Goal: Task Accomplishment & Management: Use online tool/utility

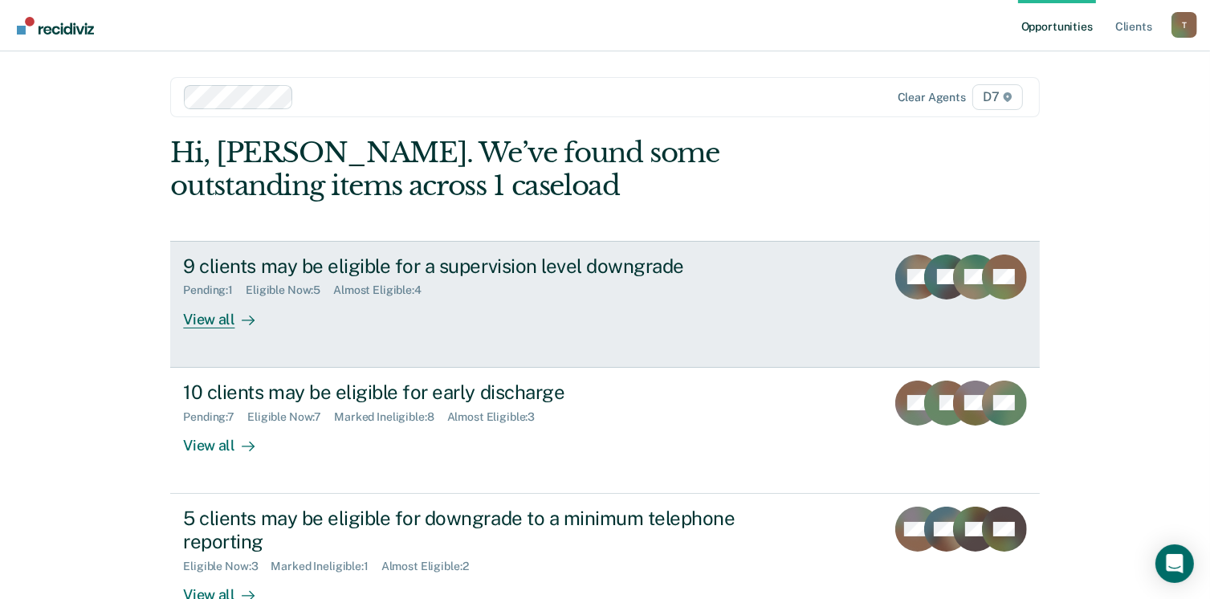
click at [222, 322] on div "View all" at bounding box center [228, 312] width 90 height 31
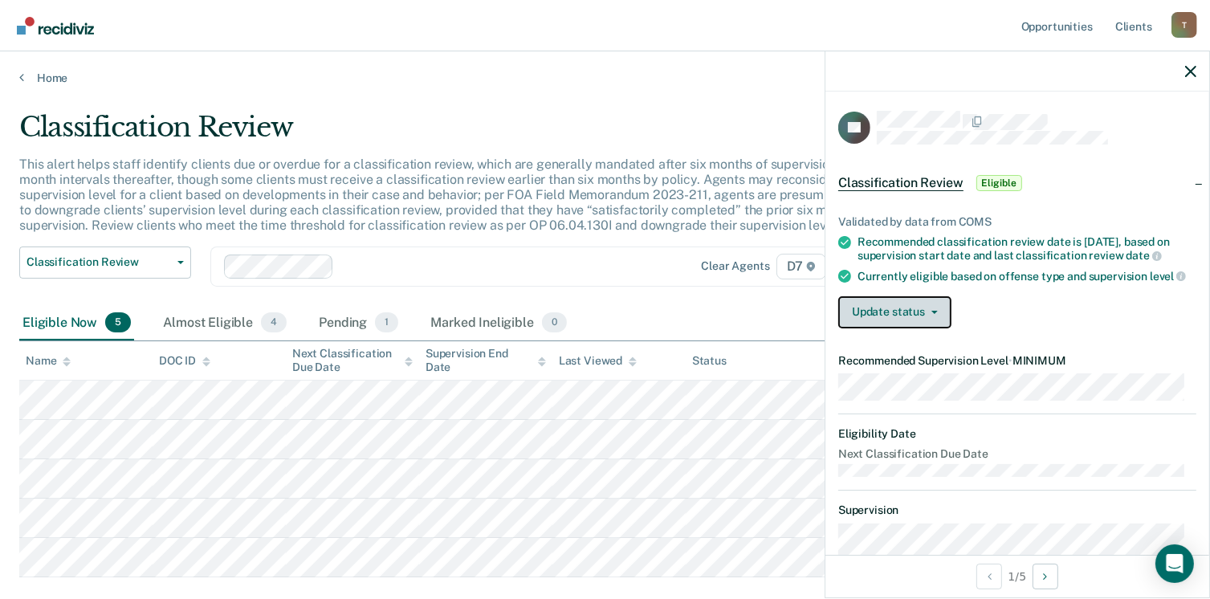
click at [938, 323] on button "Update status" at bounding box center [894, 312] width 113 height 32
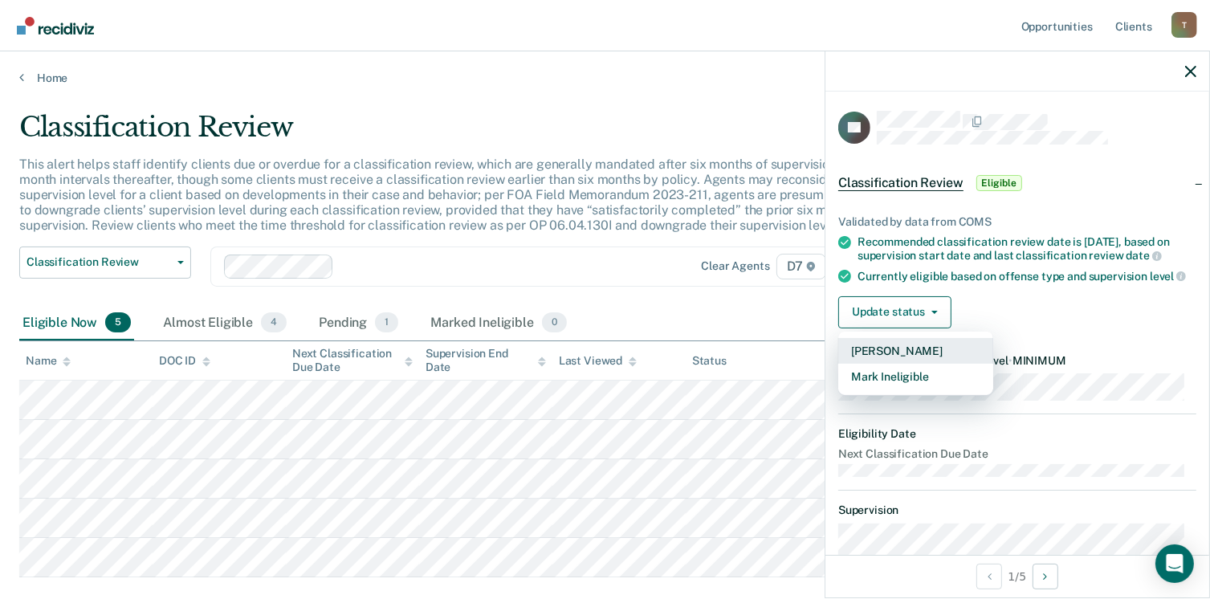
click at [923, 361] on button "[PERSON_NAME]" at bounding box center [915, 351] width 155 height 26
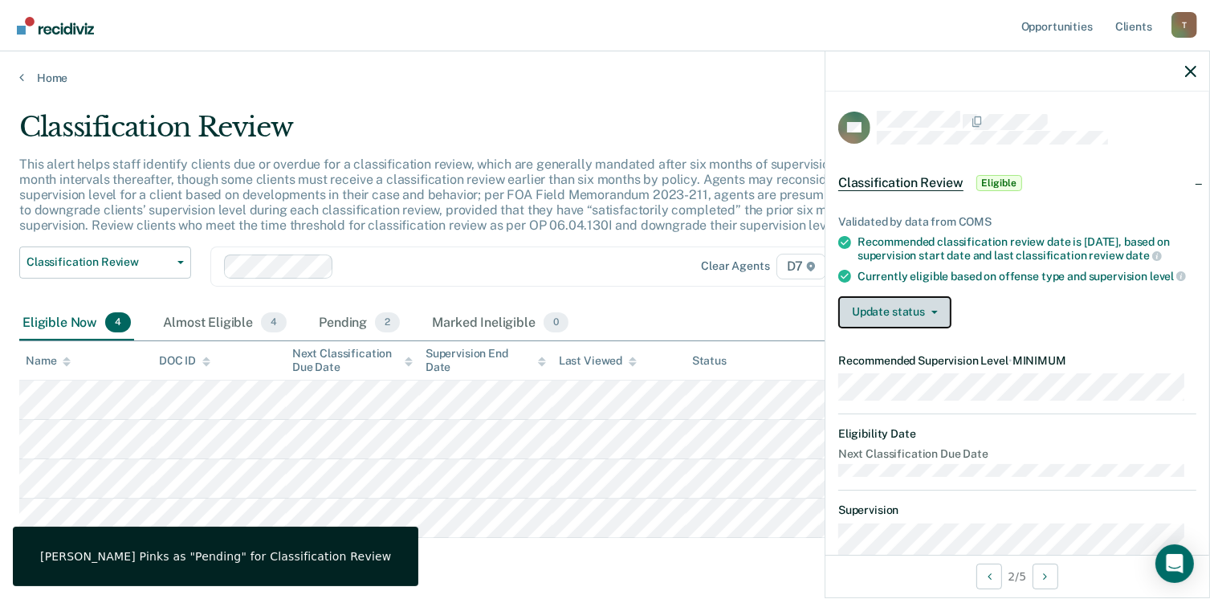
click at [938, 326] on button "Update status" at bounding box center [894, 312] width 113 height 32
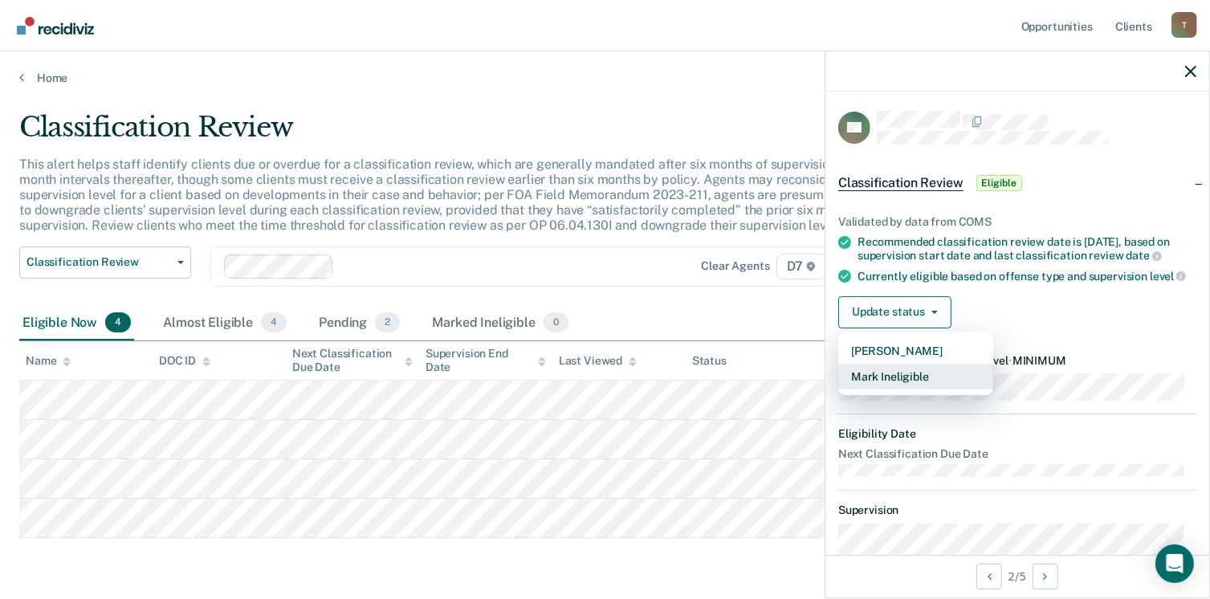
click at [884, 380] on button "Mark Ineligible" at bounding box center [915, 377] width 155 height 26
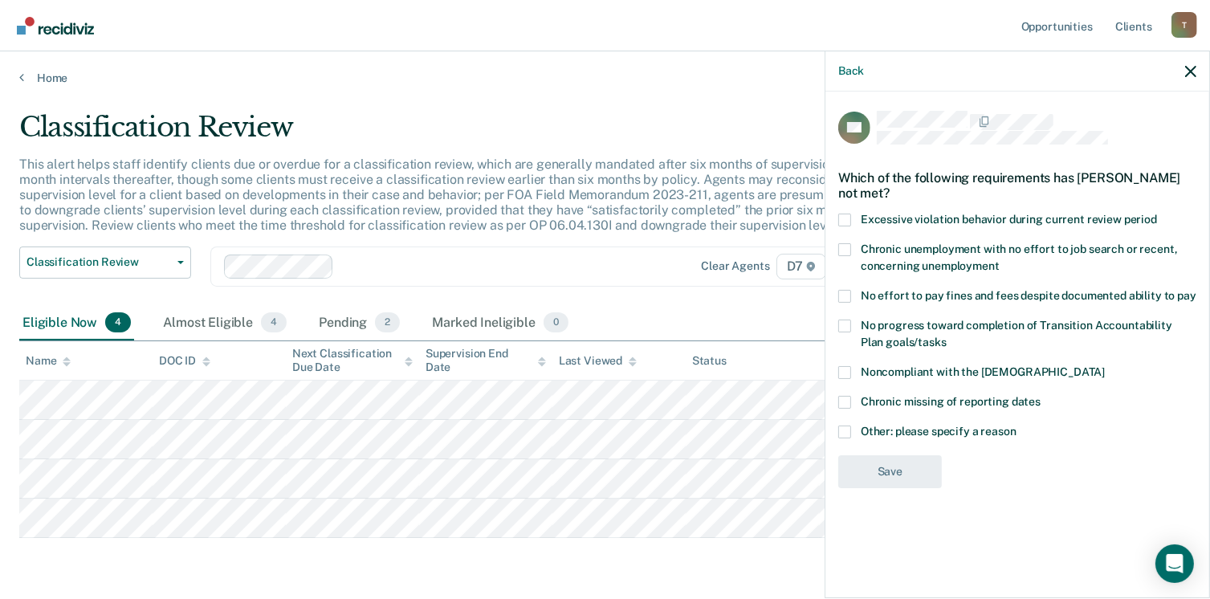
click at [847, 432] on span at bounding box center [844, 432] width 13 height 13
click at [1017, 426] on input "Other: please specify a reason" at bounding box center [1017, 426] width 0 height 0
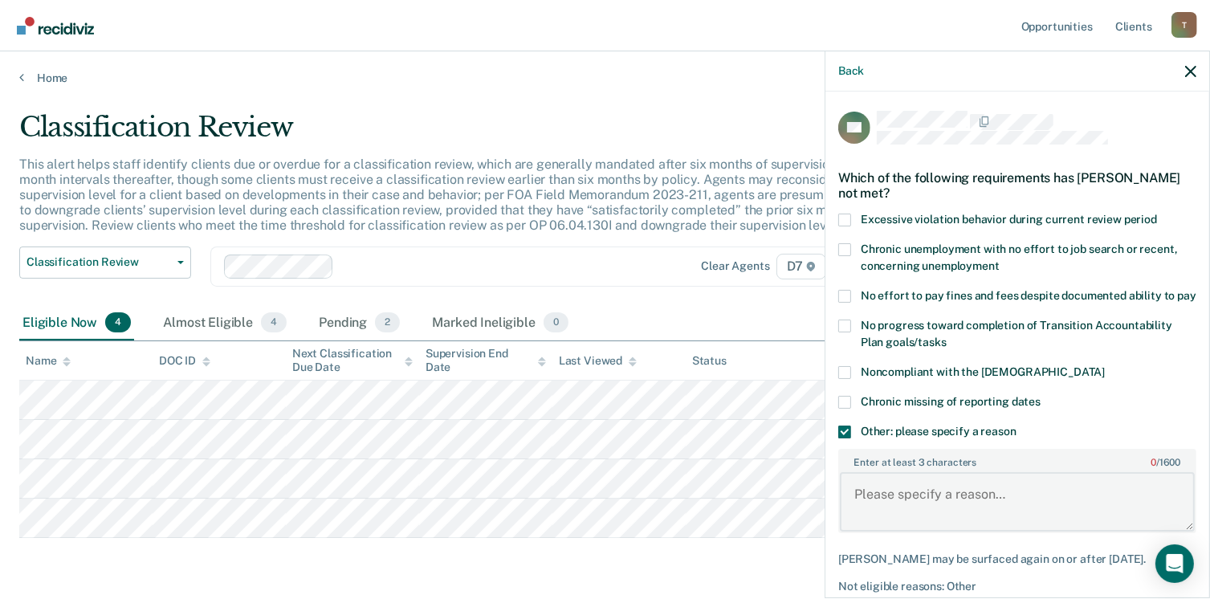
click at [881, 512] on textarea "Enter at least 3 characters 0 / 1600" at bounding box center [1017, 501] width 355 height 59
type textarea "D"
click at [1188, 71] on icon "button" at bounding box center [1190, 71] width 11 height 11
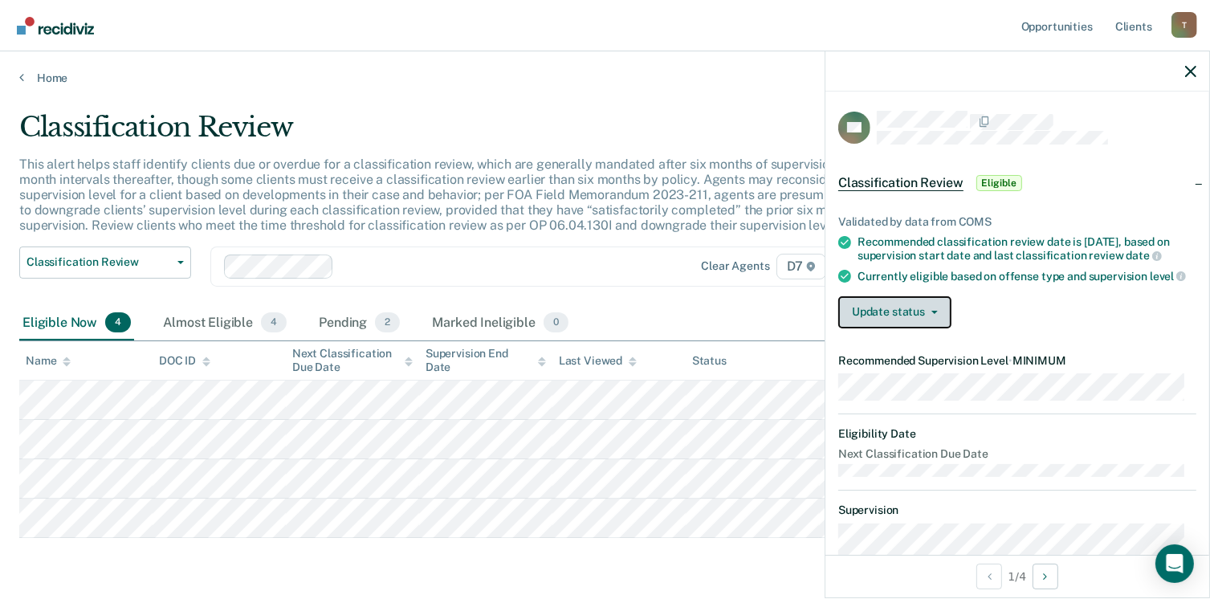
click at [925, 314] on span "button" at bounding box center [931, 312] width 13 height 3
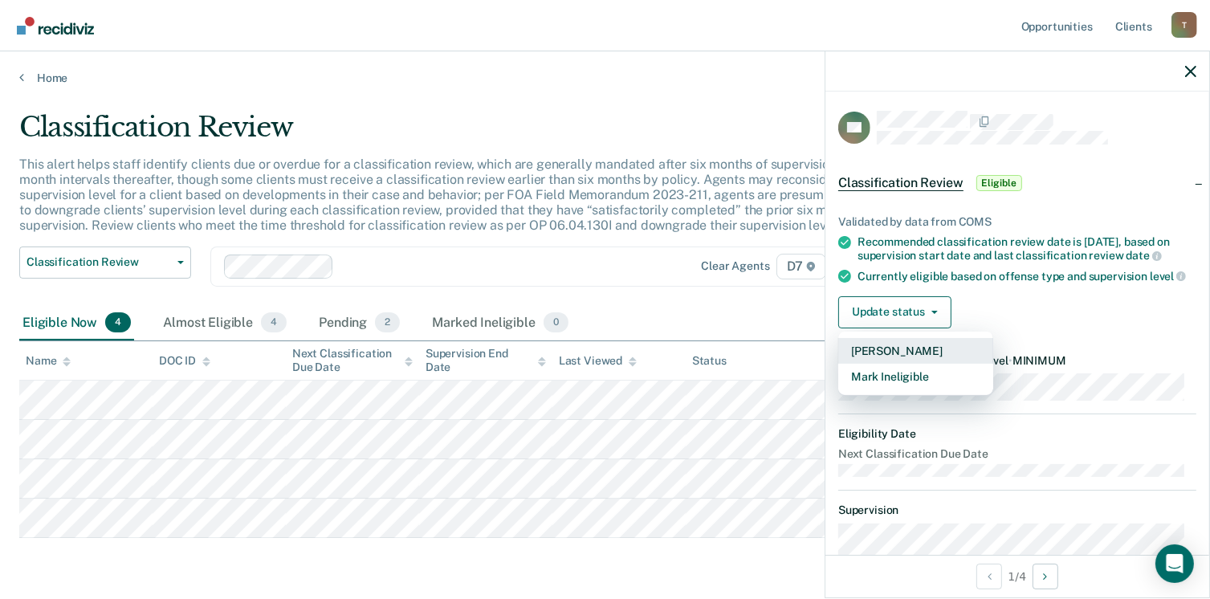
click at [896, 361] on button "[PERSON_NAME]" at bounding box center [915, 351] width 155 height 26
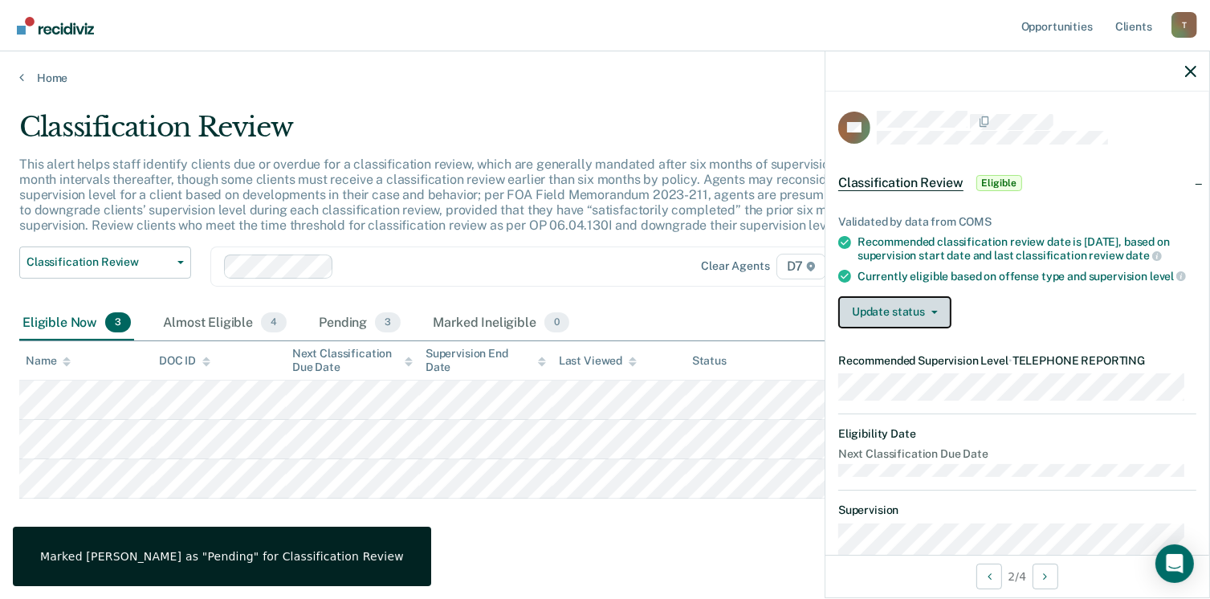
click at [927, 328] on button "Update status" at bounding box center [894, 312] width 113 height 32
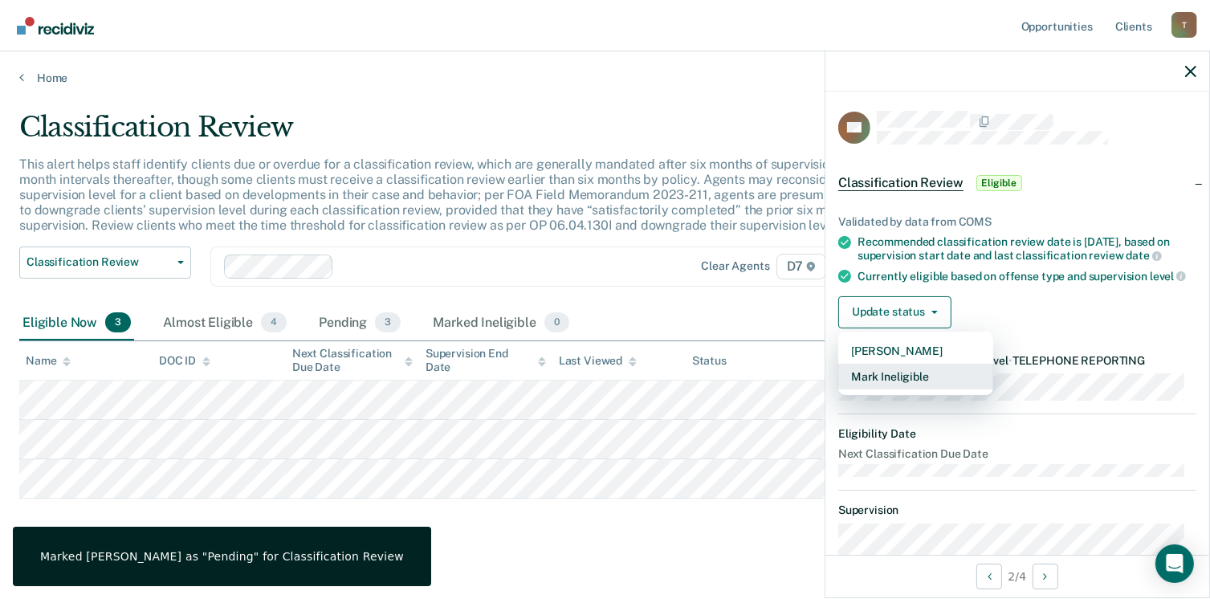
click at [903, 389] on button "Mark Ineligible" at bounding box center [915, 377] width 155 height 26
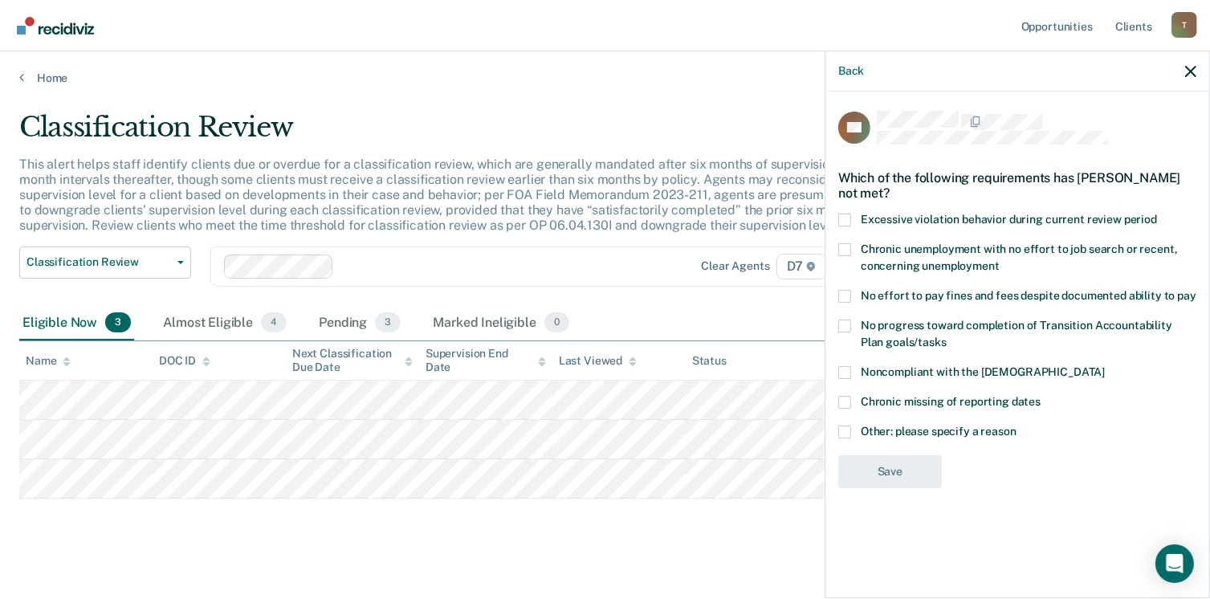
click at [855, 434] on label "Other: please specify a reason" at bounding box center [1017, 434] width 358 height 17
click at [1017, 426] on input "Other: please specify a reason" at bounding box center [1017, 426] width 0 height 0
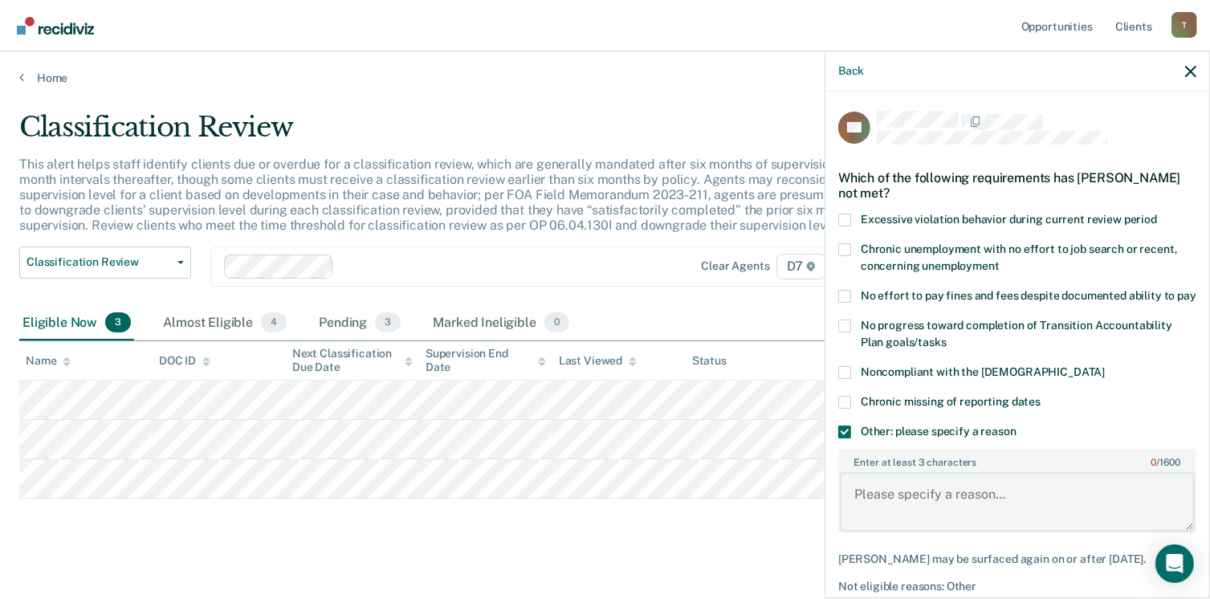
click at [889, 508] on textarea "Enter at least 3 characters 0 / 1600" at bounding box center [1017, 501] width 355 height 59
type textarea "D"
type textarea "Early discharge pending"
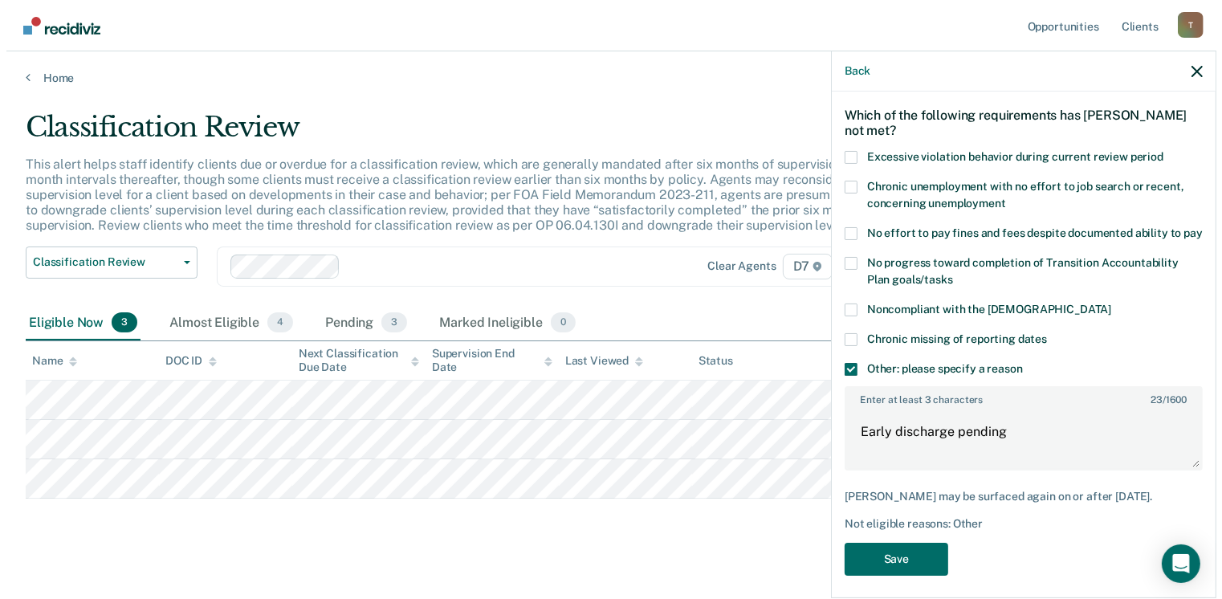
scroll to position [67, 0]
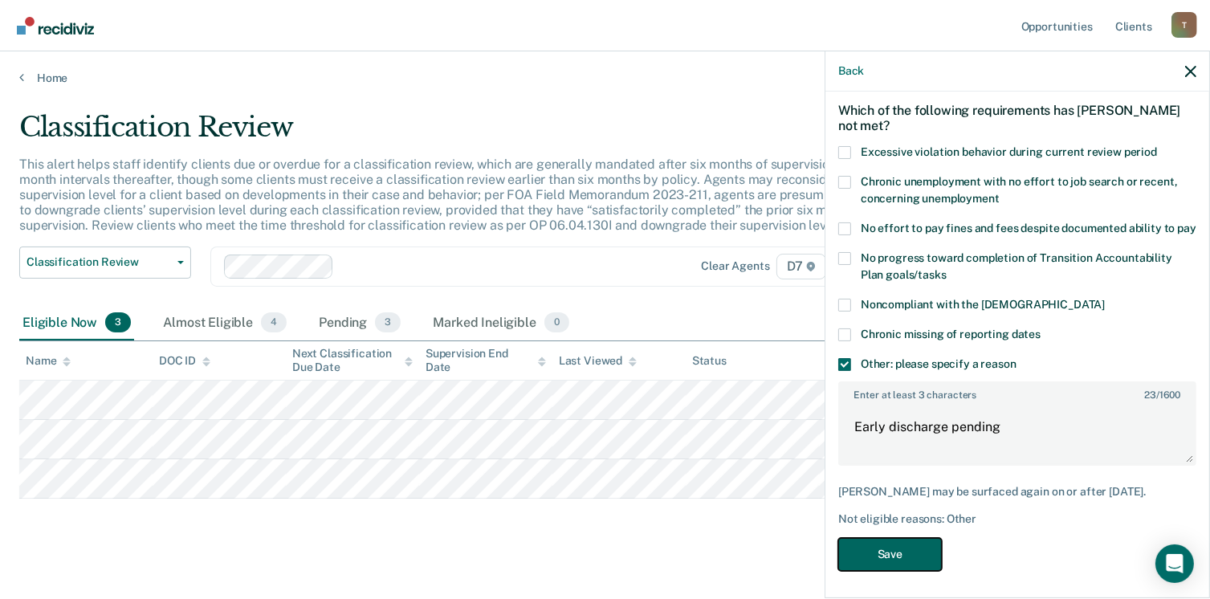
click at [866, 565] on button "Save" at bounding box center [890, 554] width 104 height 33
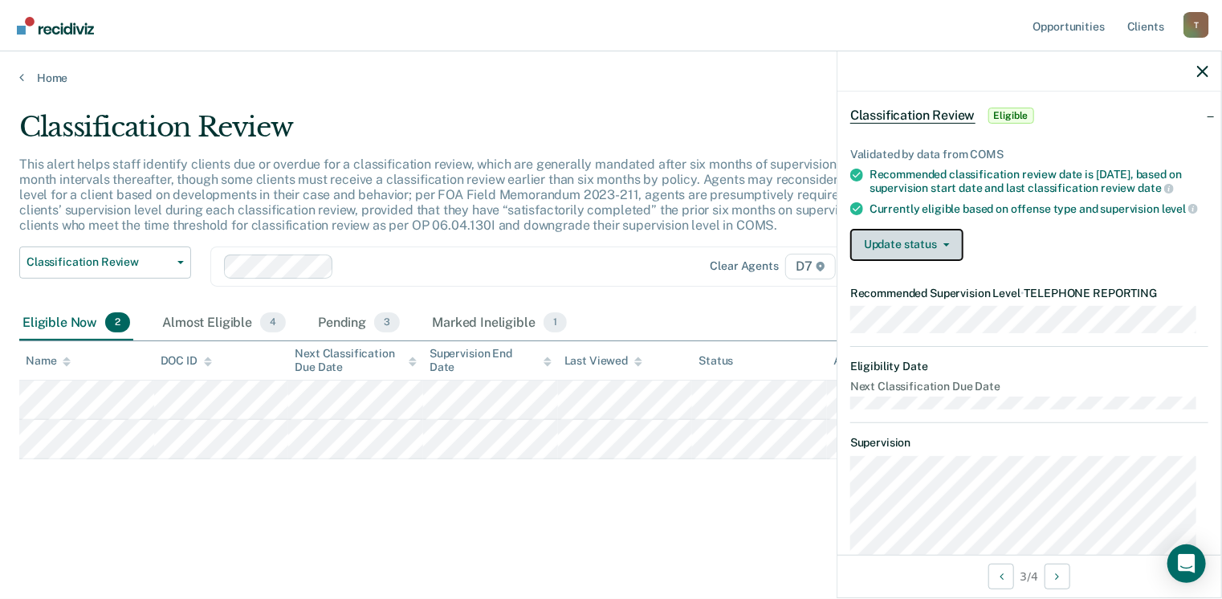
click at [932, 255] on button "Update status" at bounding box center [906, 245] width 113 height 32
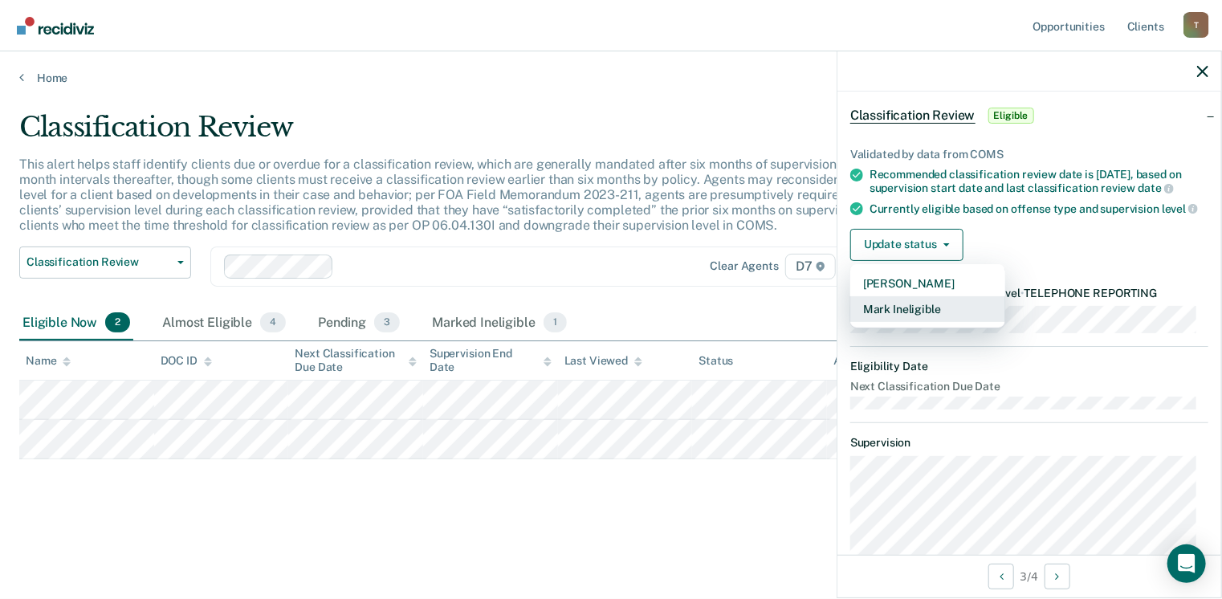
click at [907, 319] on button "Mark Ineligible" at bounding box center [927, 309] width 155 height 26
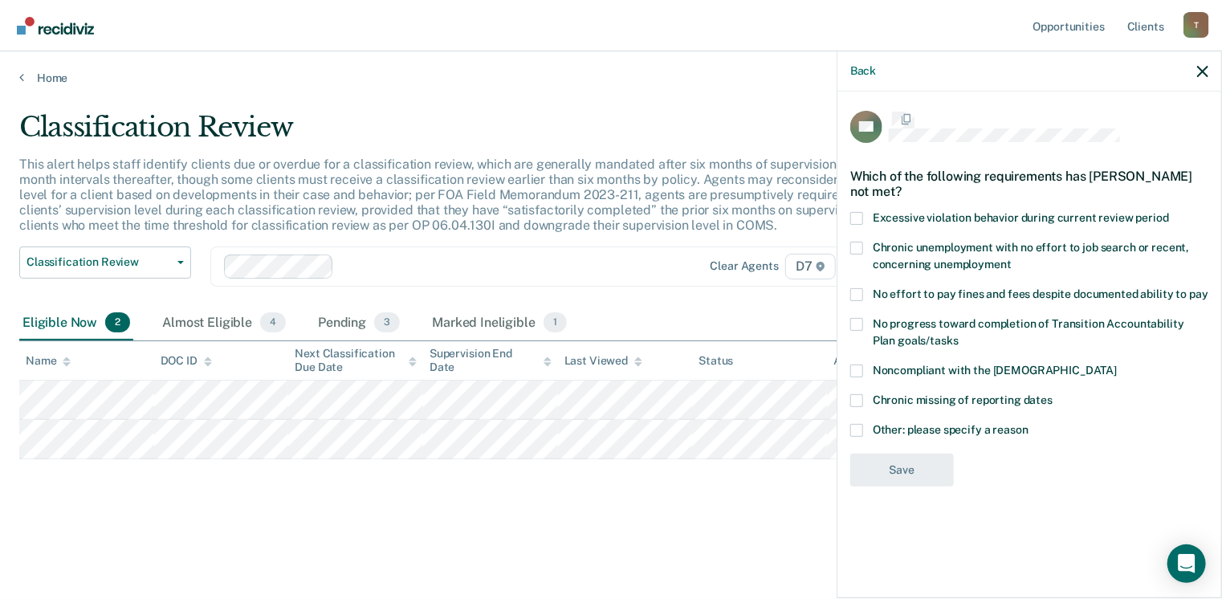
scroll to position [0, 0]
click at [861, 432] on span at bounding box center [856, 432] width 13 height 13
click at [1029, 426] on input "Other: please specify a reason" at bounding box center [1029, 426] width 0 height 0
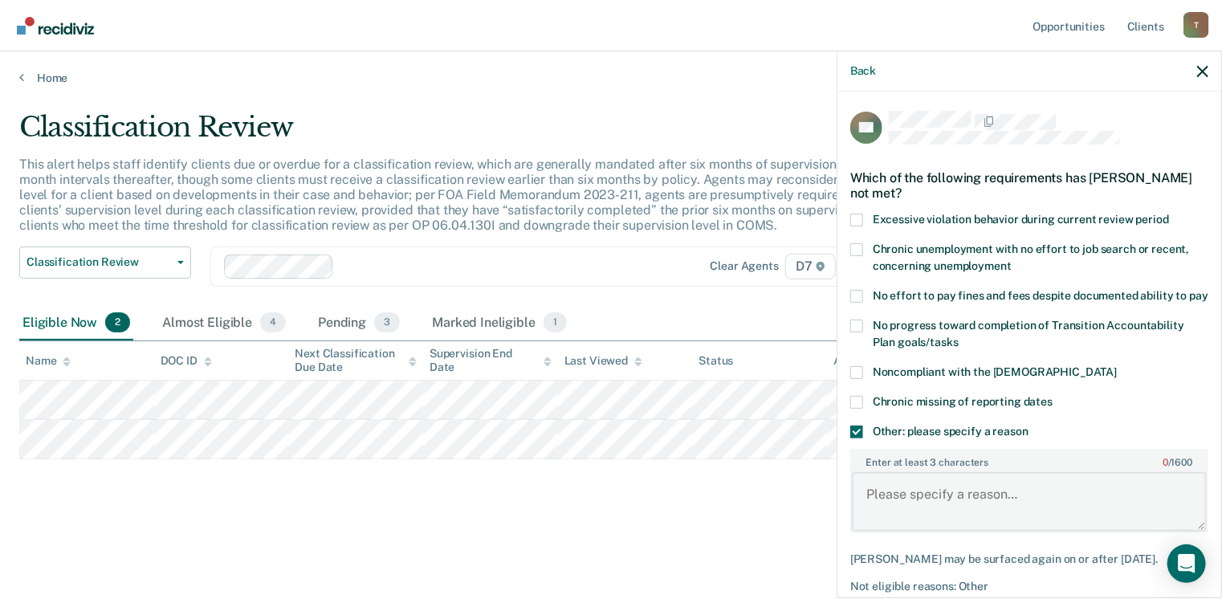
click at [890, 513] on textarea "Enter at least 3 characters 0 / 1600" at bounding box center [1029, 501] width 355 height 59
type textarea "Early discharge pending"
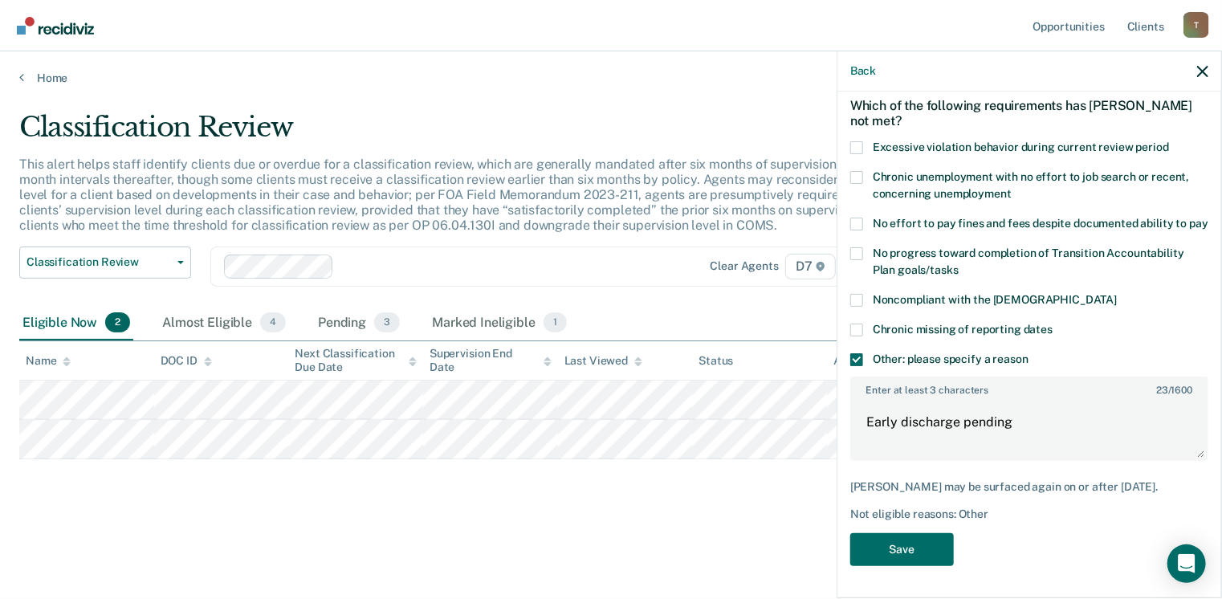
scroll to position [86, 0]
click at [876, 540] on button "Save" at bounding box center [902, 549] width 104 height 33
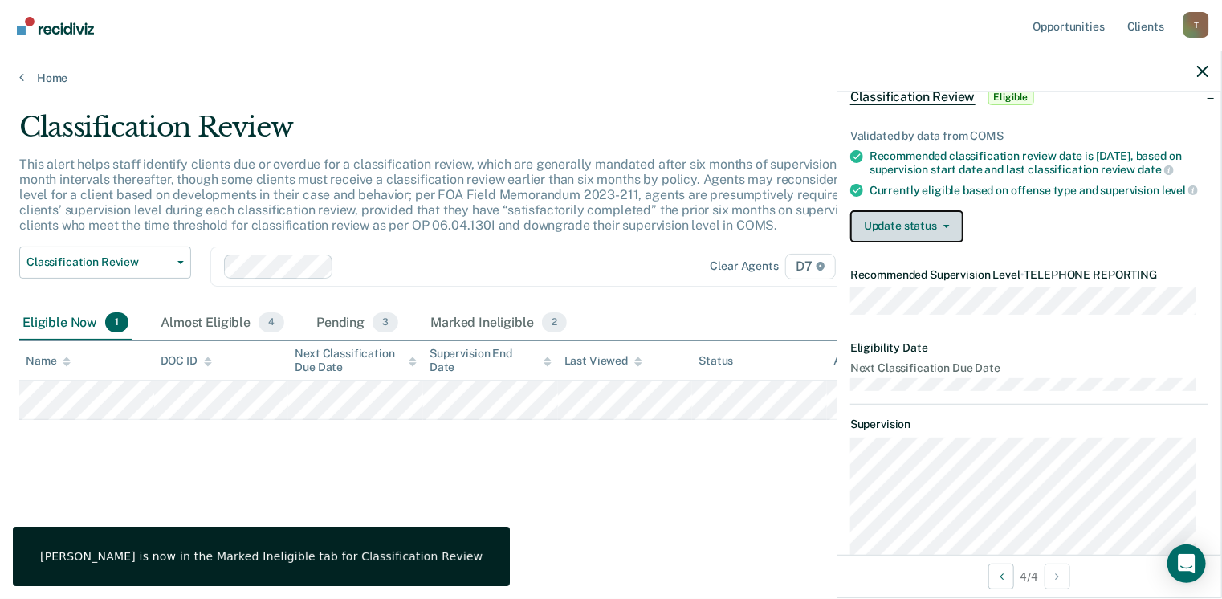
click at [948, 240] on button "Update status" at bounding box center [906, 226] width 113 height 32
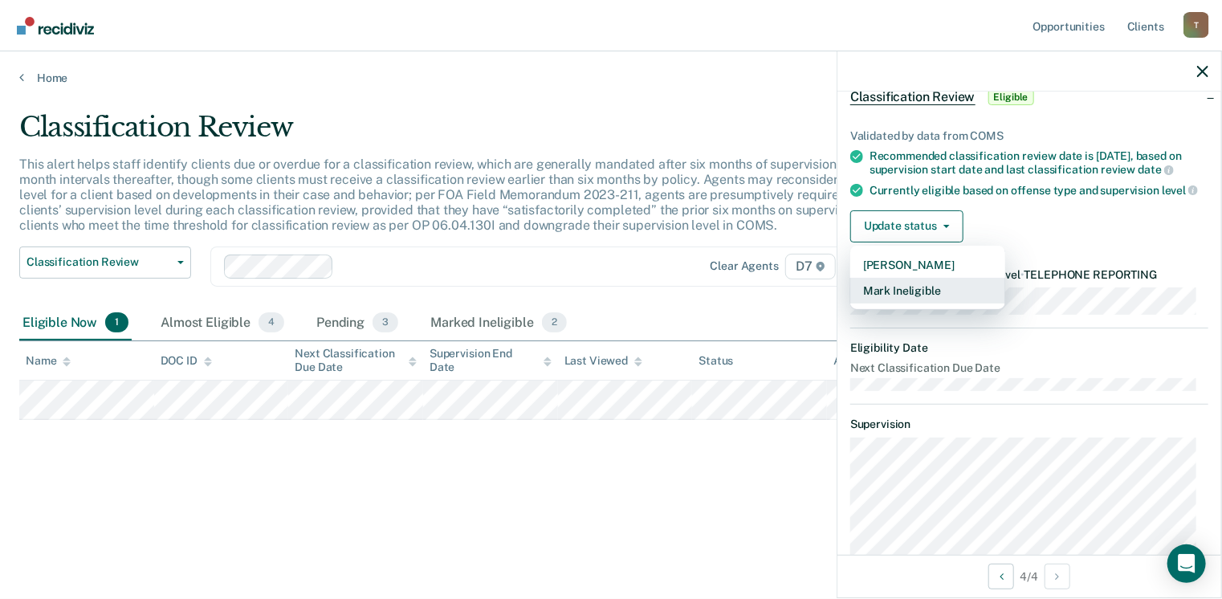
click at [916, 300] on button "Mark Ineligible" at bounding box center [927, 291] width 155 height 26
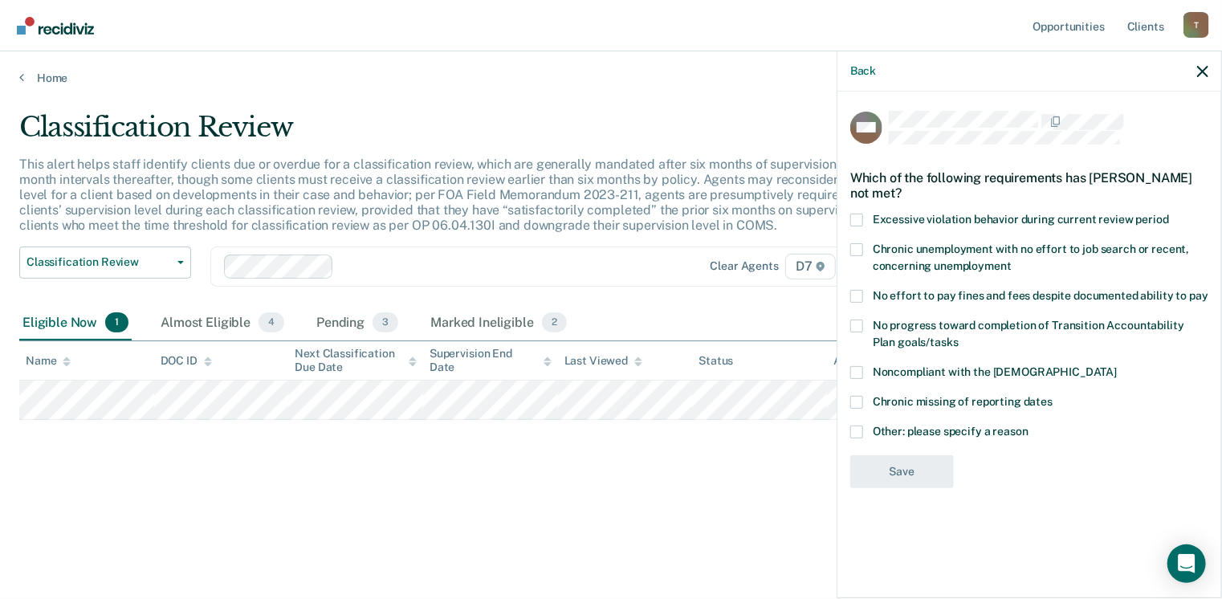
click at [859, 426] on span at bounding box center [856, 432] width 13 height 13
click at [1029, 426] on input "Other: please specify a reason" at bounding box center [1029, 426] width 0 height 0
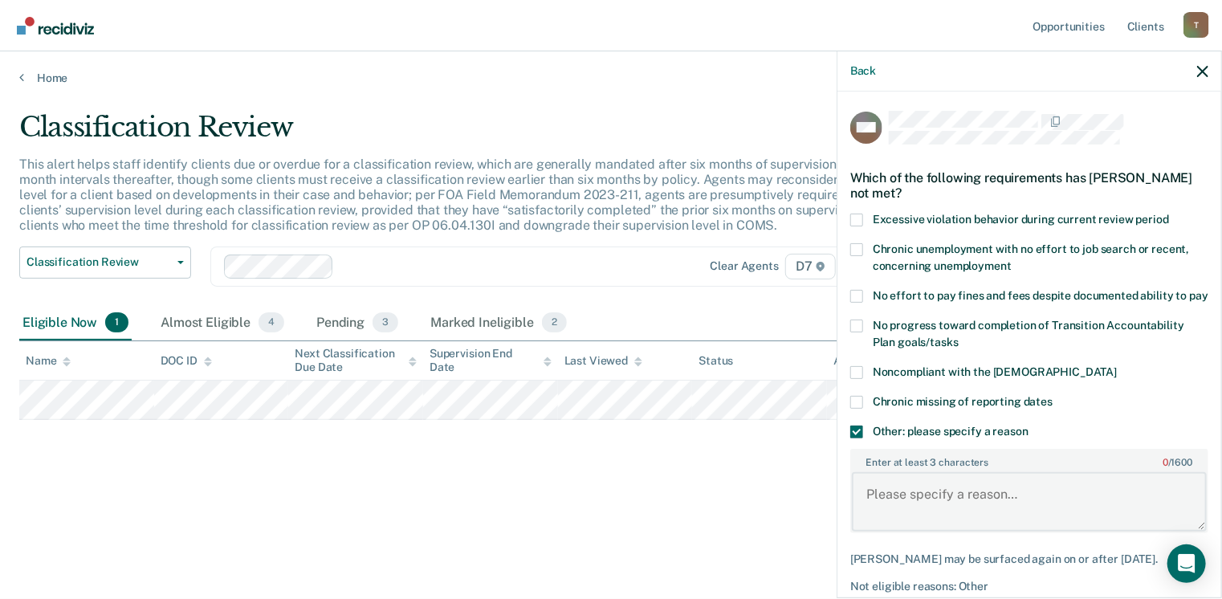
click at [886, 486] on textarea "Enter at least 3 characters 0 / 1600" at bounding box center [1029, 501] width 355 height 59
type textarea "Defendant owes large amount of restitution"
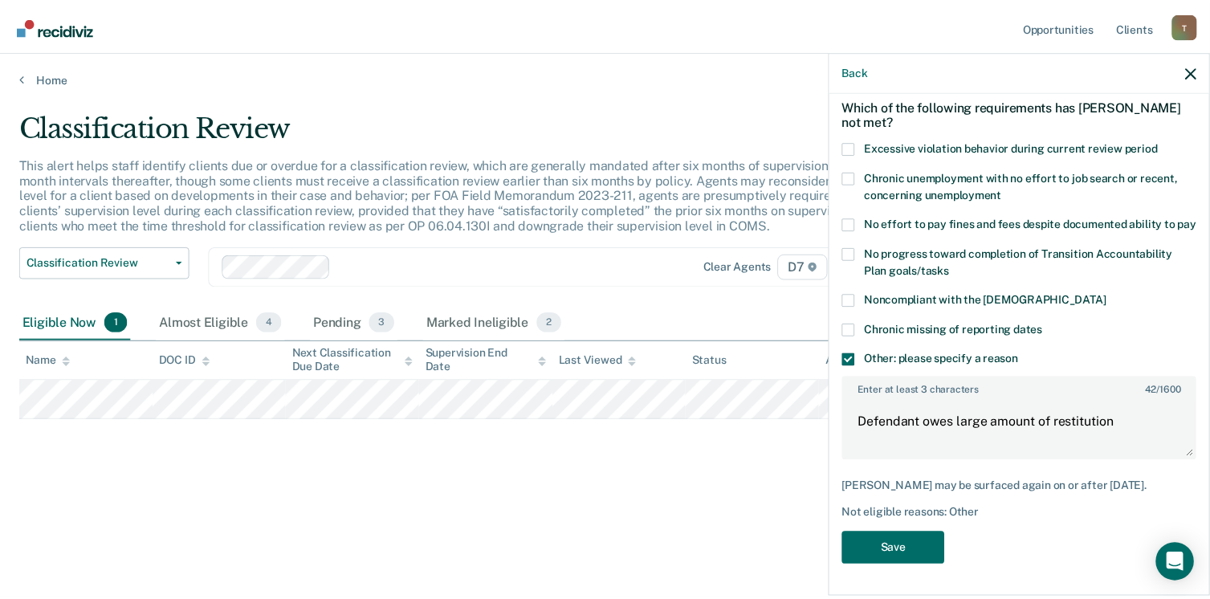
scroll to position [93, 0]
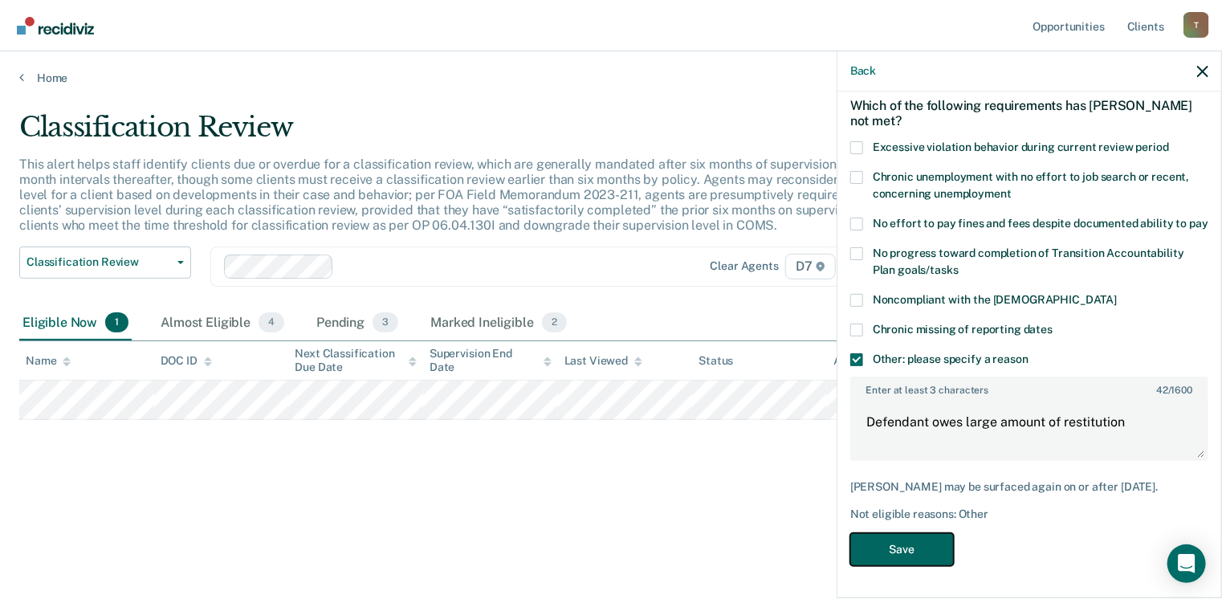
click at [904, 557] on button "Save" at bounding box center [902, 549] width 104 height 33
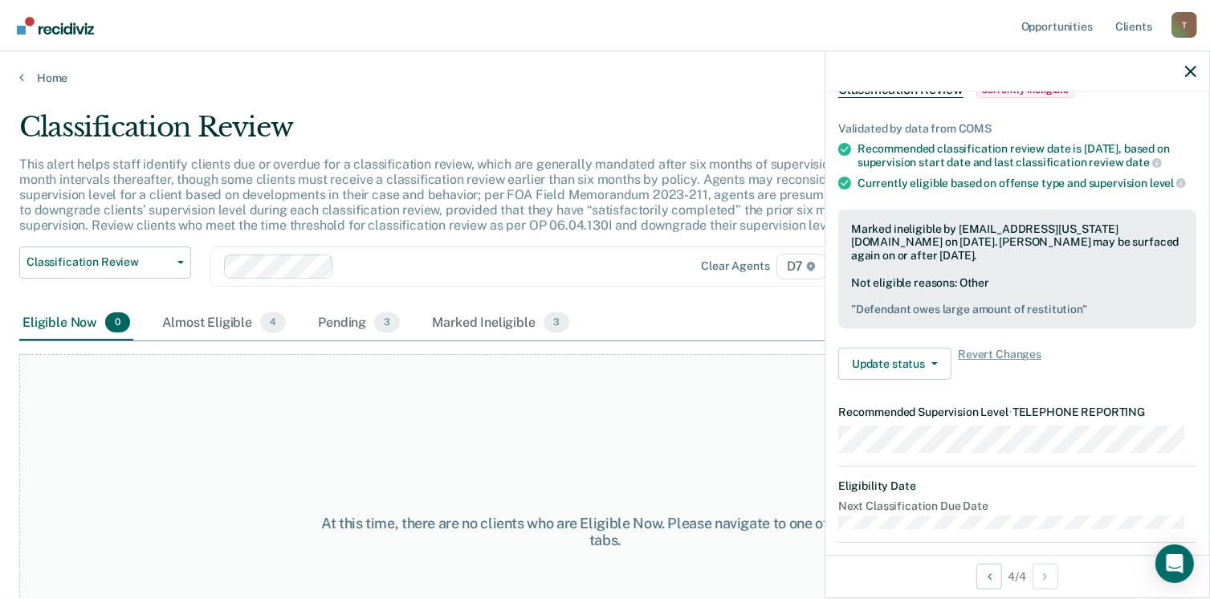
click at [267, 415] on div "At this time, there are no clients who are Eligible Now. Please navigate to one…" at bounding box center [605, 531] width 1172 height 355
click at [328, 316] on div "Pending 3" at bounding box center [359, 323] width 88 height 35
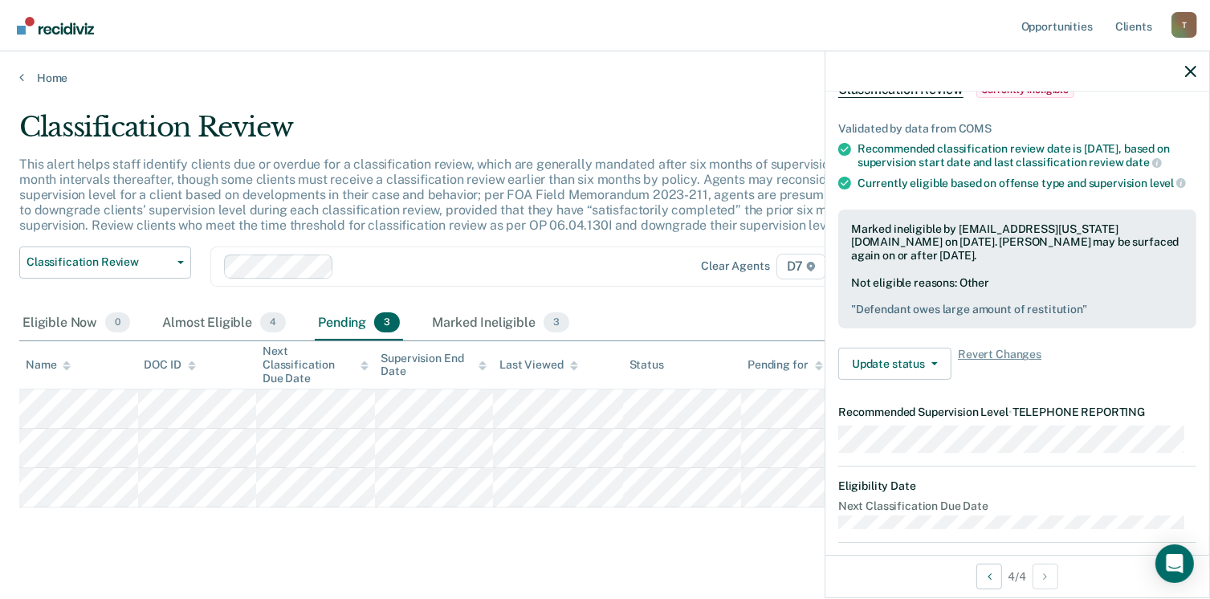
click at [363, 547] on div "Classification Review This alert helps staff identify clients due or overdue fo…" at bounding box center [605, 332] width 1172 height 443
click at [1191, 69] on icon "button" at bounding box center [1190, 71] width 11 height 11
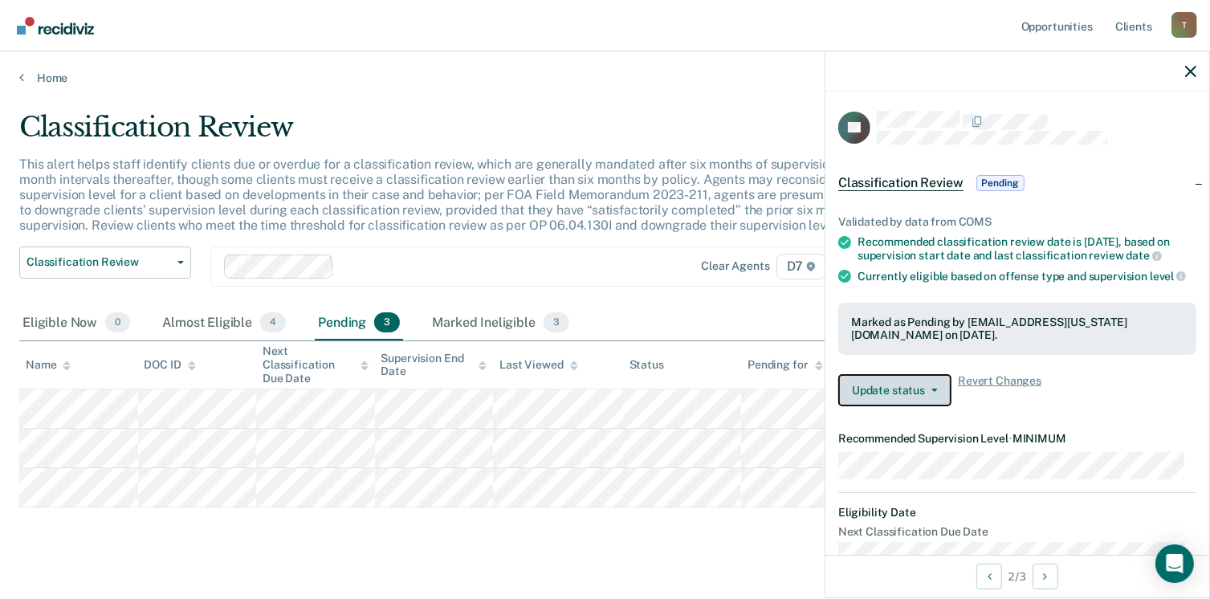
click at [939, 399] on button "Update status" at bounding box center [894, 390] width 113 height 32
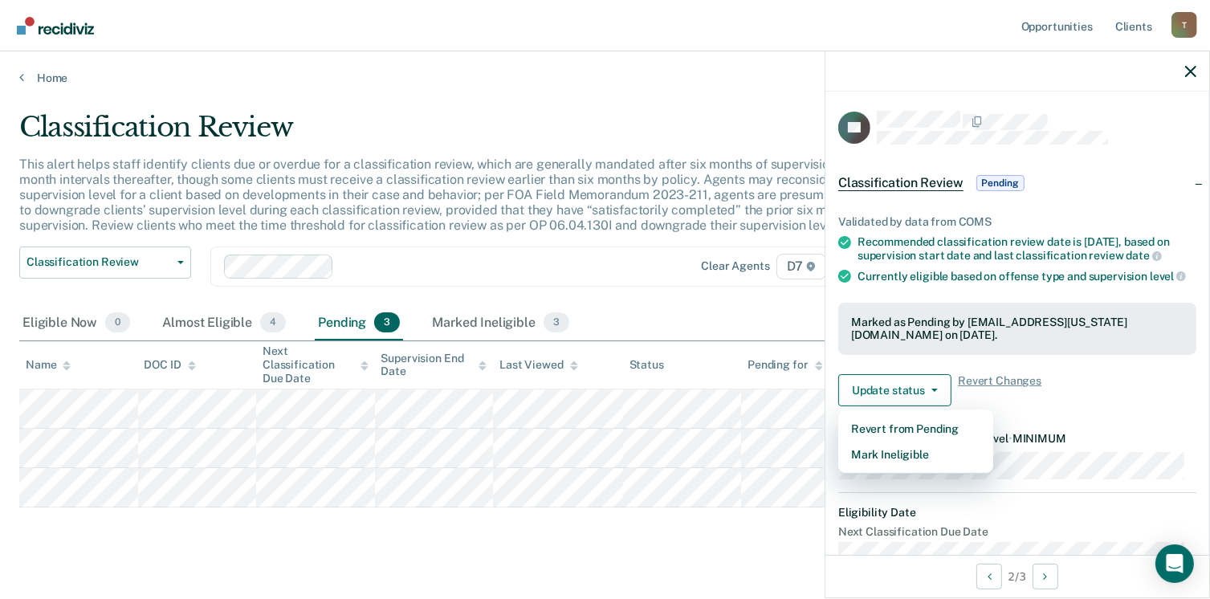
click at [738, 512] on div "Classification Review This alert helps staff identify clients due or overdue fo…" at bounding box center [605, 332] width 1172 height 443
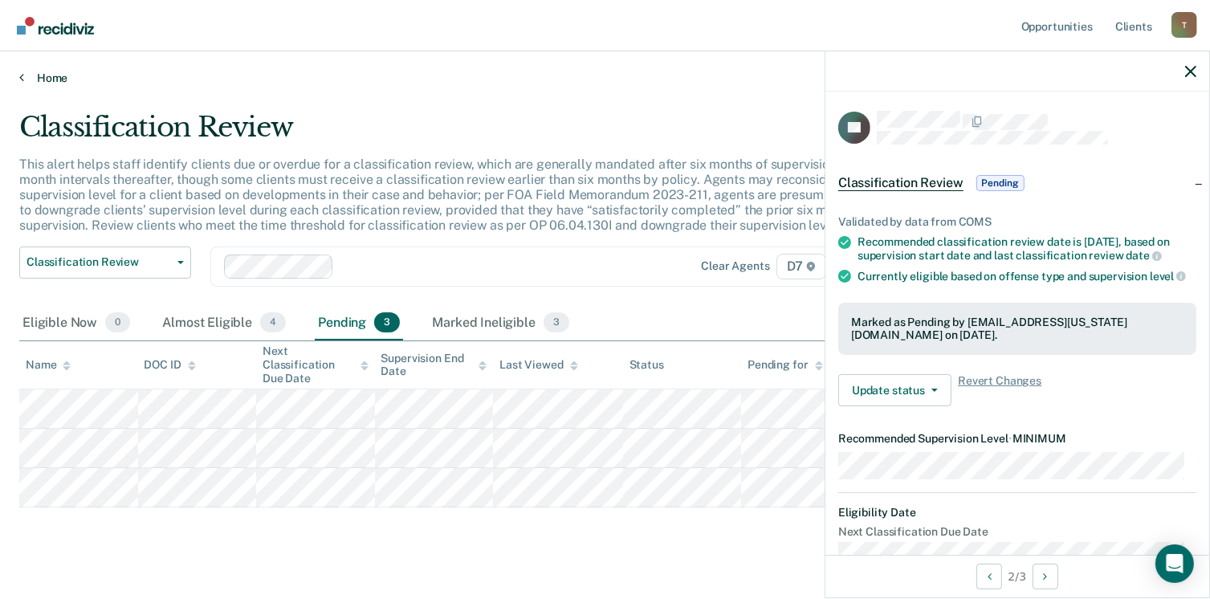
click at [47, 77] on link "Home" at bounding box center [605, 78] width 1172 height 14
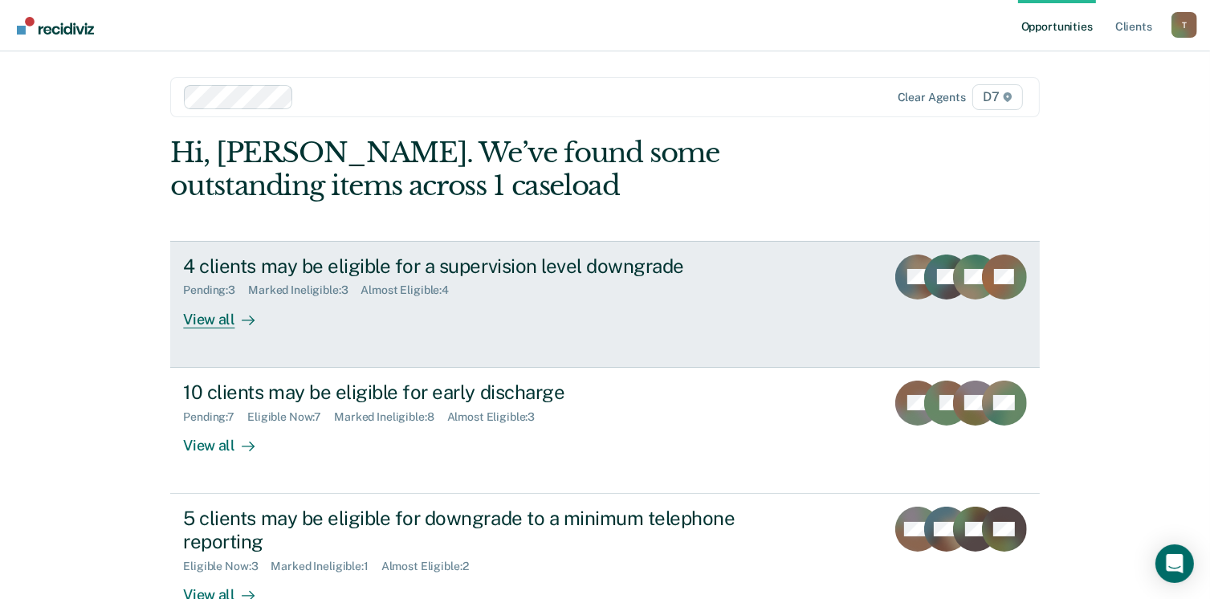
click at [325, 261] on div "4 clients may be eligible for a supervision level downgrade" at bounding box center [465, 266] width 564 height 23
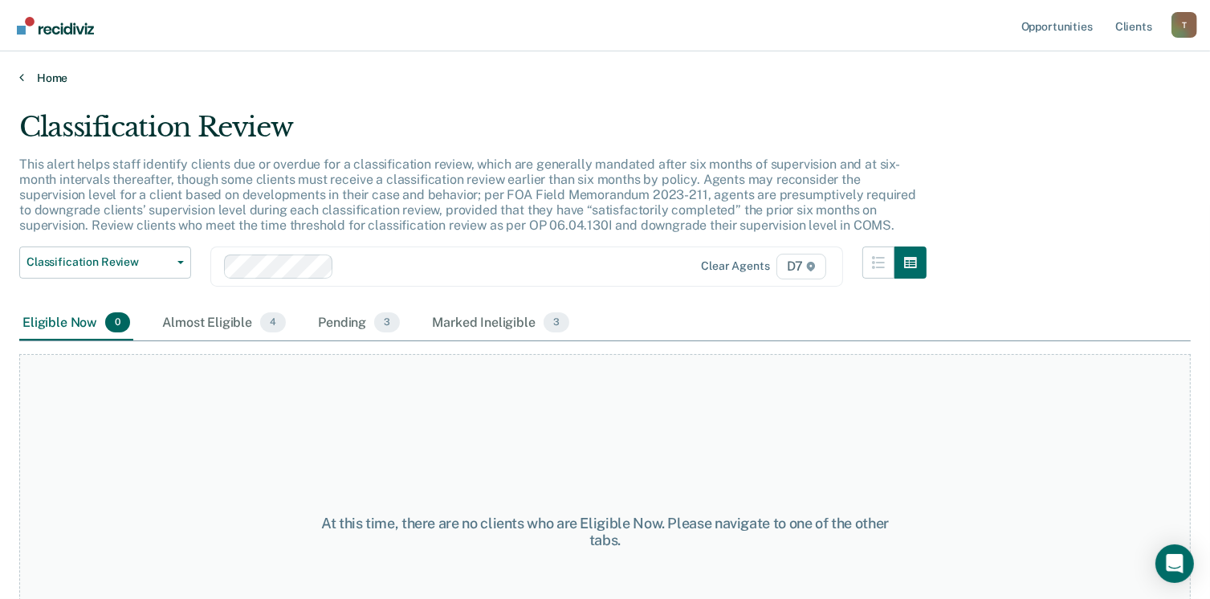
click at [64, 78] on link "Home" at bounding box center [605, 78] width 1172 height 14
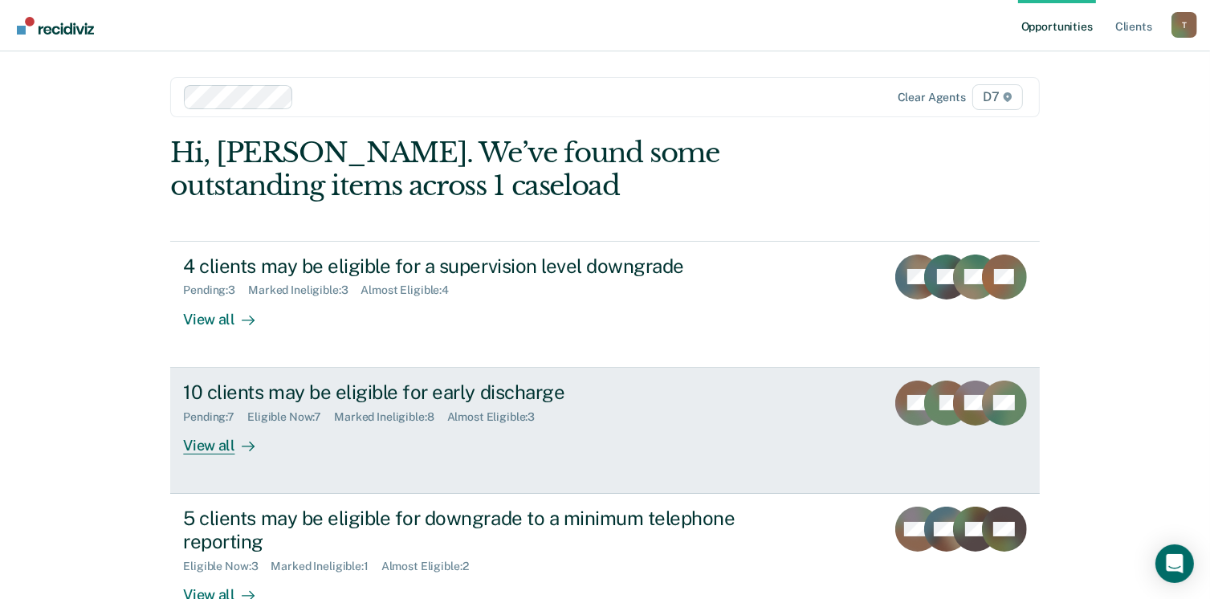
click at [244, 384] on div "10 clients may be eligible for early discharge" at bounding box center [465, 392] width 564 height 23
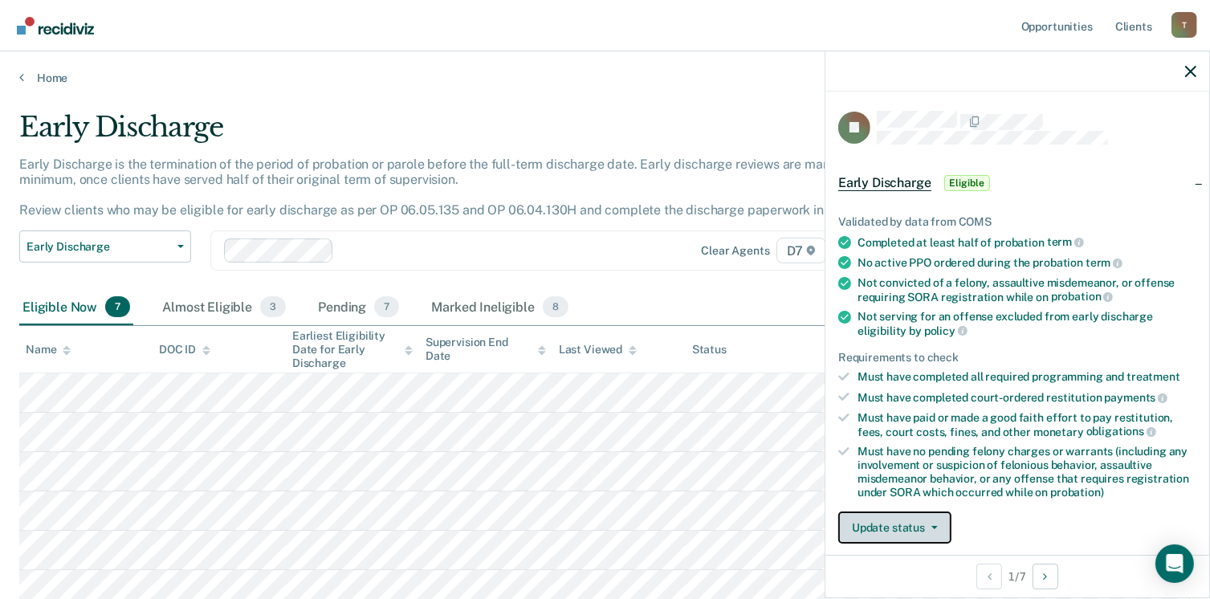
click at [936, 526] on icon "button" at bounding box center [935, 527] width 6 height 3
click at [1188, 71] on icon "button" at bounding box center [1190, 71] width 11 height 11
click at [933, 530] on button "Update status" at bounding box center [894, 528] width 113 height 32
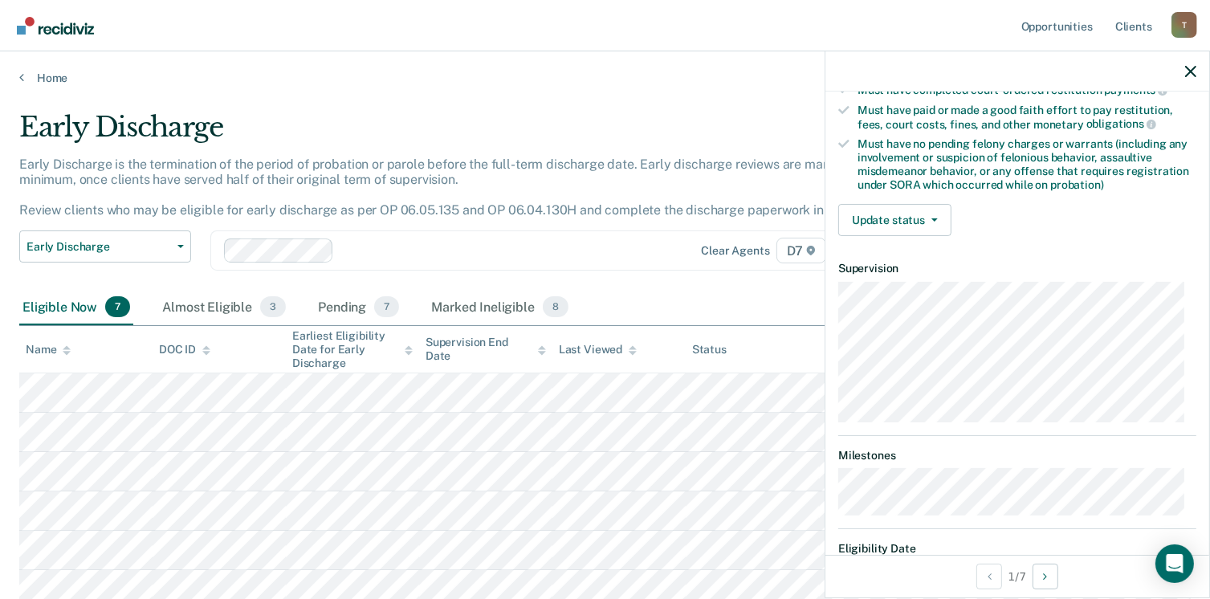
scroll to position [306, 0]
click at [937, 213] on button "Update status" at bounding box center [894, 222] width 113 height 32
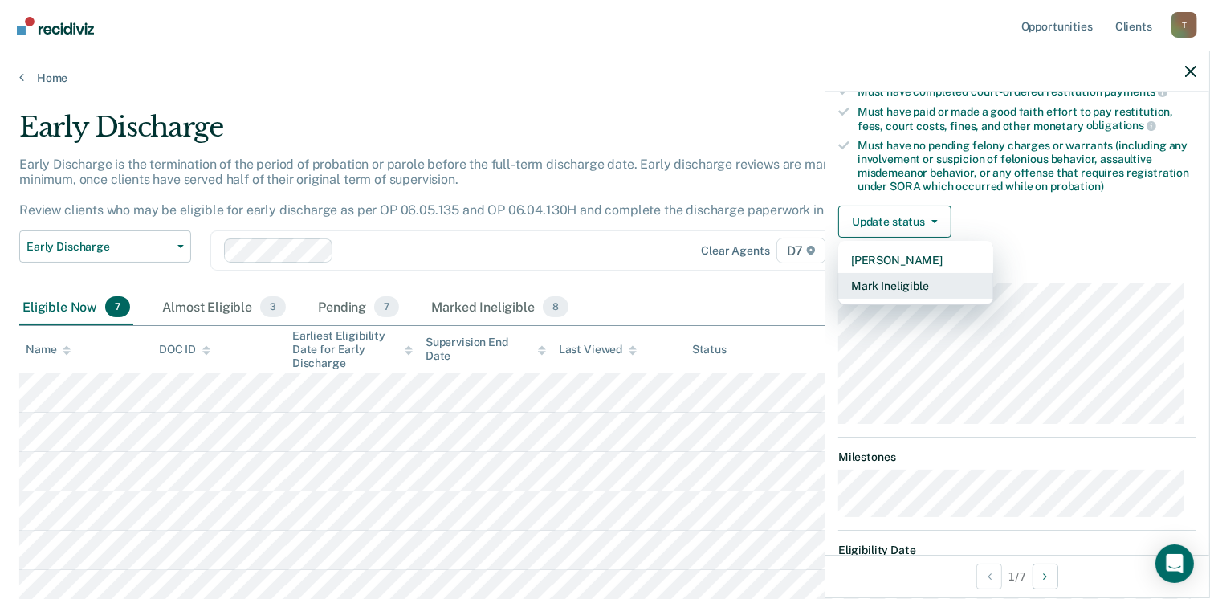
click at [919, 273] on button "Mark Ineligible" at bounding box center [915, 286] width 155 height 26
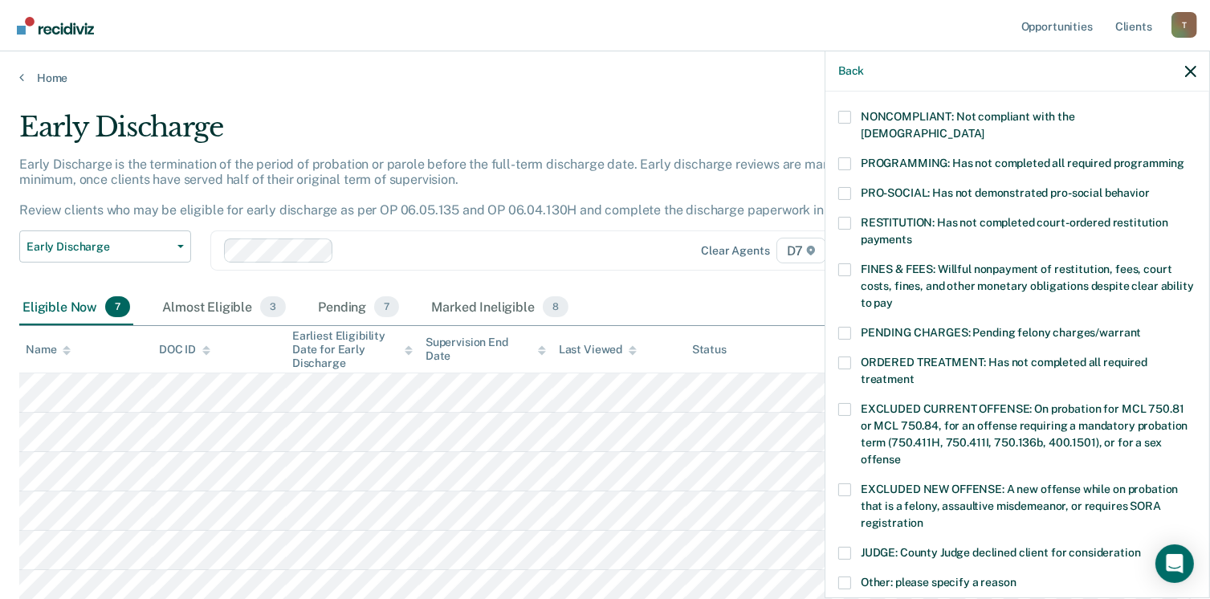
click at [845, 483] on span at bounding box center [844, 489] width 13 height 13
click at [923, 517] on input "EXCLUDED NEW OFFENSE: A new offense while on probation that is a felony, assaul…" at bounding box center [923, 517] width 0 height 0
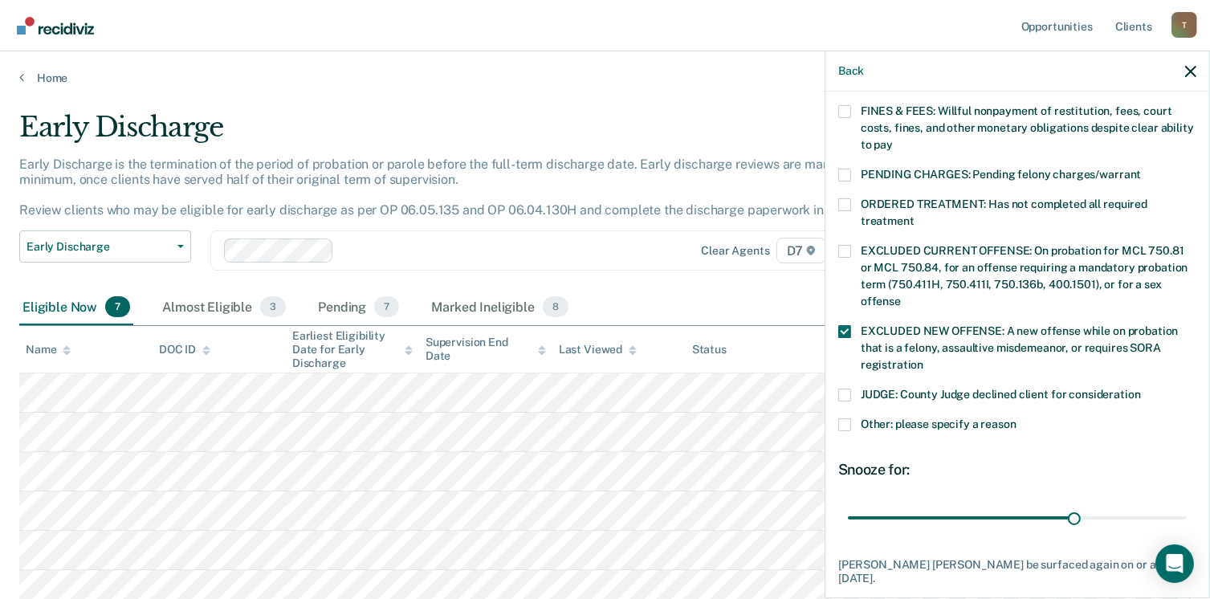
scroll to position [479, 0]
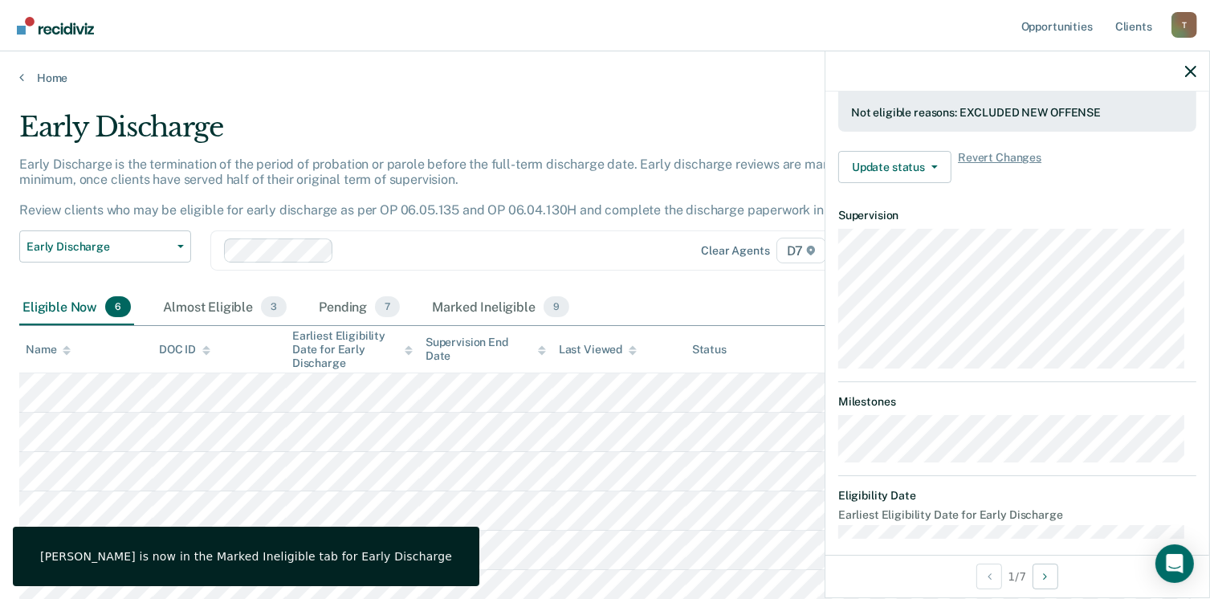
scroll to position [337, 0]
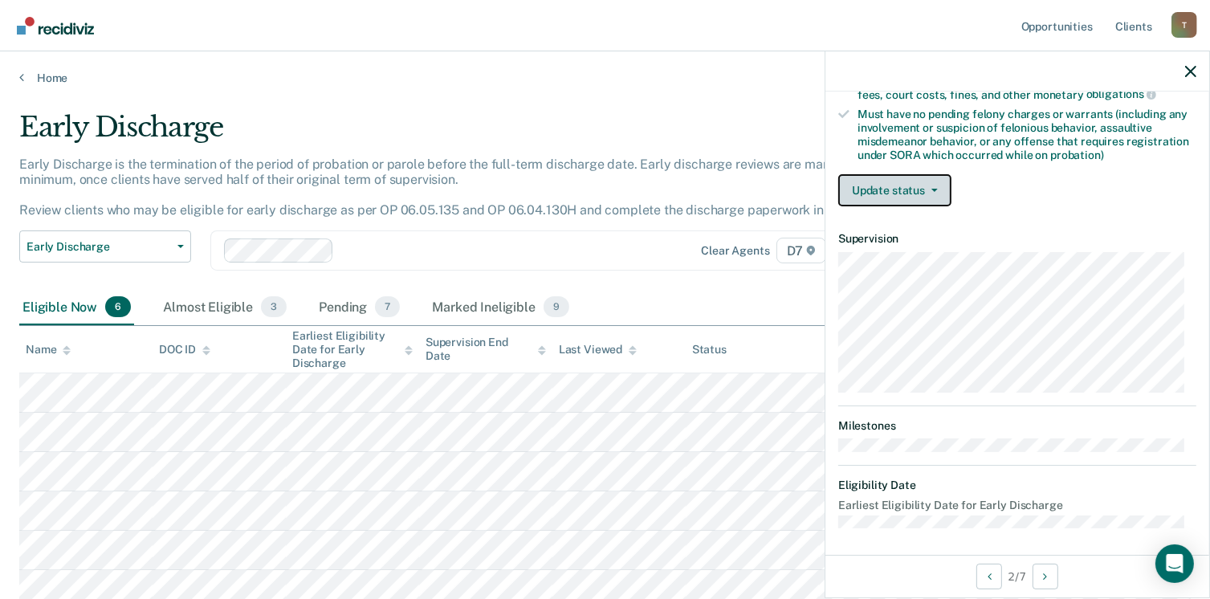
click at [935, 182] on button "Update status" at bounding box center [894, 190] width 113 height 32
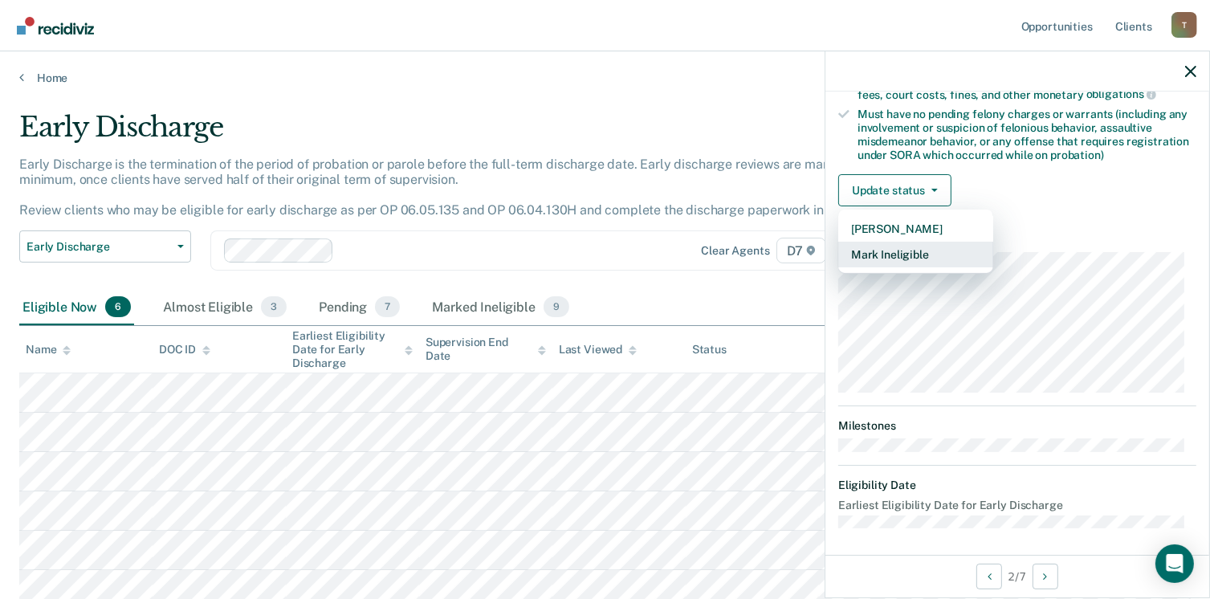
click at [919, 257] on button "Mark Ineligible" at bounding box center [915, 255] width 155 height 26
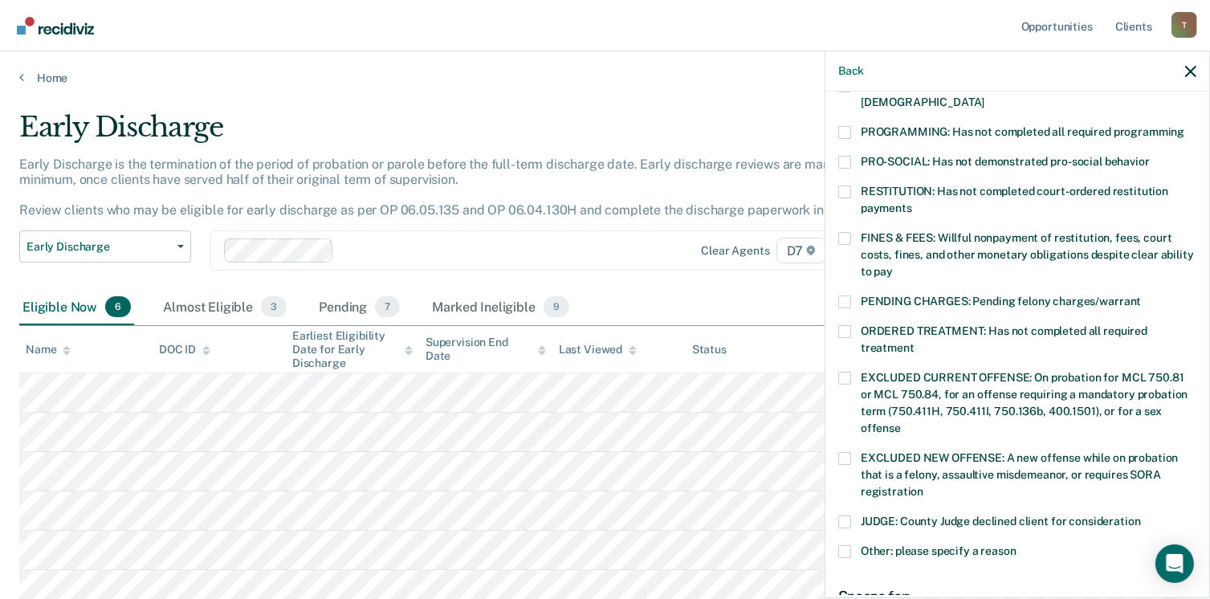
click at [843, 325] on span at bounding box center [844, 331] width 13 height 13
click at [915, 342] on input "ORDERED TREATMENT: Has not completed all required treatment" at bounding box center [915, 342] width 0 height 0
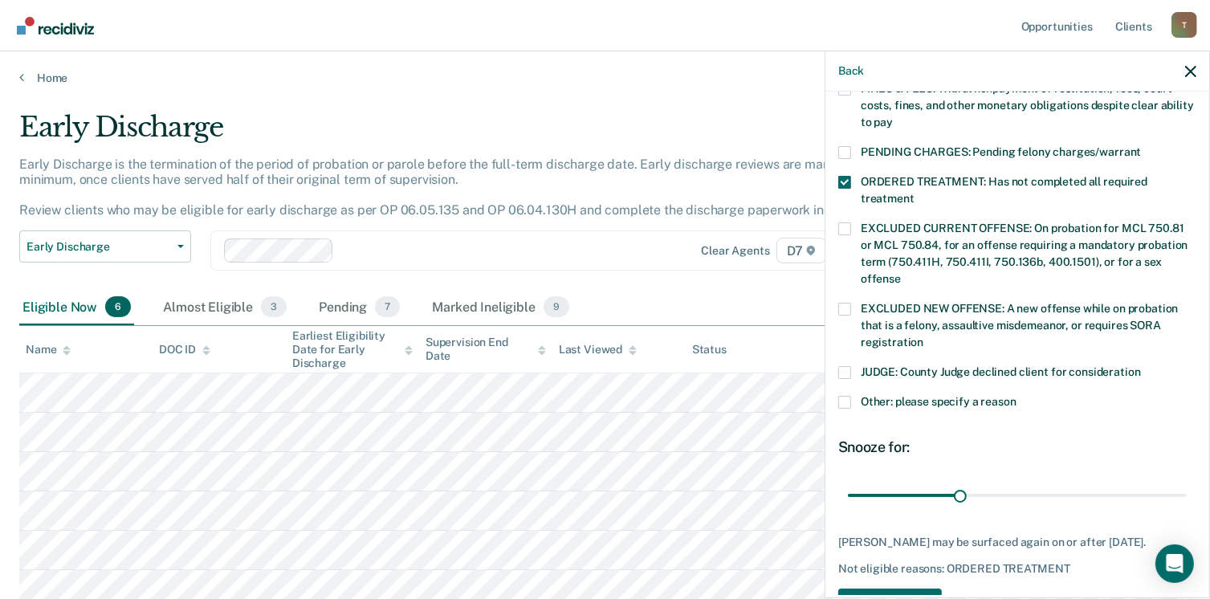
scroll to position [523, 0]
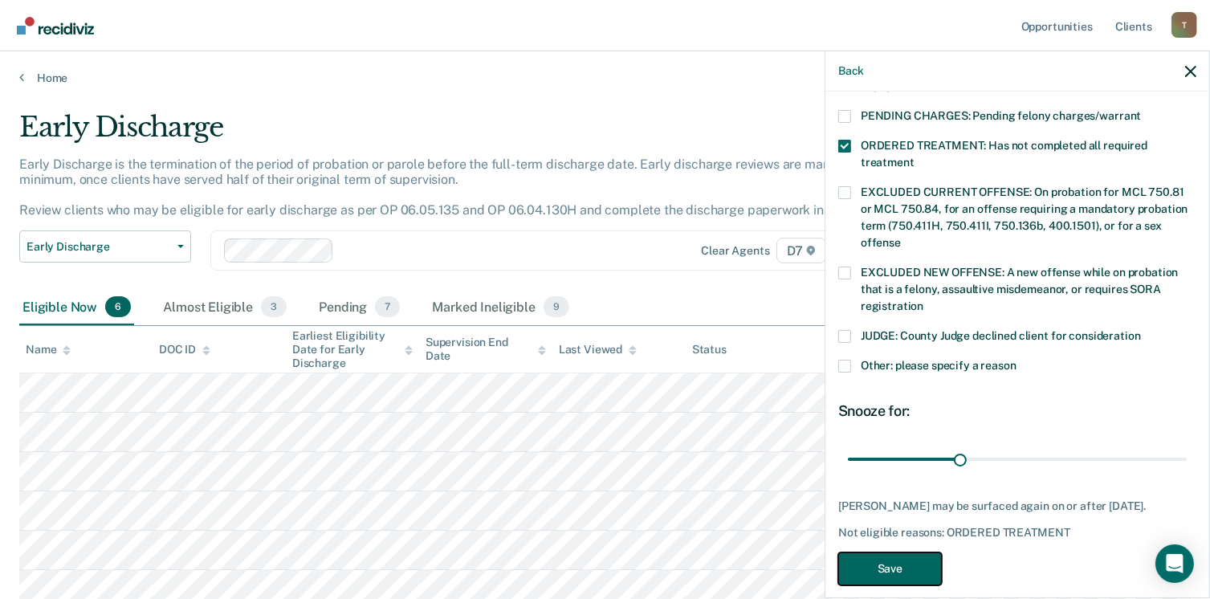
click at [909, 552] on button "Save" at bounding box center [890, 568] width 104 height 33
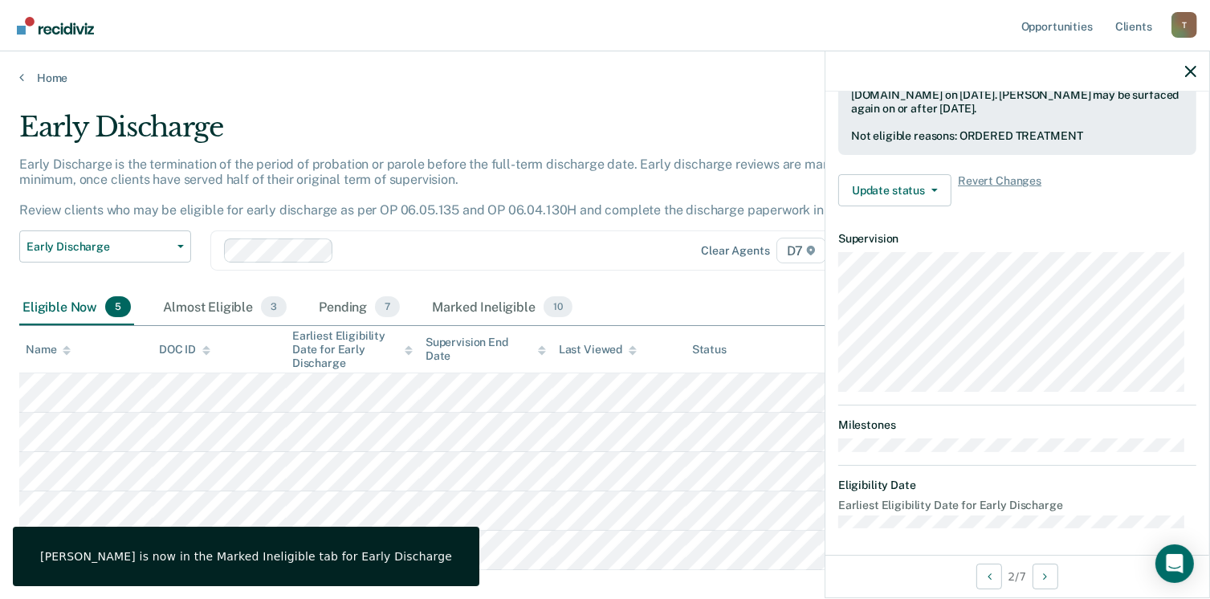
scroll to position [337, 0]
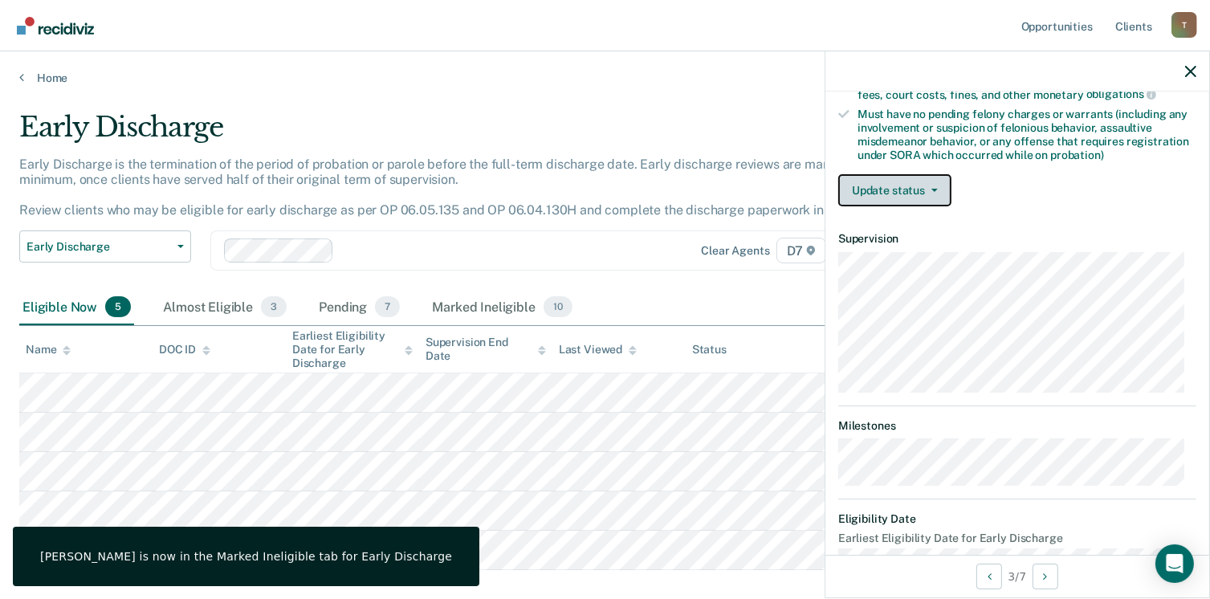
click at [941, 180] on button "Update status" at bounding box center [894, 190] width 113 height 32
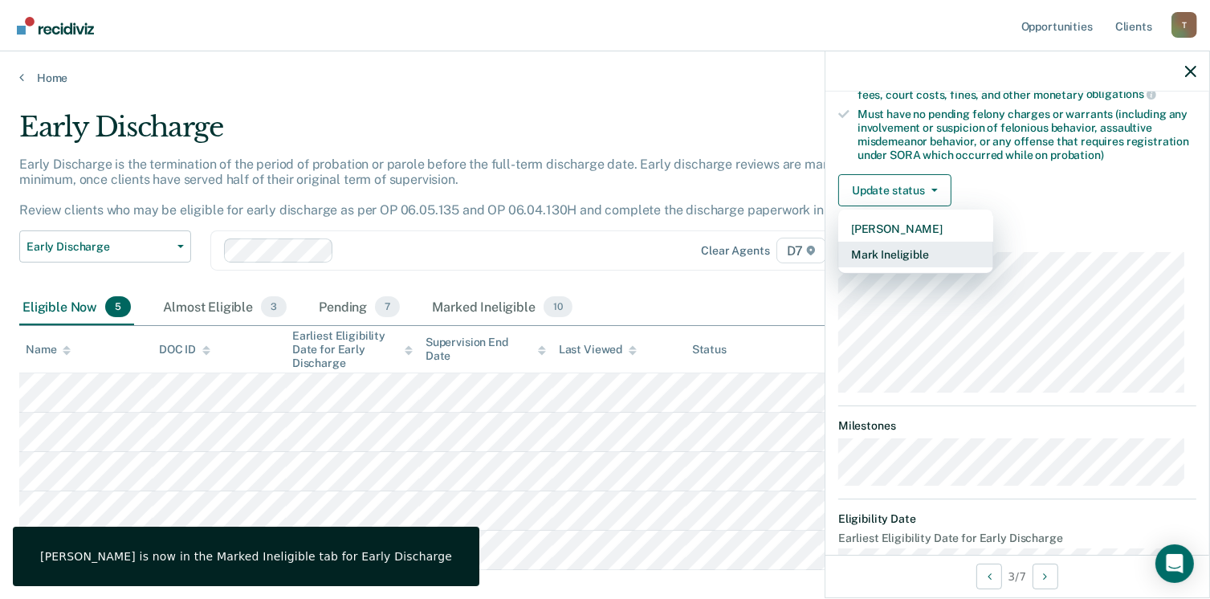
click at [900, 252] on button "Mark Ineligible" at bounding box center [915, 255] width 155 height 26
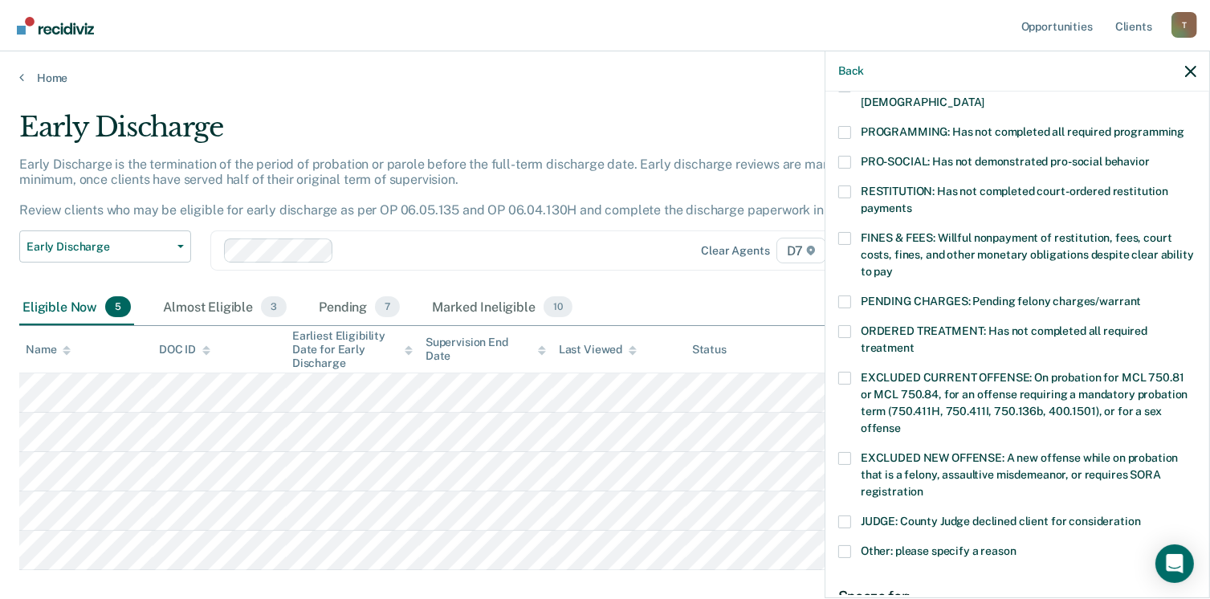
click at [852, 325] on label "ORDERED TREATMENT: Has not completed all required treatment" at bounding box center [1017, 342] width 358 height 34
click at [915, 342] on input "ORDERED TREATMENT: Has not completed all required treatment" at bounding box center [915, 342] width 0 height 0
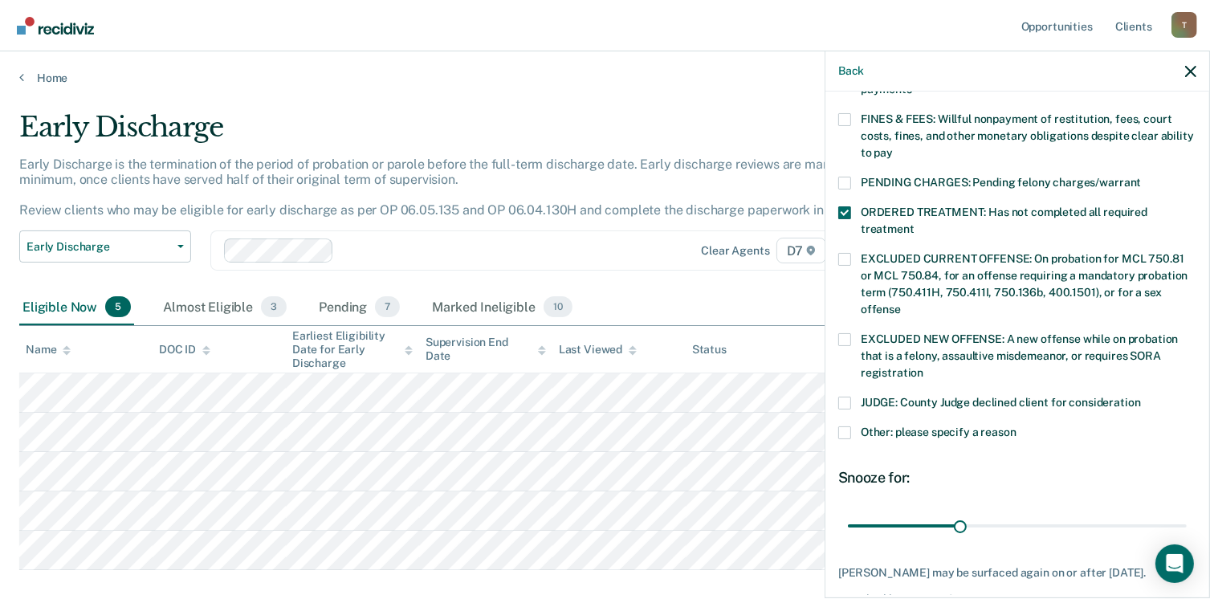
scroll to position [523, 0]
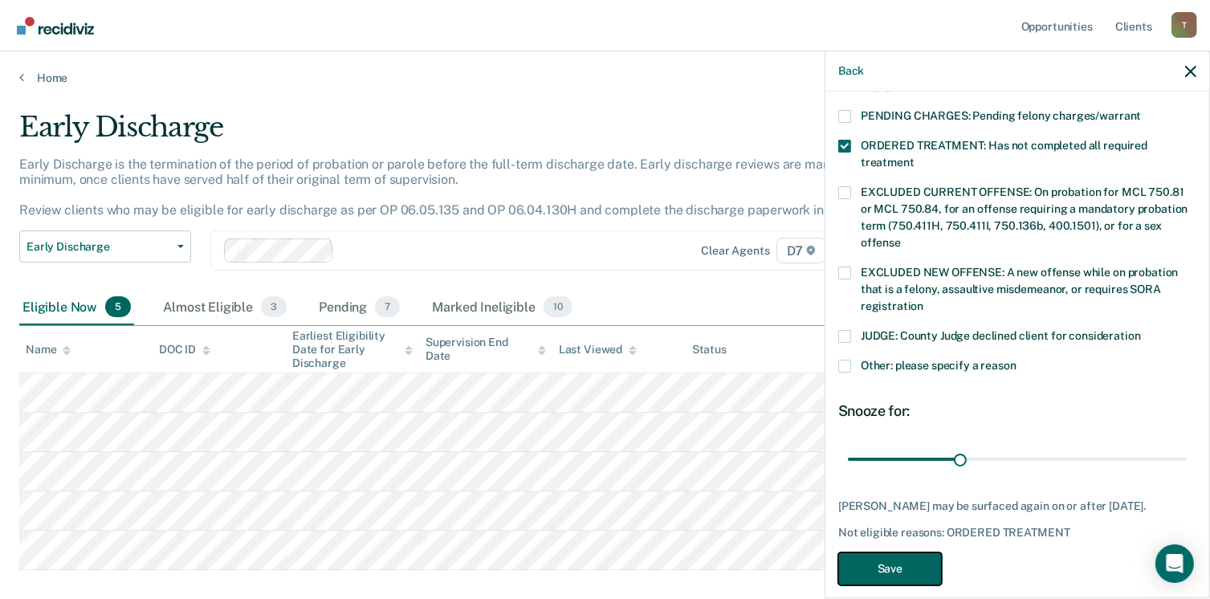
click at [915, 552] on button "Save" at bounding box center [890, 568] width 104 height 33
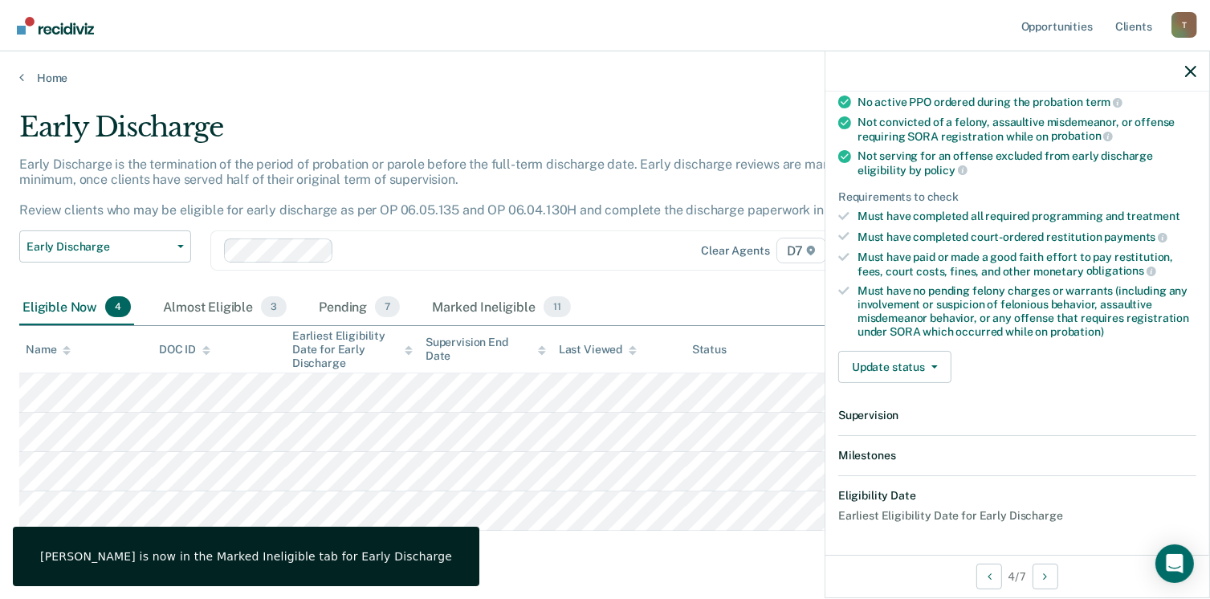
scroll to position [353, 0]
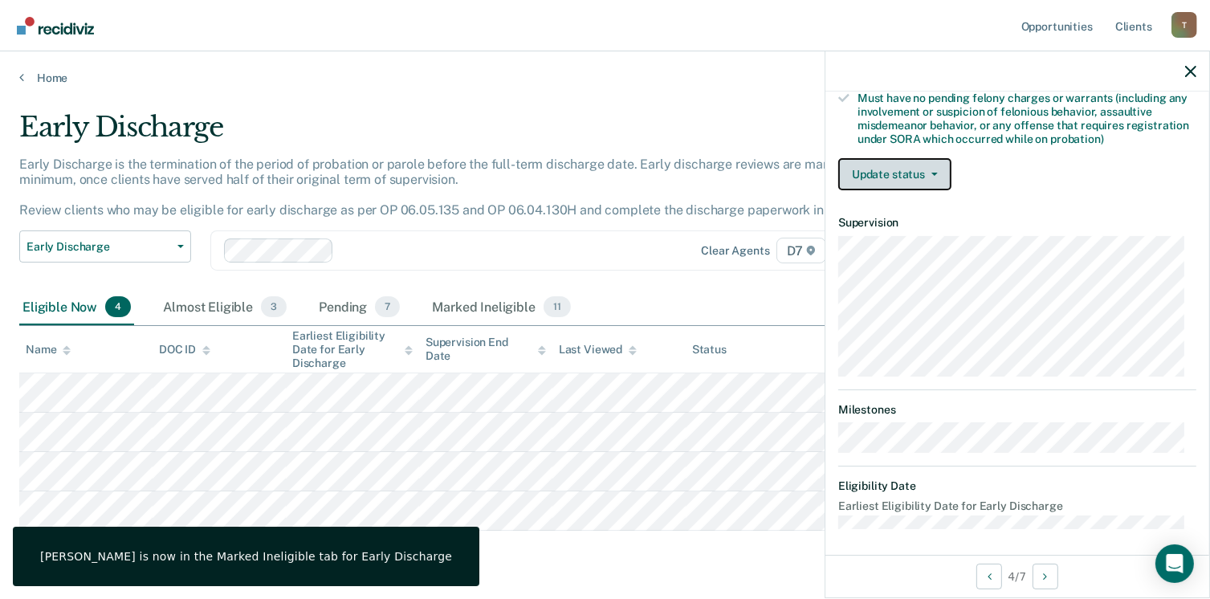
click at [936, 173] on icon "button" at bounding box center [935, 174] width 6 height 3
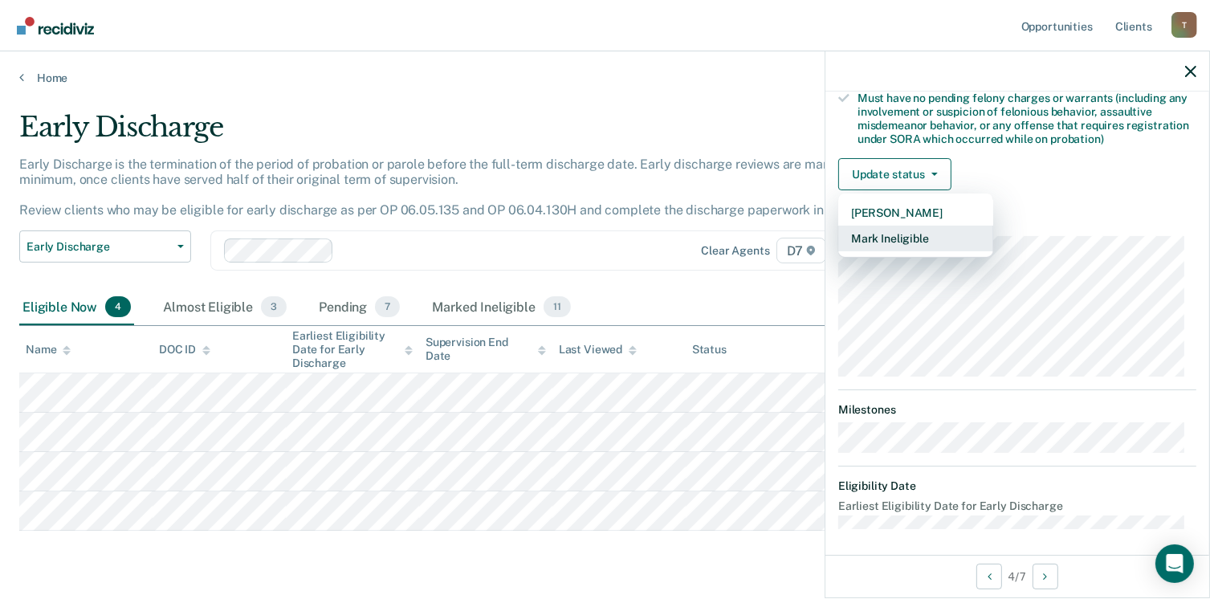
click at [909, 230] on button "Mark Ineligible" at bounding box center [915, 239] width 155 height 26
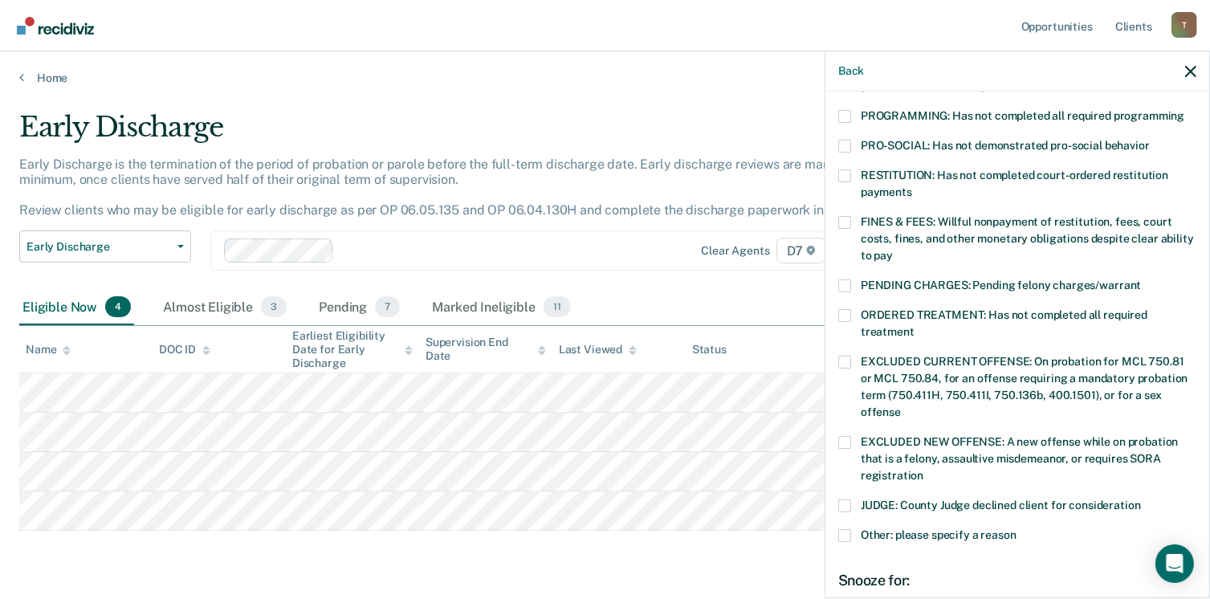
click at [850, 279] on span at bounding box center [844, 285] width 13 height 13
click at [1141, 279] on input "PENDING CHARGES: Pending felony charges/warrant" at bounding box center [1141, 279] width 0 height 0
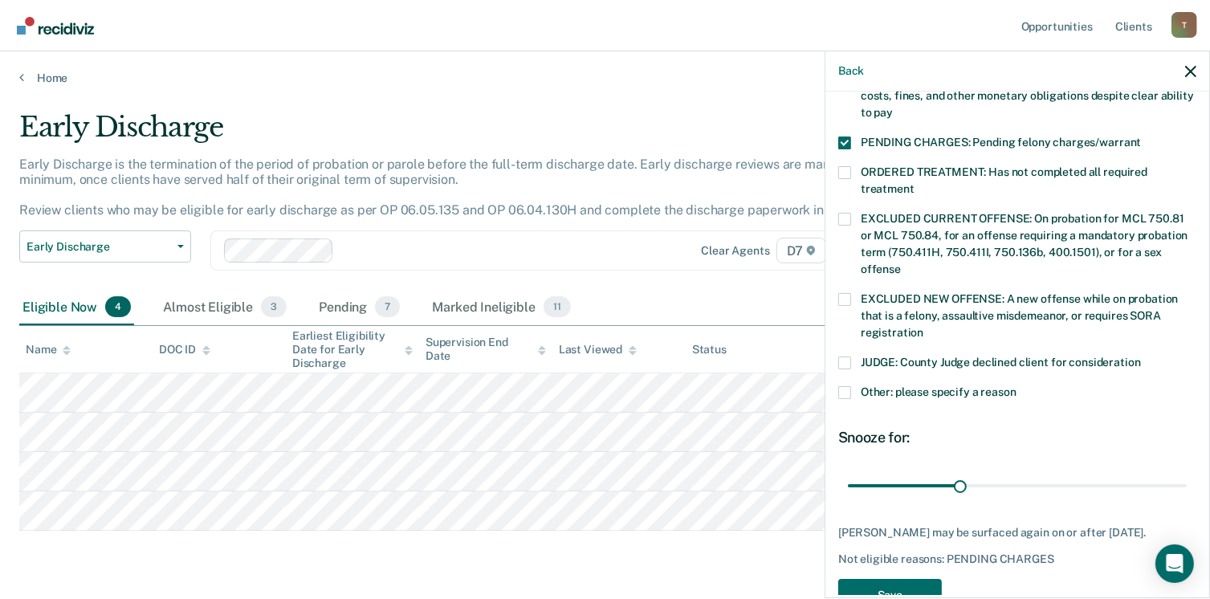
scroll to position [523, 0]
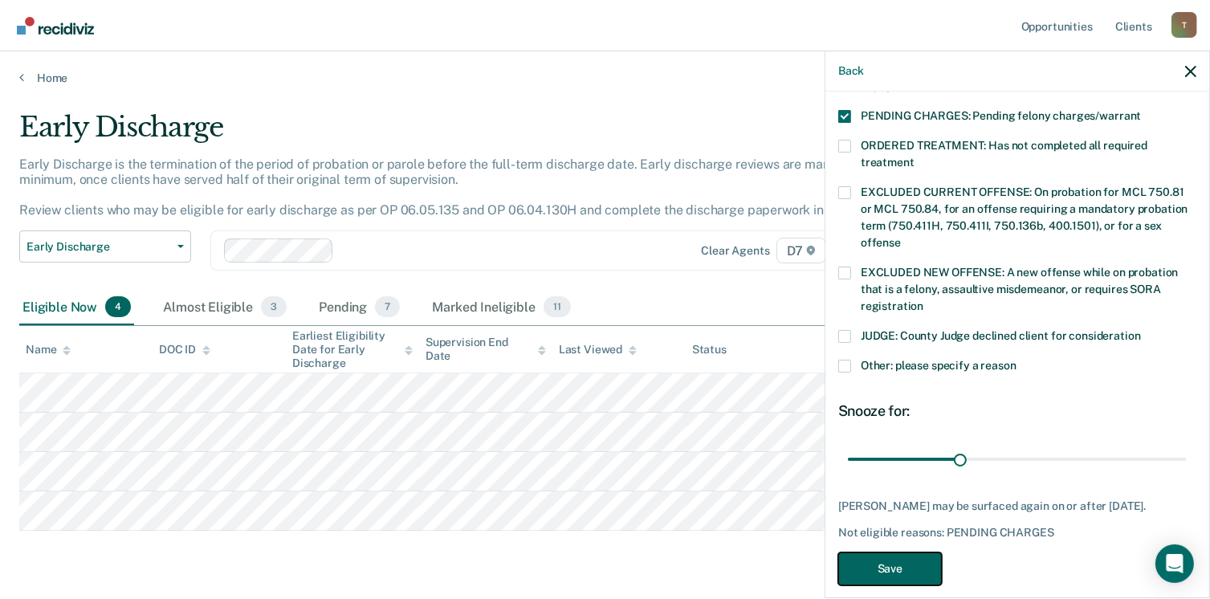
click at [906, 552] on button "Save" at bounding box center [890, 568] width 104 height 33
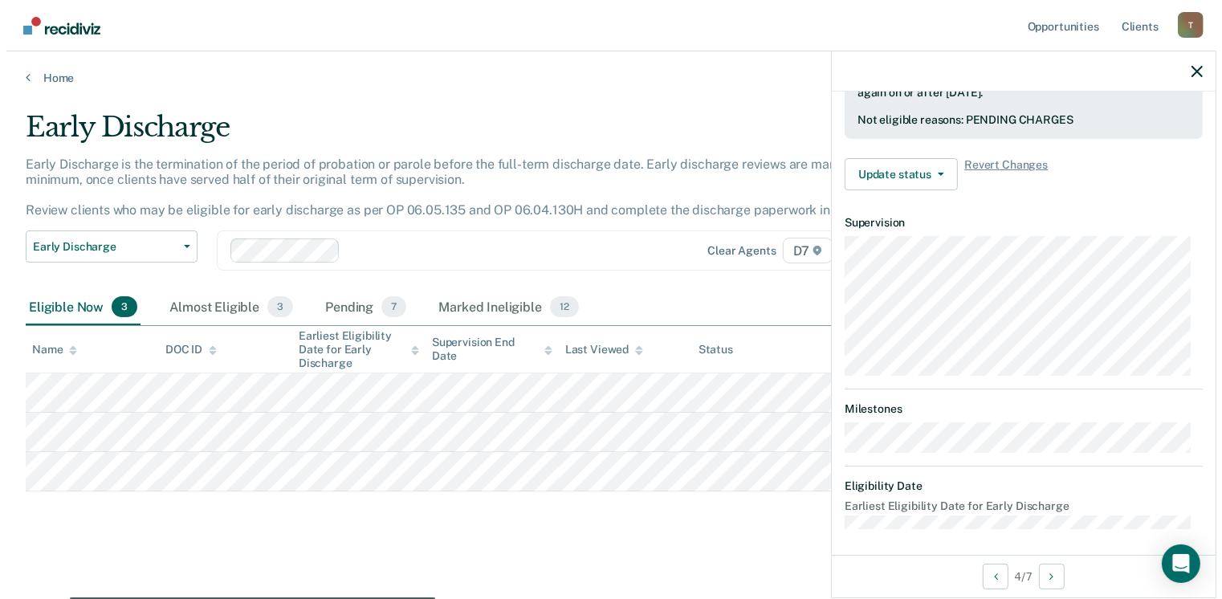
scroll to position [353, 0]
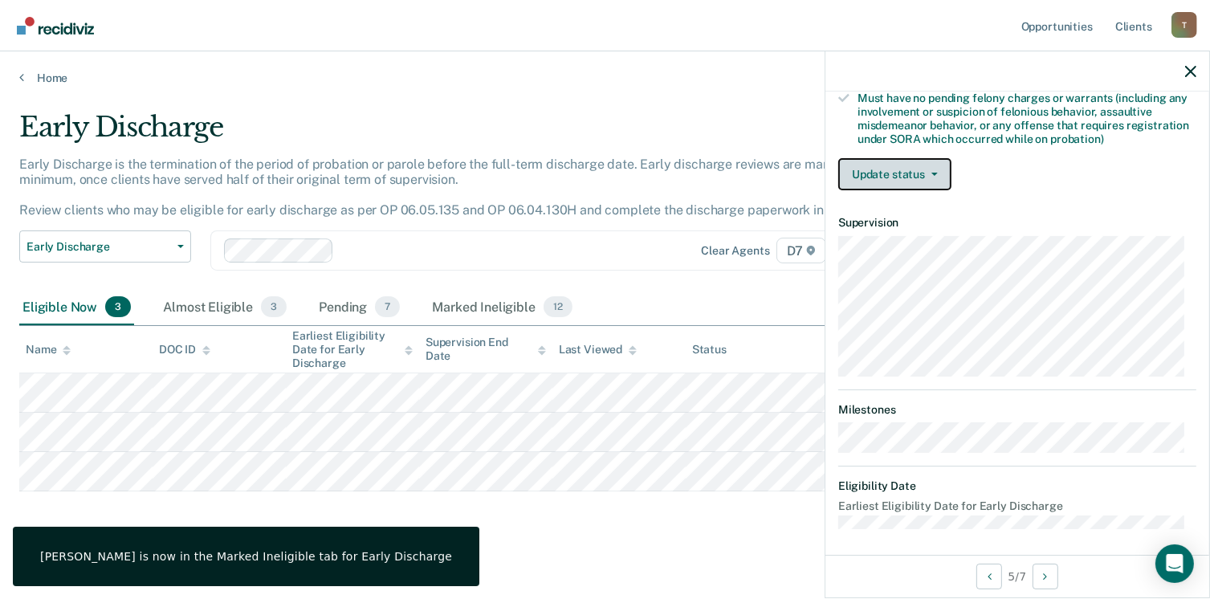
click at [929, 173] on span "button" at bounding box center [931, 174] width 13 height 3
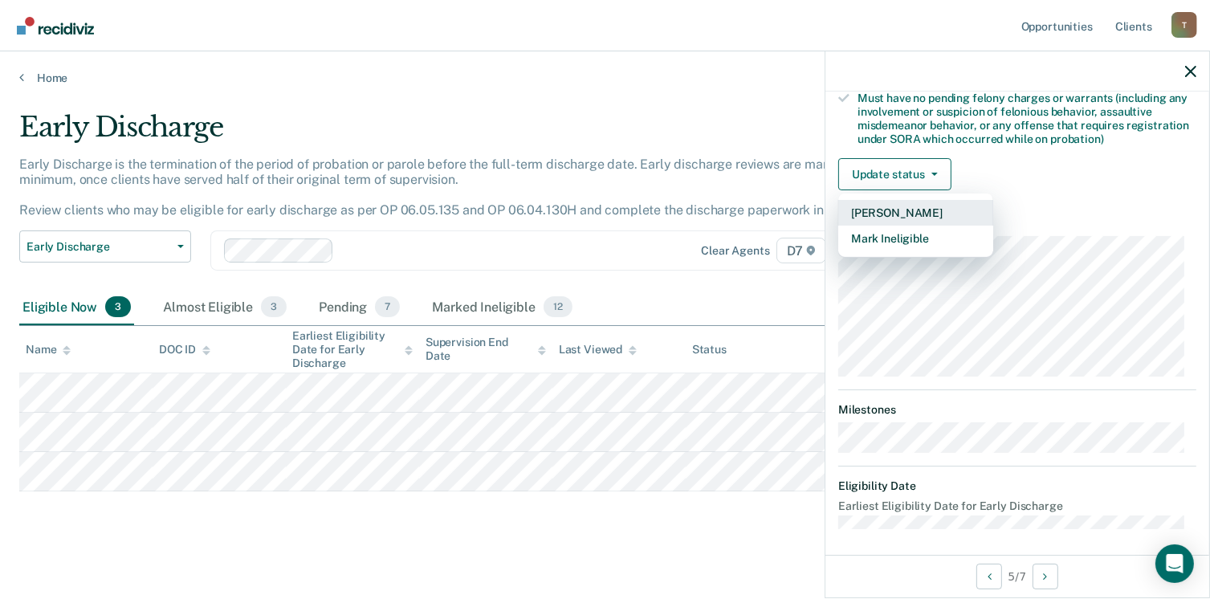
click at [925, 206] on button "[PERSON_NAME]" at bounding box center [915, 213] width 155 height 26
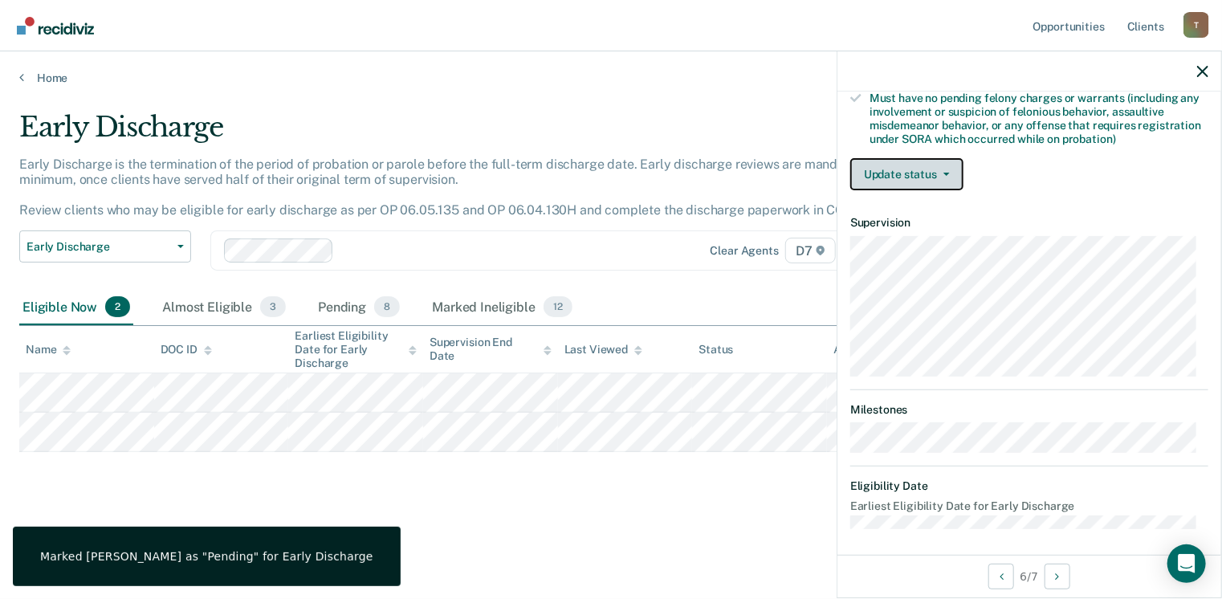
click at [950, 161] on button "Update status" at bounding box center [906, 174] width 113 height 32
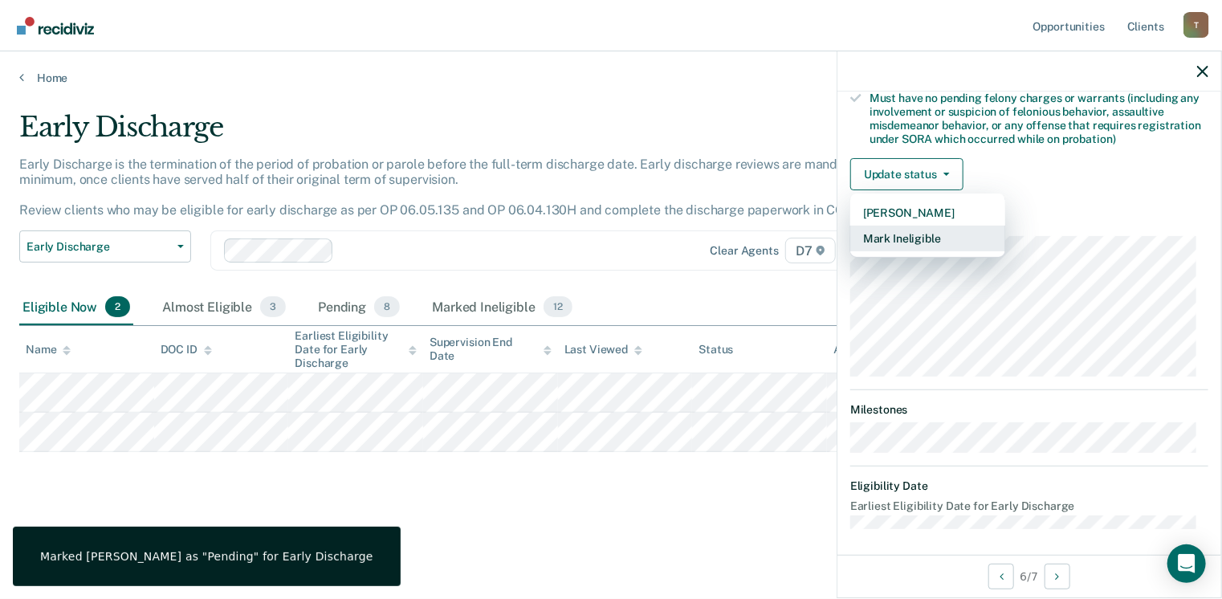
click at [903, 232] on button "Mark Ineligible" at bounding box center [927, 239] width 155 height 26
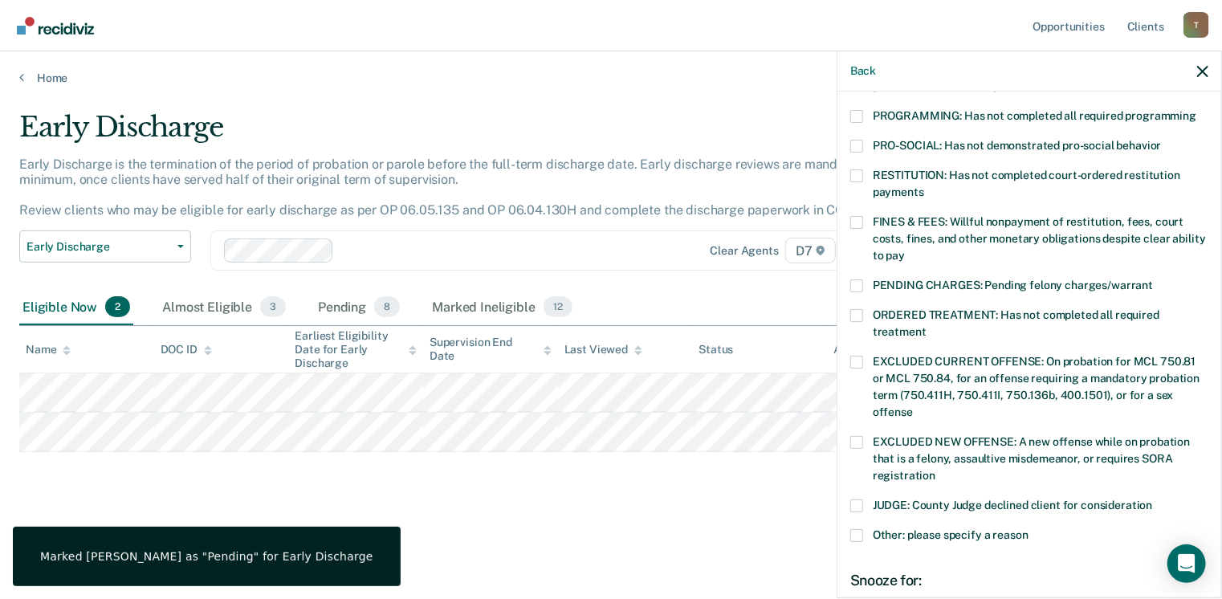
click at [856, 309] on span at bounding box center [856, 315] width 13 height 13
click at [927, 326] on input "ORDERED TREATMENT: Has not completed all required treatment" at bounding box center [927, 326] width 0 height 0
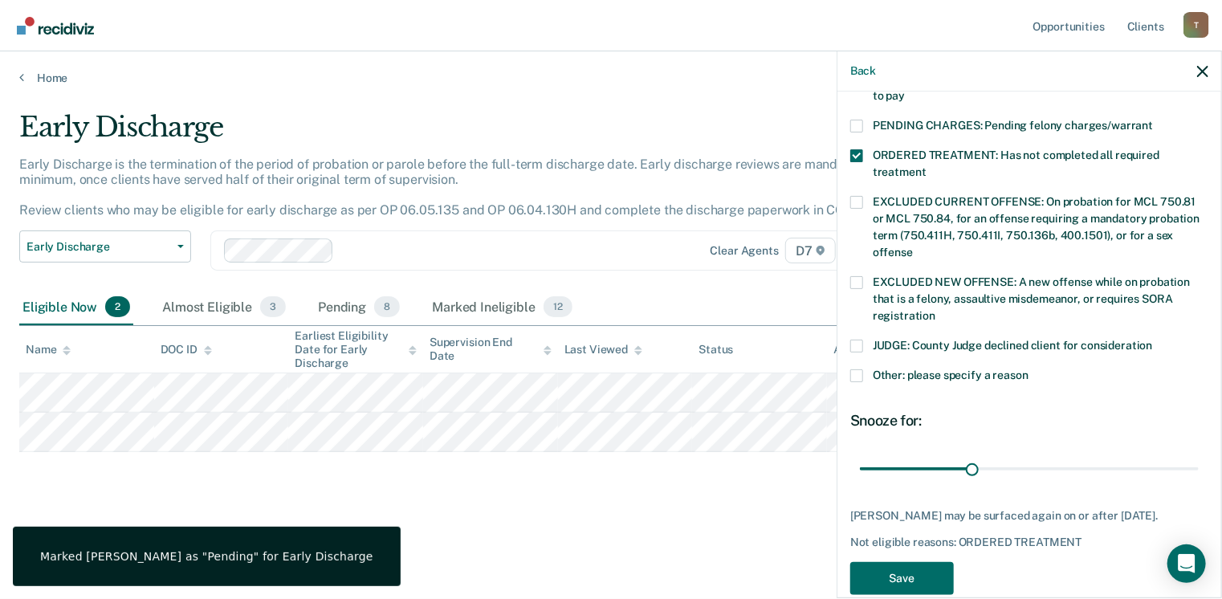
scroll to position [520, 0]
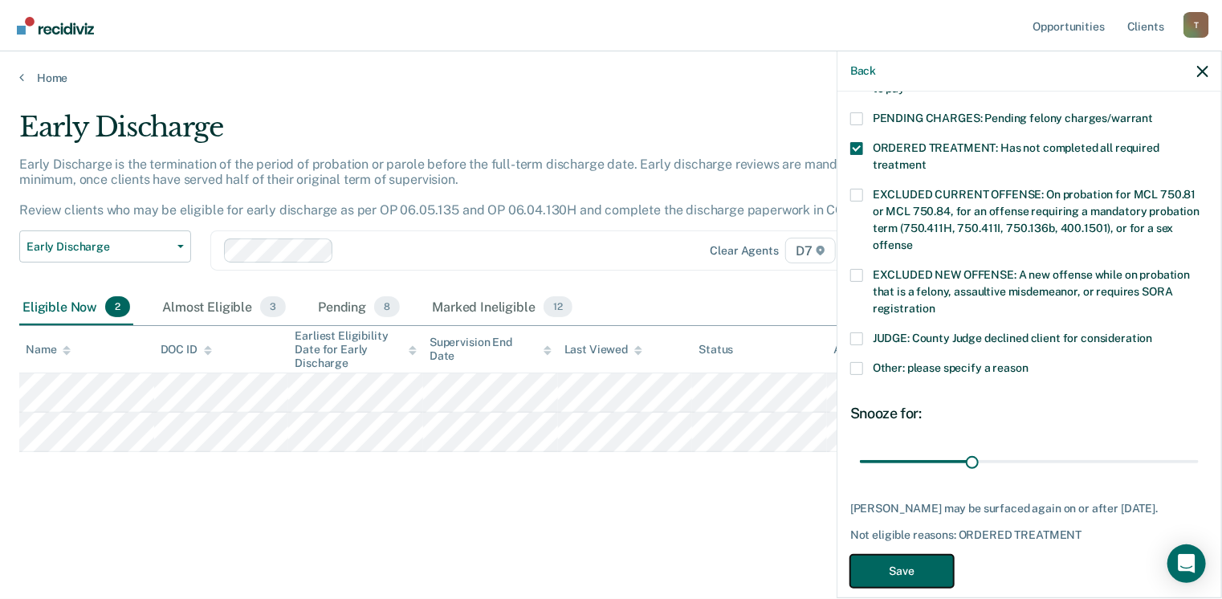
click at [912, 555] on button "Save" at bounding box center [902, 571] width 104 height 33
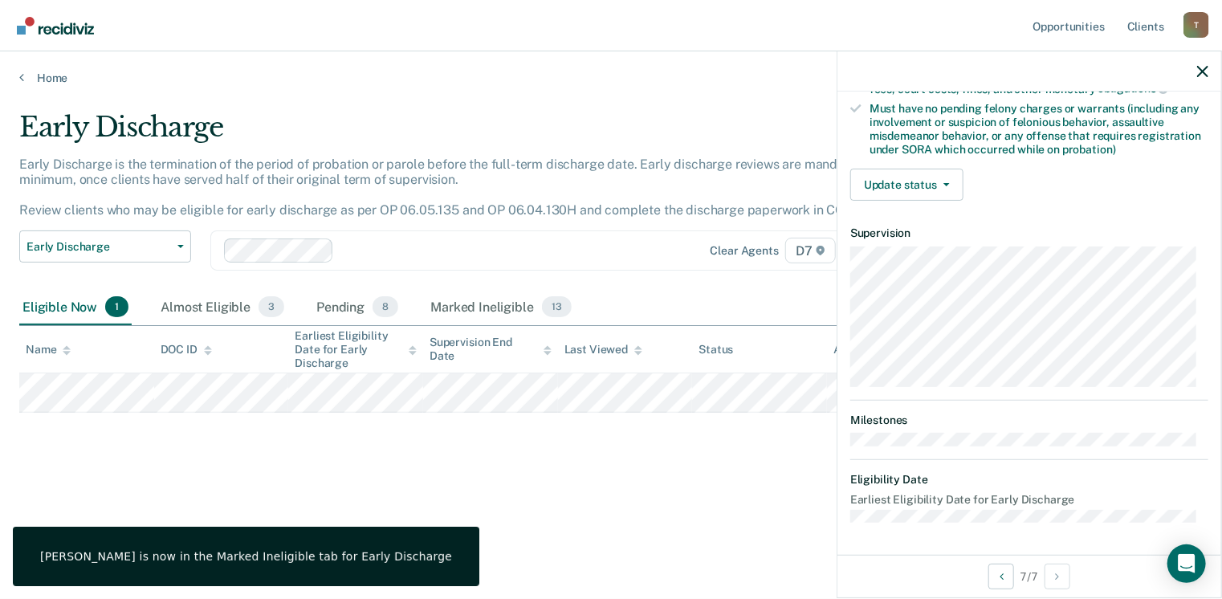
scroll to position [337, 0]
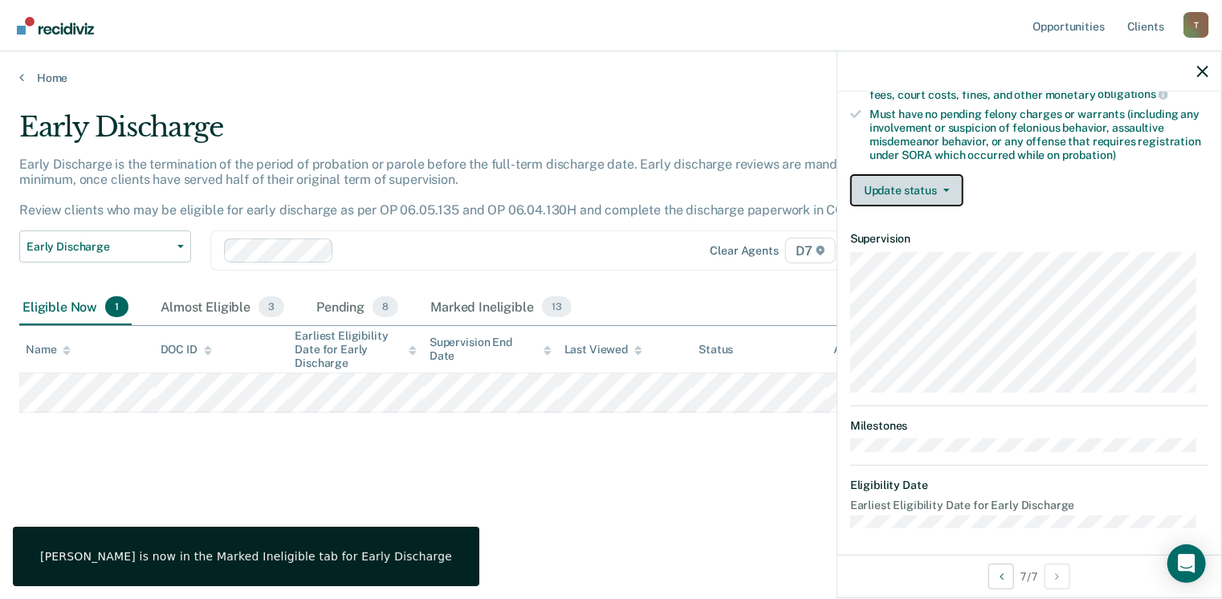
click at [951, 187] on button "Update status" at bounding box center [906, 190] width 113 height 32
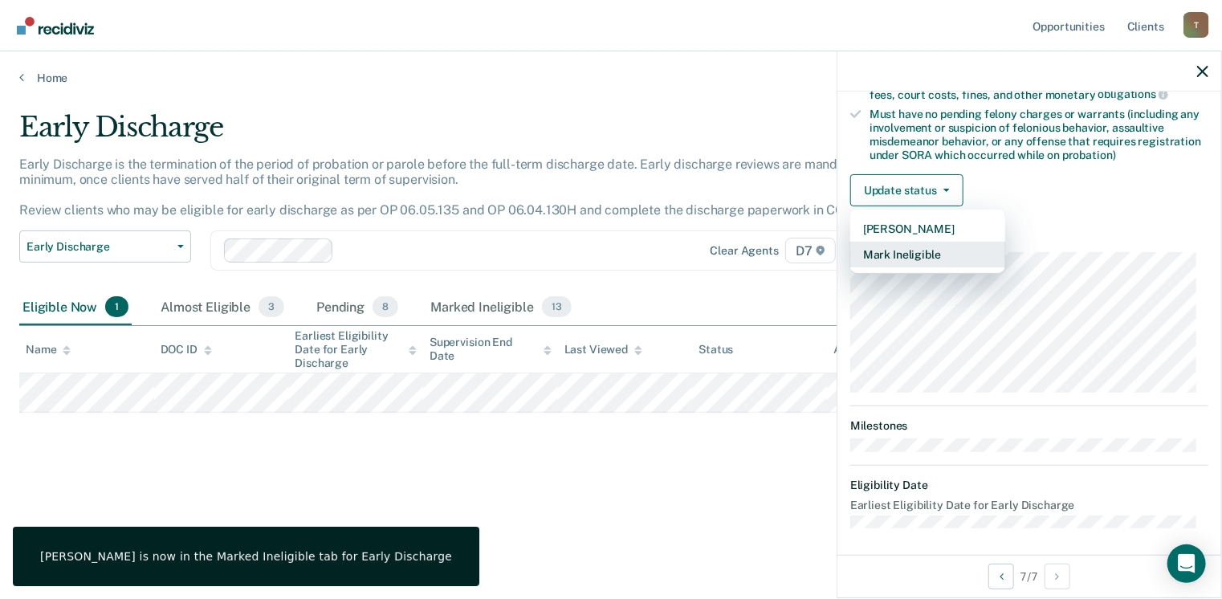
click at [915, 247] on button "Mark Ineligible" at bounding box center [927, 255] width 155 height 26
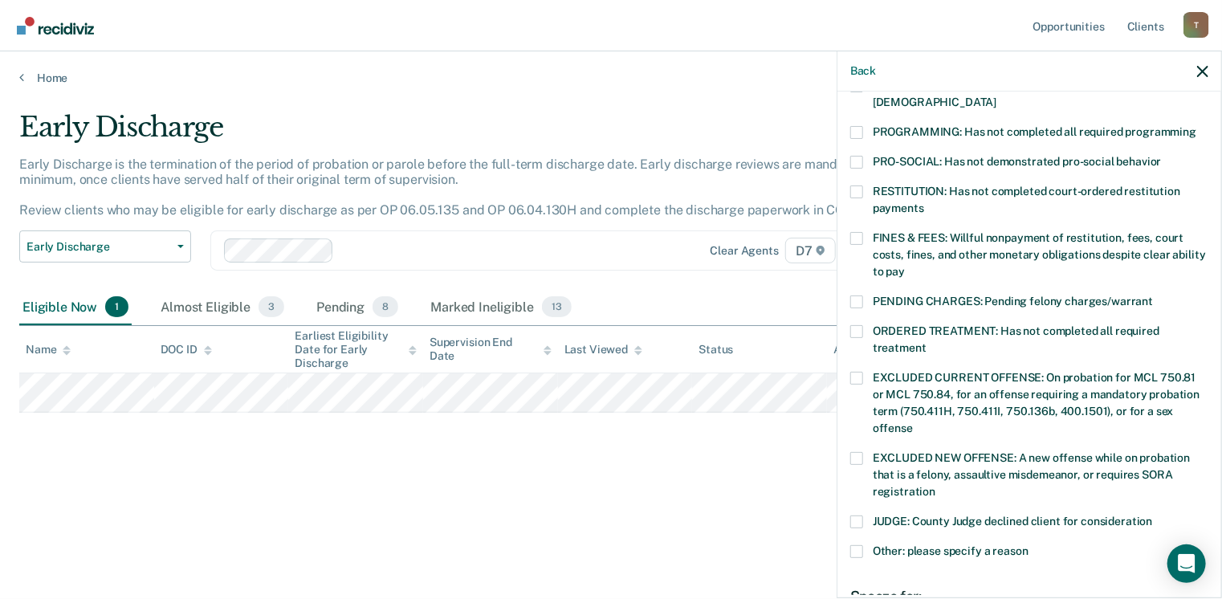
click at [862, 185] on label "RESTITUTION: Has not completed court-ordered restitution payments" at bounding box center [1029, 202] width 358 height 34
click at [924, 202] on input "RESTITUTION: Has not completed court-ordered restitution payments" at bounding box center [924, 202] width 0 height 0
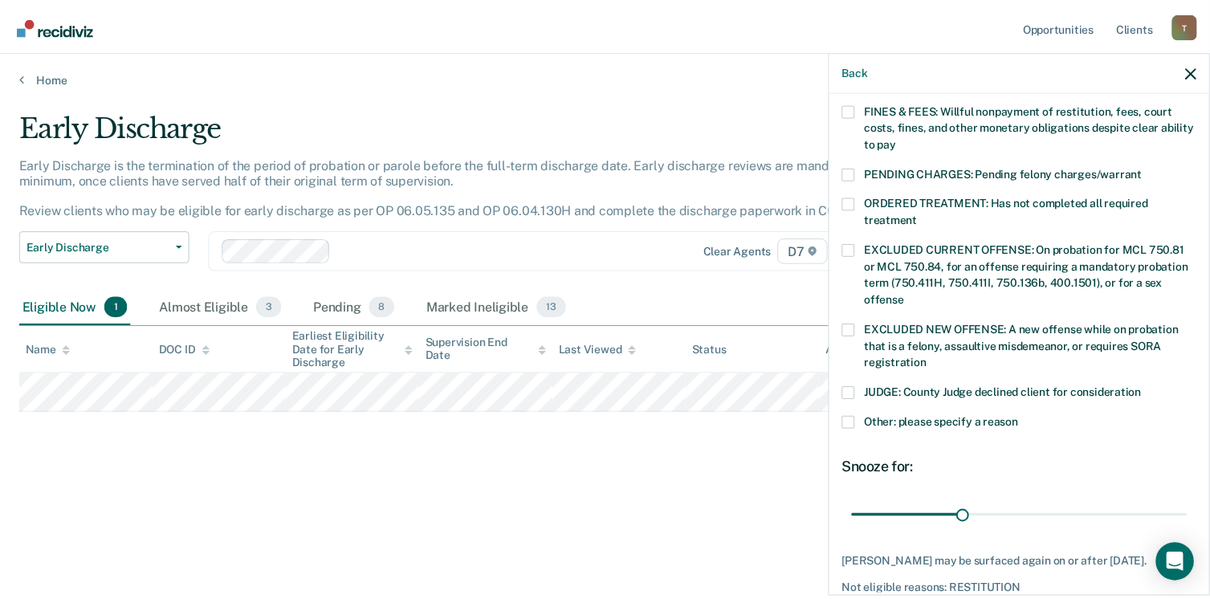
scroll to position [494, 0]
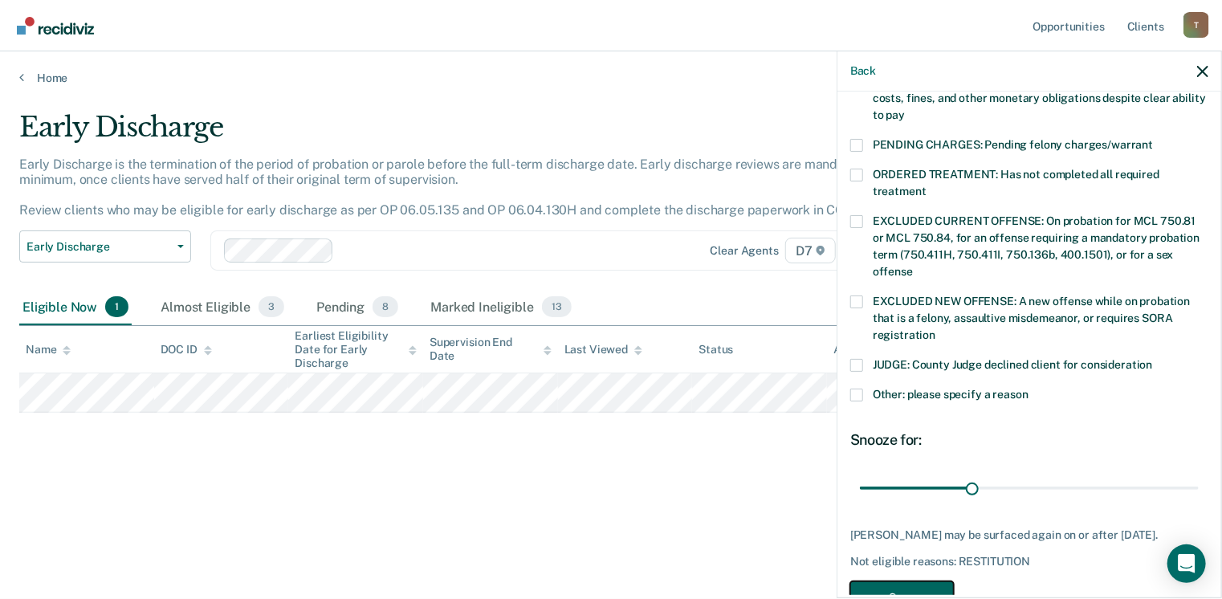
click at [935, 589] on button "Save" at bounding box center [902, 597] width 104 height 33
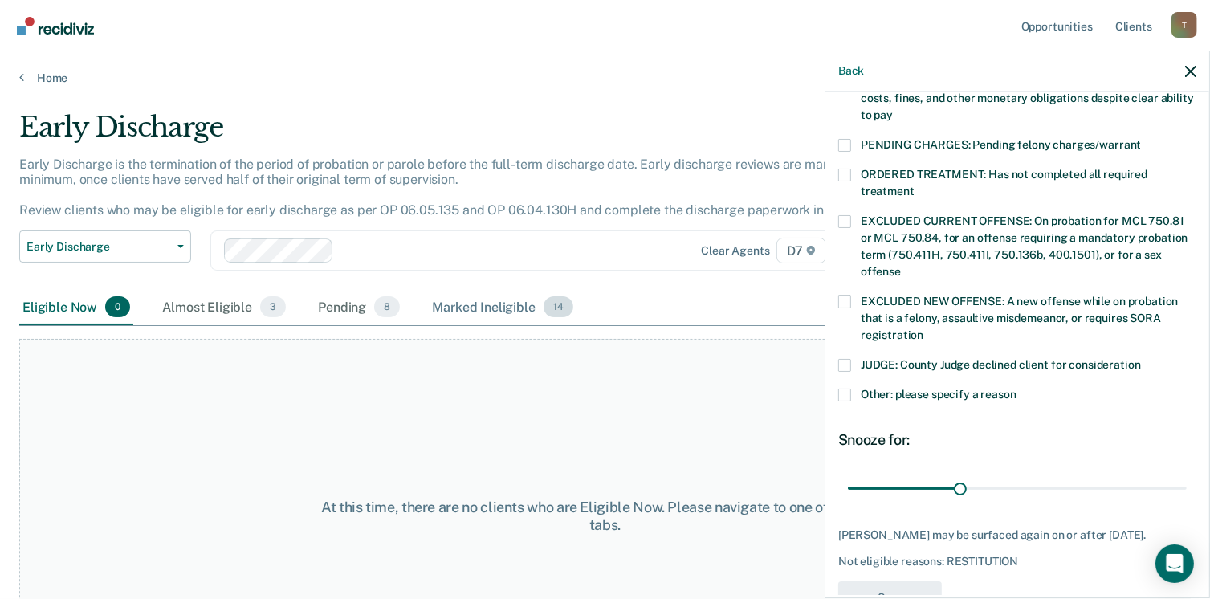
scroll to position [456, 0]
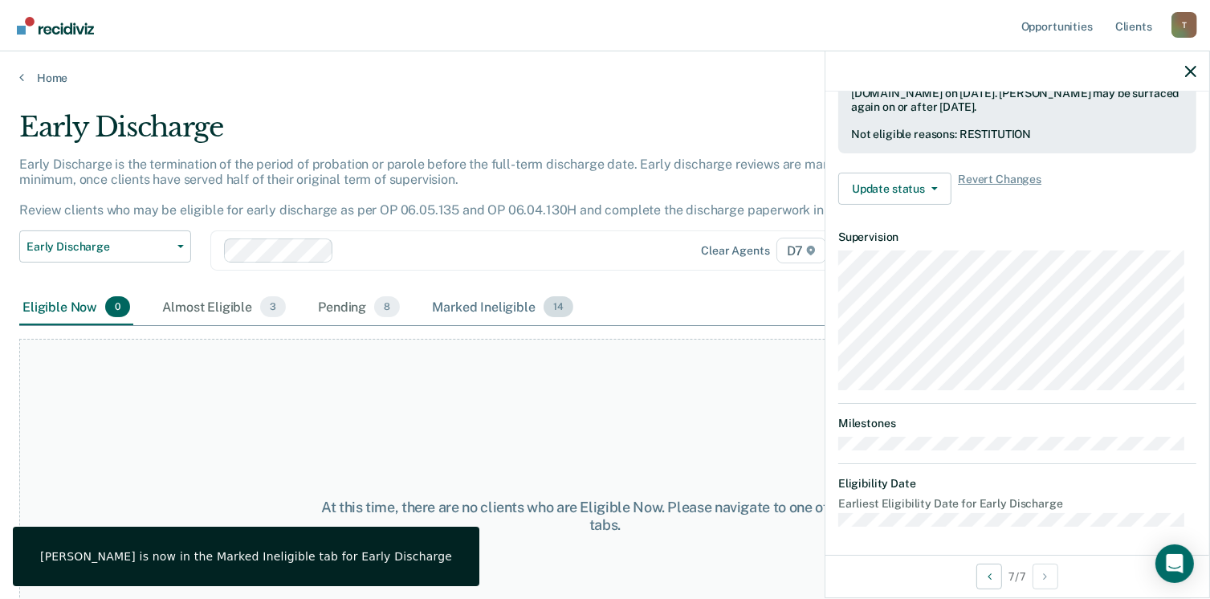
click at [501, 302] on div "Marked Ineligible 14" at bounding box center [502, 307] width 147 height 35
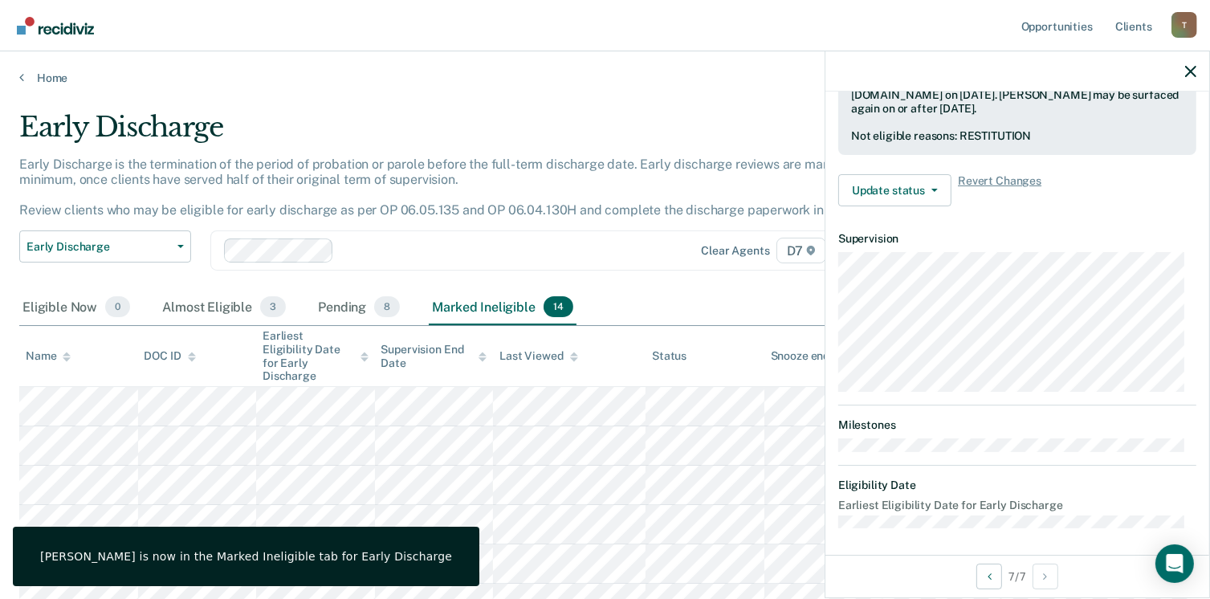
scroll to position [439, 0]
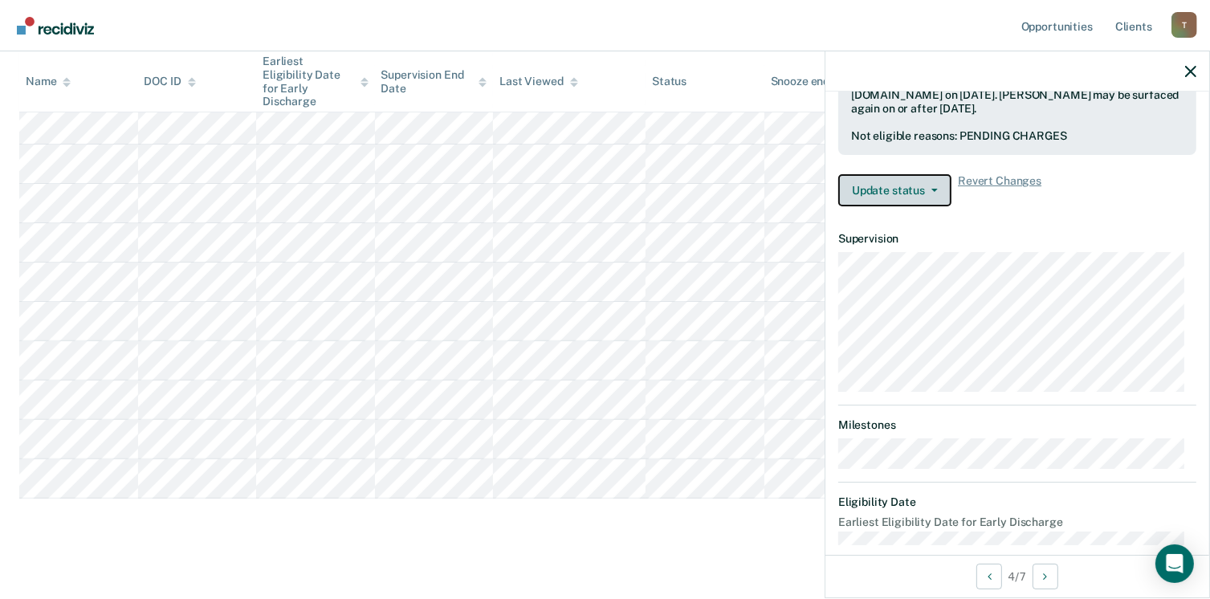
click at [922, 190] on button "Update status" at bounding box center [894, 190] width 113 height 32
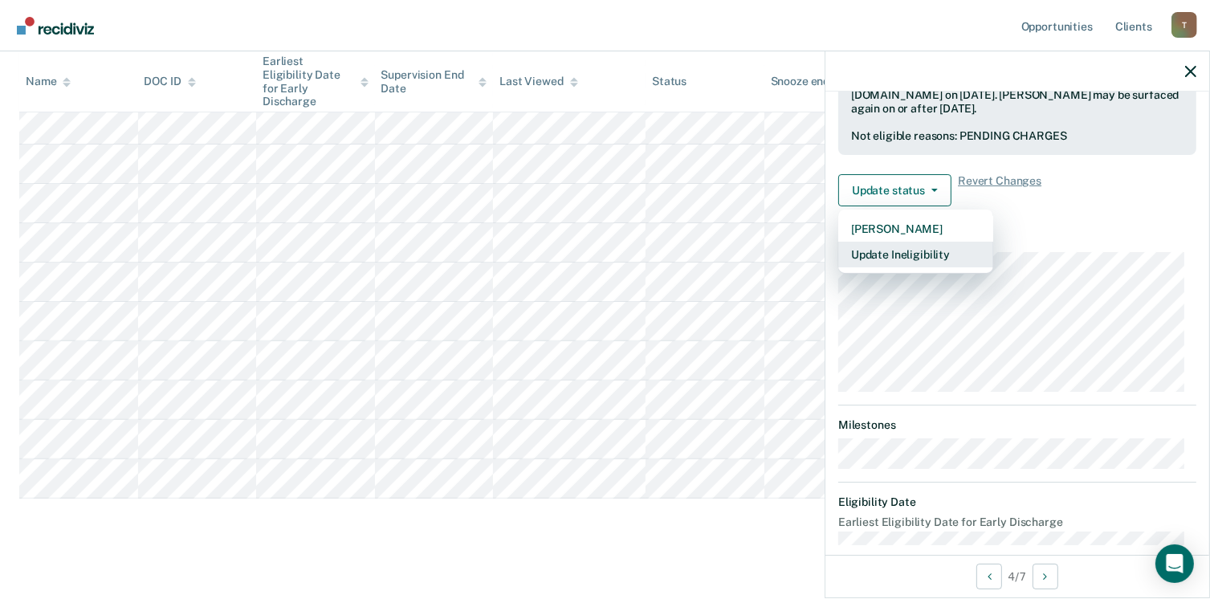
click at [911, 243] on button "Update Ineligibility" at bounding box center [915, 255] width 155 height 26
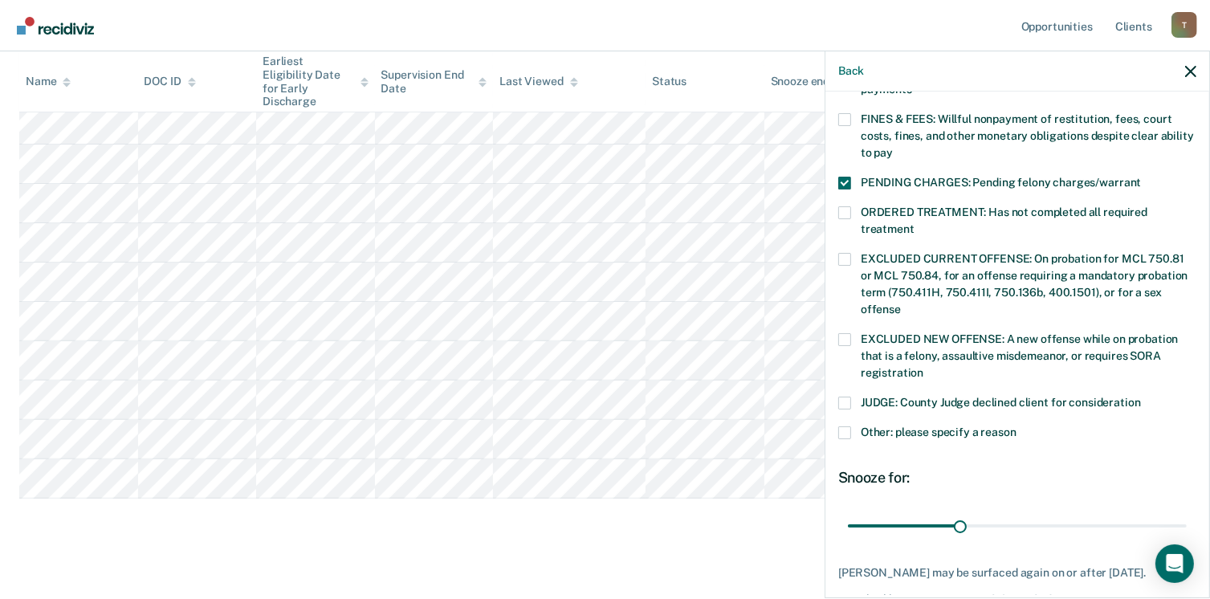
click at [848, 177] on span at bounding box center [844, 183] width 13 height 13
click at [1141, 177] on input "PENDING CHARGES: Pending felony charges/warrant" at bounding box center [1141, 177] width 0 height 0
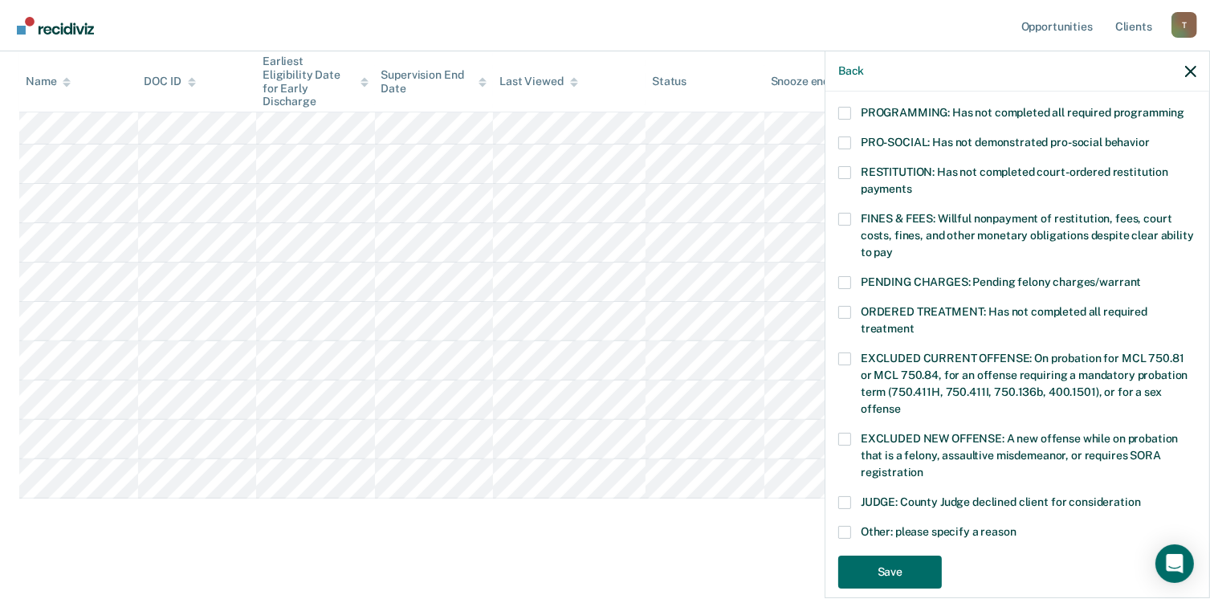
scroll to position [360, 0]
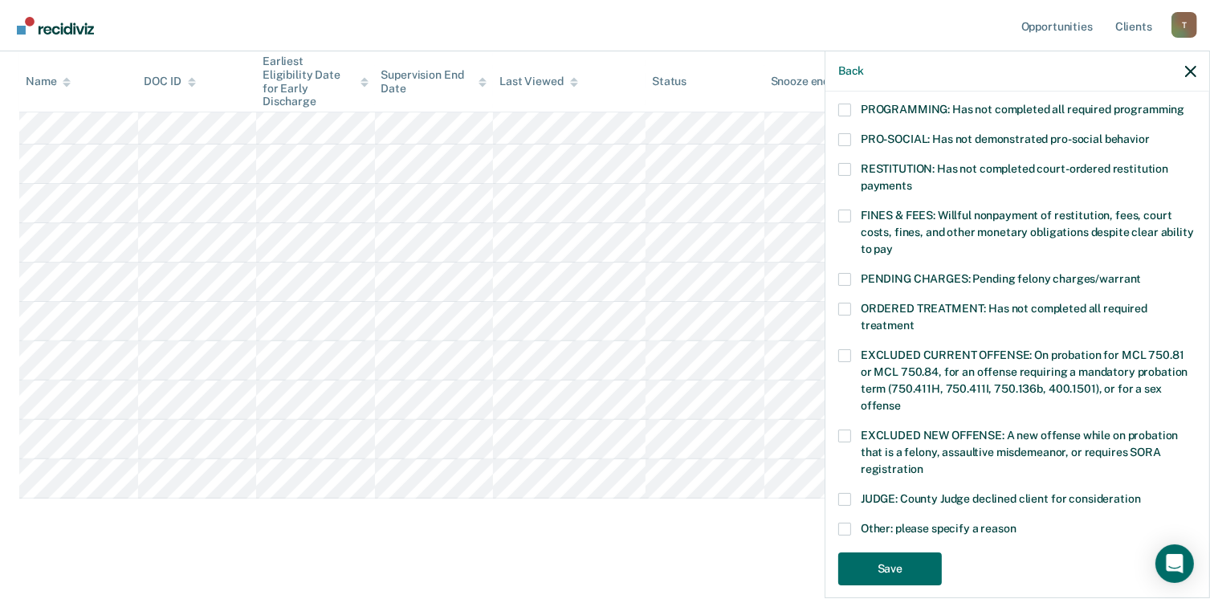
click at [850, 523] on span at bounding box center [844, 529] width 13 height 13
click at [1017, 523] on input "Other: please specify a reason" at bounding box center [1017, 523] width 0 height 0
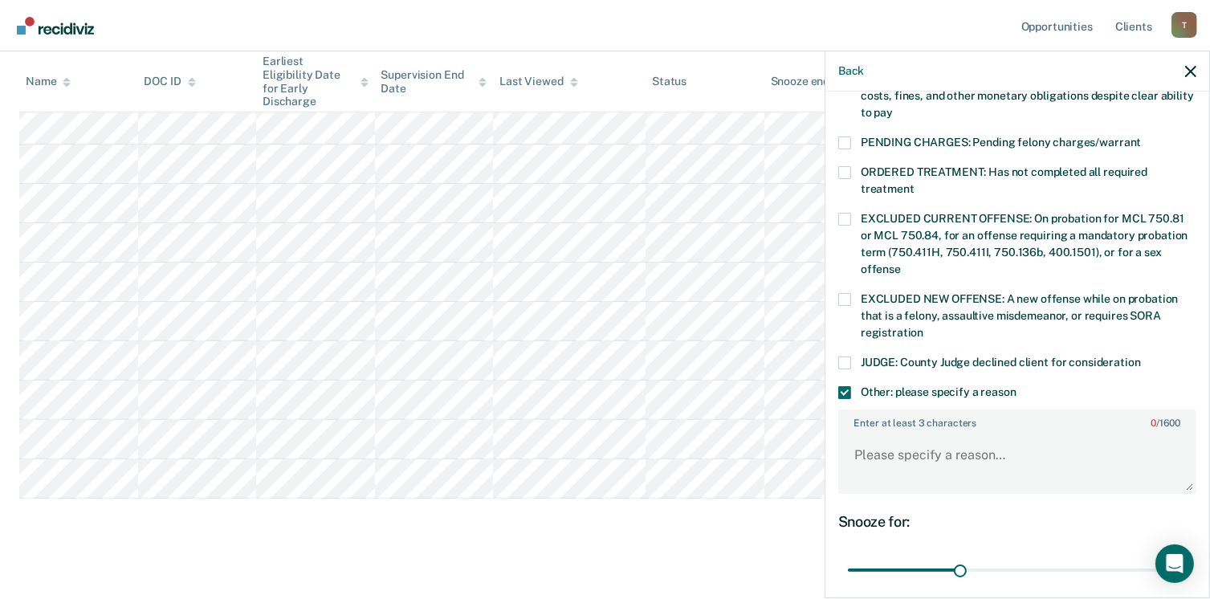
scroll to position [498, 0]
click at [997, 451] on textarea "Enter at least 3 characters 0 / 1600" at bounding box center [1017, 460] width 355 height 59
type textarea "Pending misdemeanor charges"
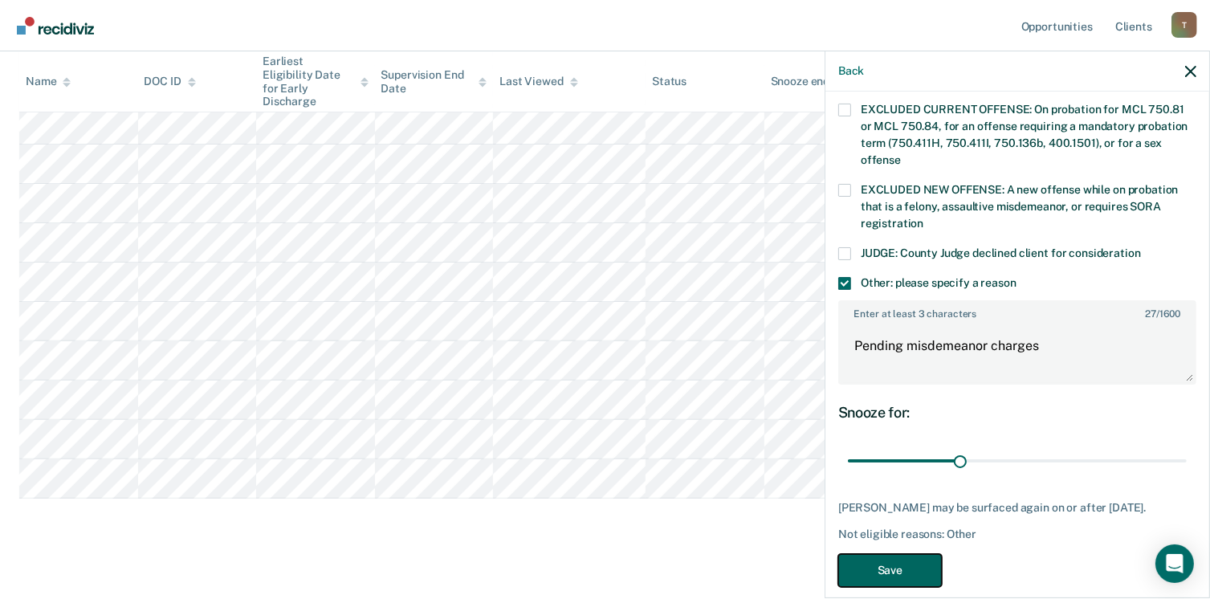
click at [890, 560] on button "Save" at bounding box center [890, 570] width 104 height 33
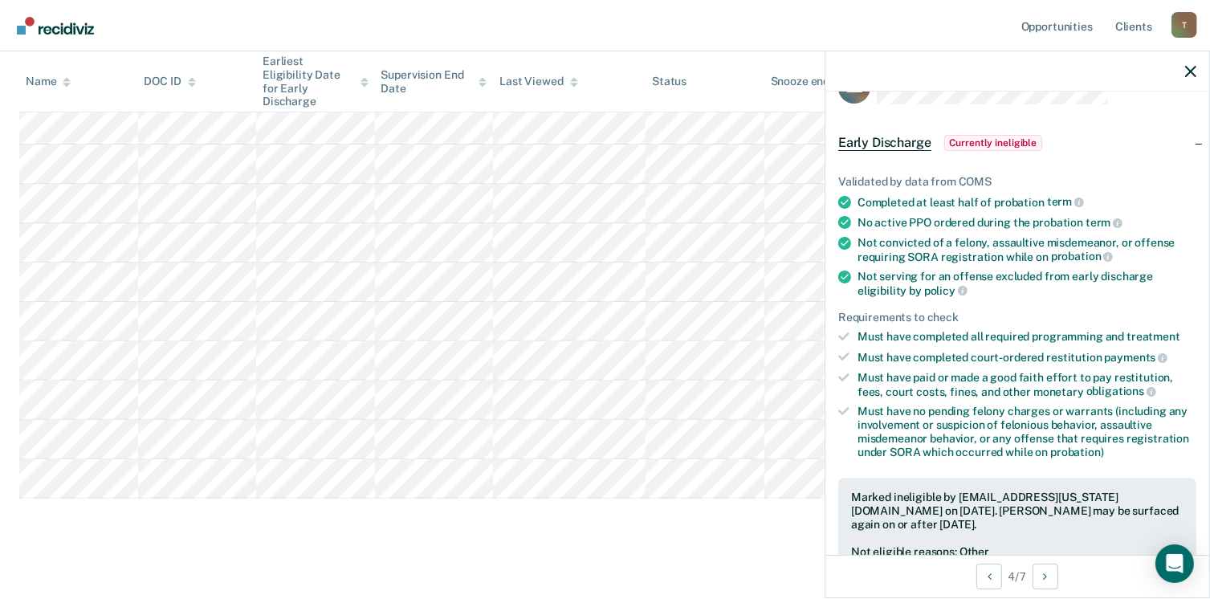
scroll to position [0, 0]
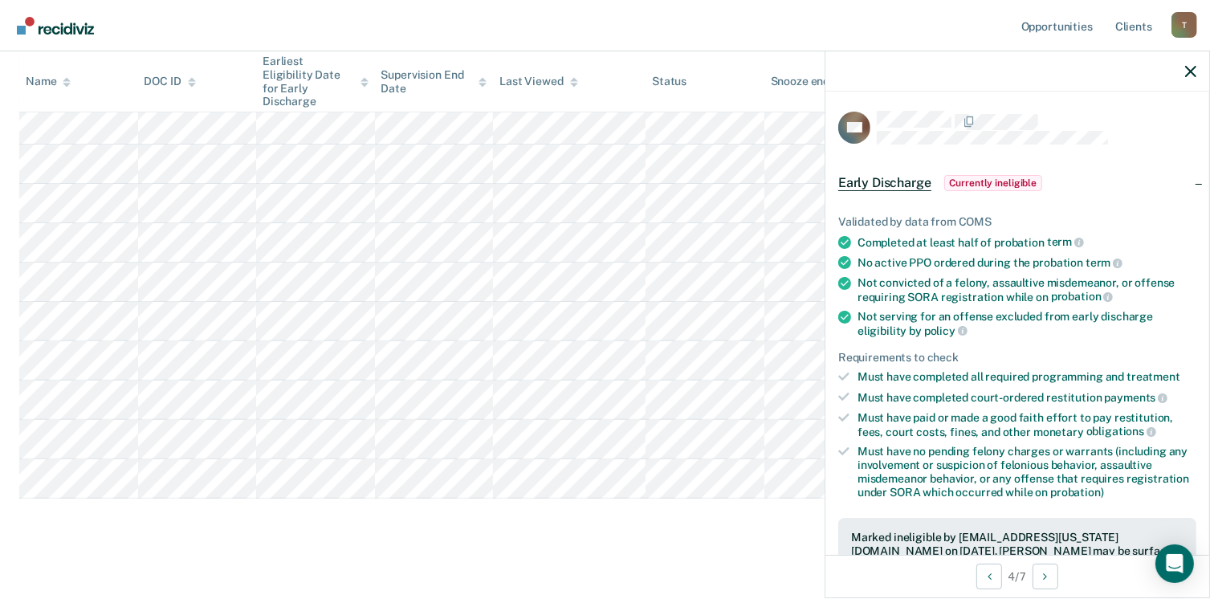
click at [1184, 64] on div at bounding box center [1018, 71] width 384 height 40
click at [1190, 72] on icon "button" at bounding box center [1190, 71] width 11 height 11
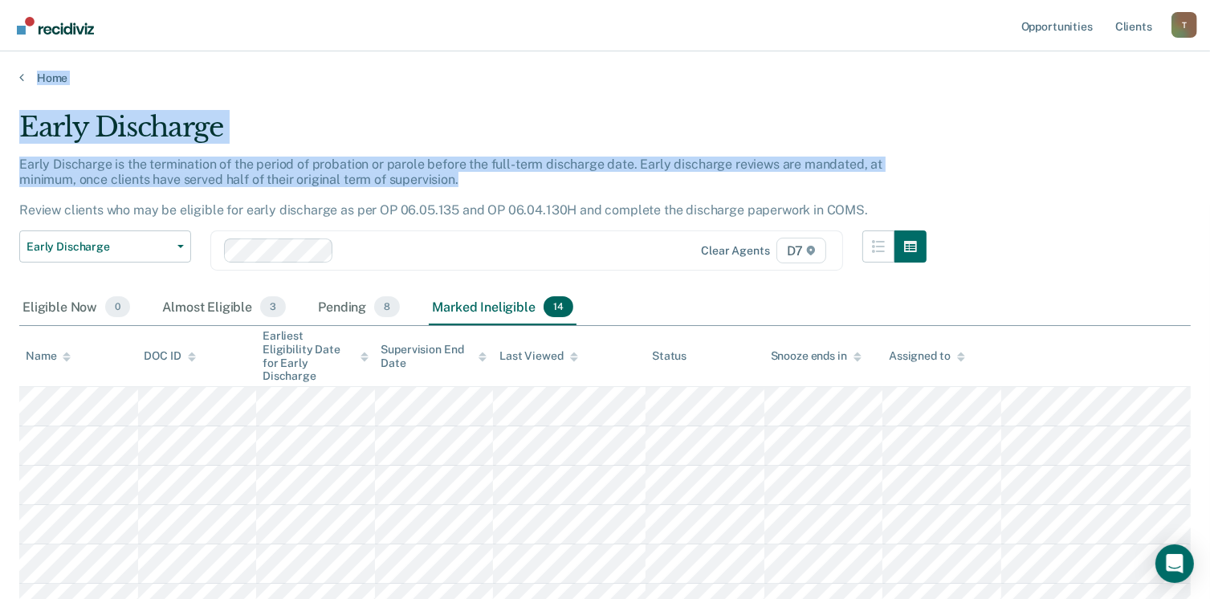
drag, startPoint x: 1192, startPoint y: 81, endPoint x: 1168, endPoint y: -28, distance: 111.8
click at [1168, 0] on html "Looks like you’re using Internet Explorer 11. For faster loading and a better e…" at bounding box center [605, 299] width 1210 height 599
click at [55, 73] on link "Home" at bounding box center [605, 78] width 1172 height 14
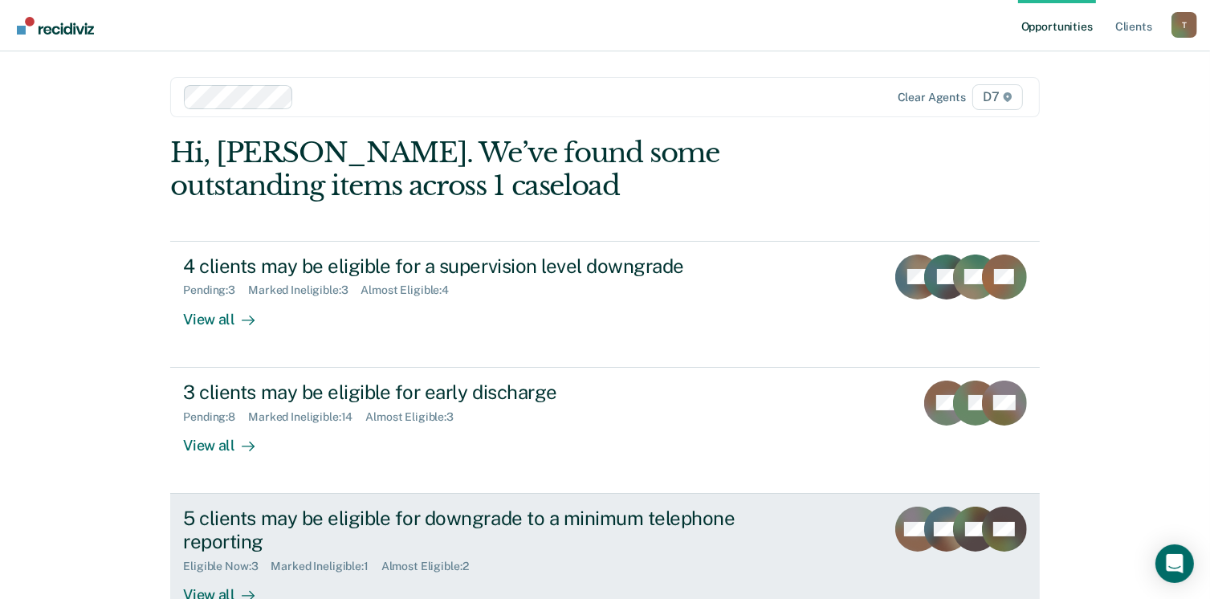
click at [445, 519] on div "5 clients may be eligible for downgrade to a minimum telephone reporting" at bounding box center [465, 530] width 564 height 47
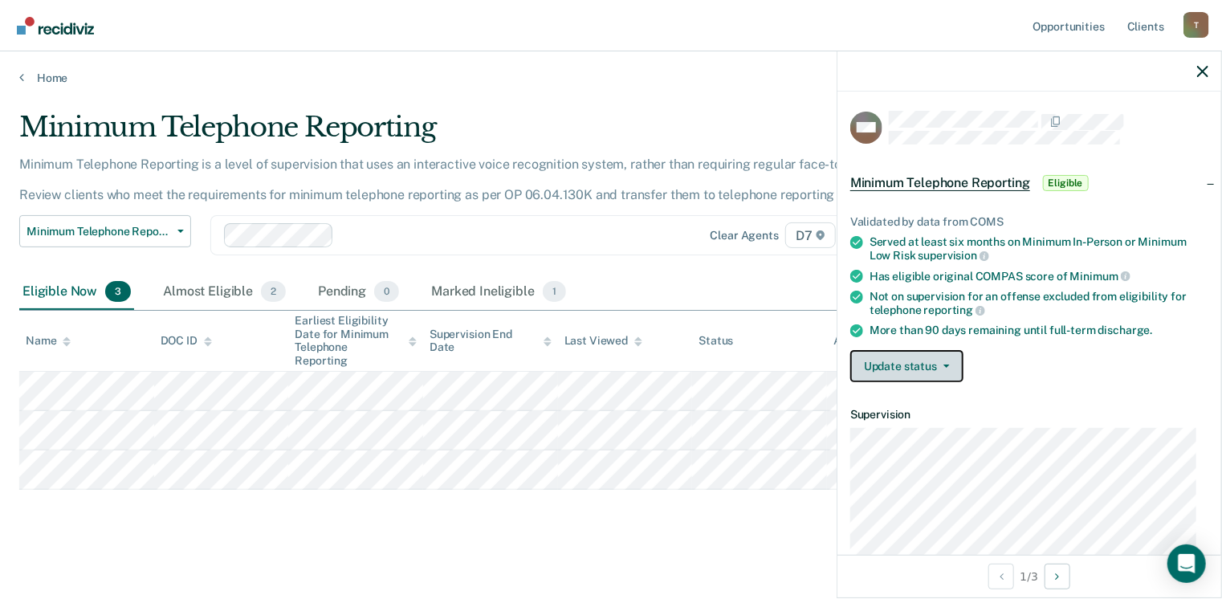
click at [944, 365] on icon "button" at bounding box center [947, 366] width 6 height 3
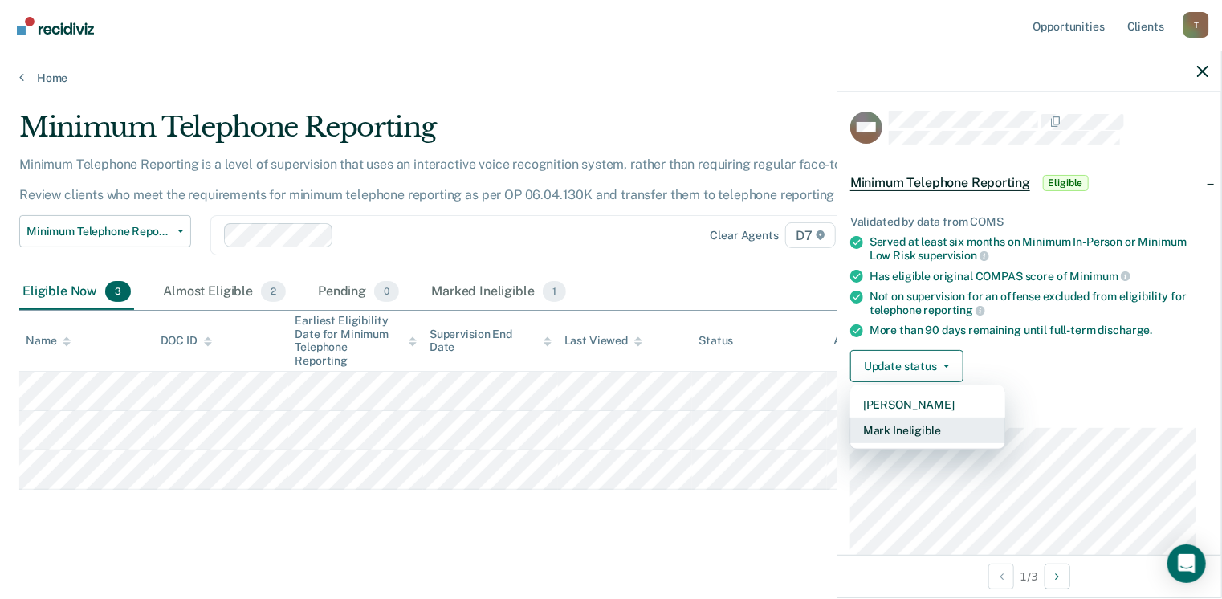
click at [920, 425] on button "Mark Ineligible" at bounding box center [927, 431] width 155 height 26
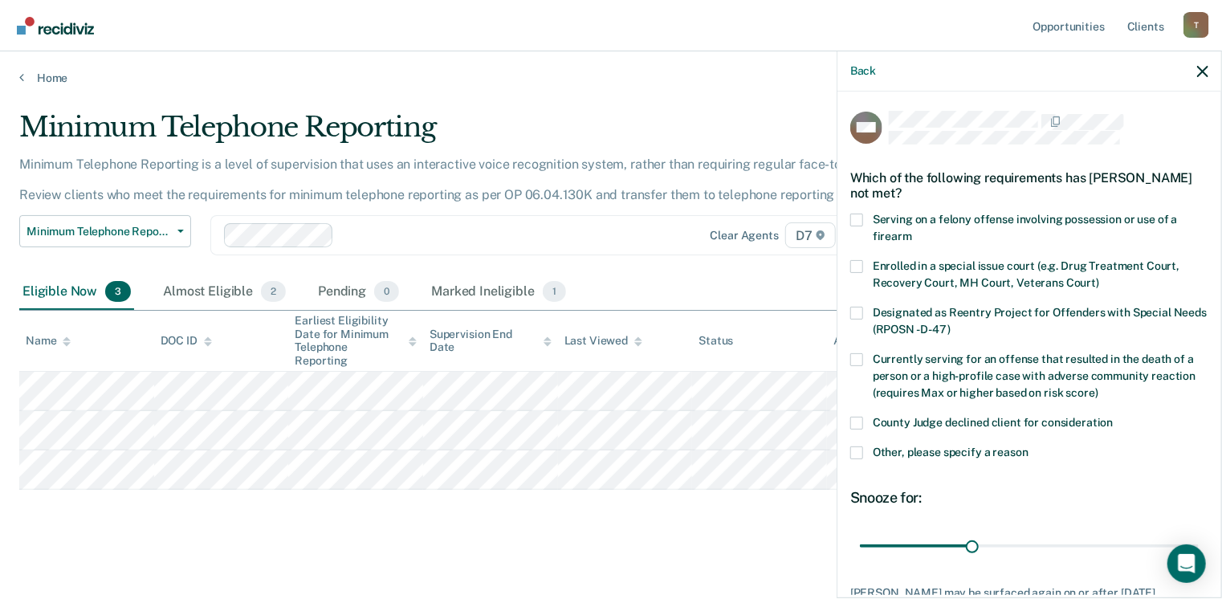
click at [861, 449] on span at bounding box center [856, 452] width 13 height 13
click at [1029, 446] on input "Other, please specify a reason" at bounding box center [1029, 446] width 0 height 0
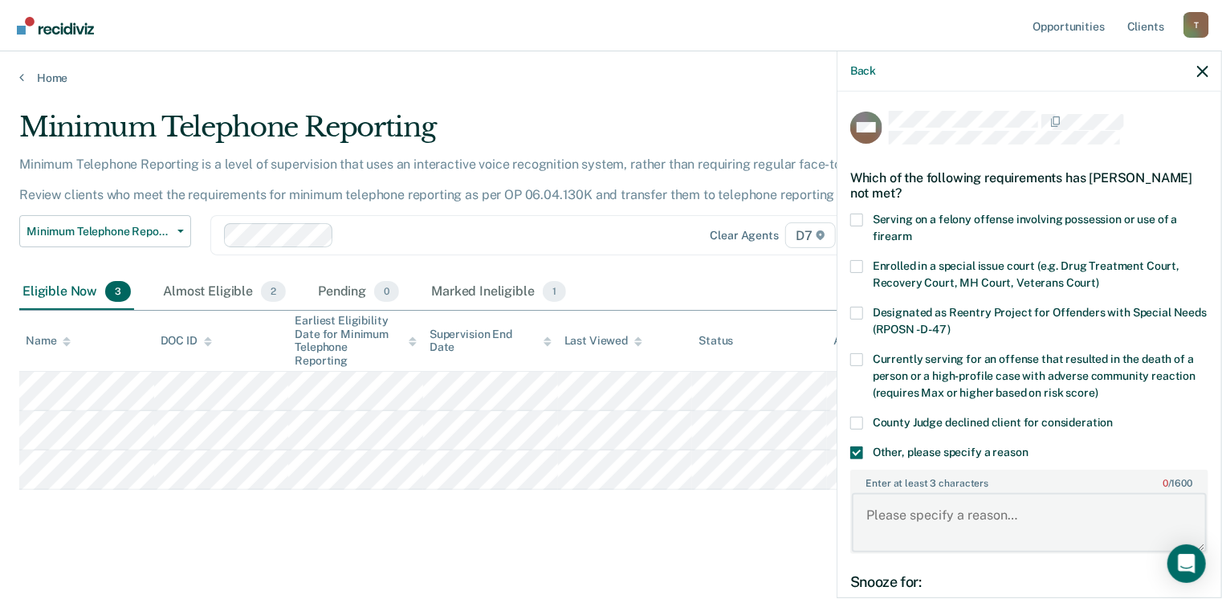
click at [879, 505] on textarea "Enter at least 3 characters 0 / 1600" at bounding box center [1029, 522] width 355 height 59
type textarea "Declined due to large amount of restitution owed"
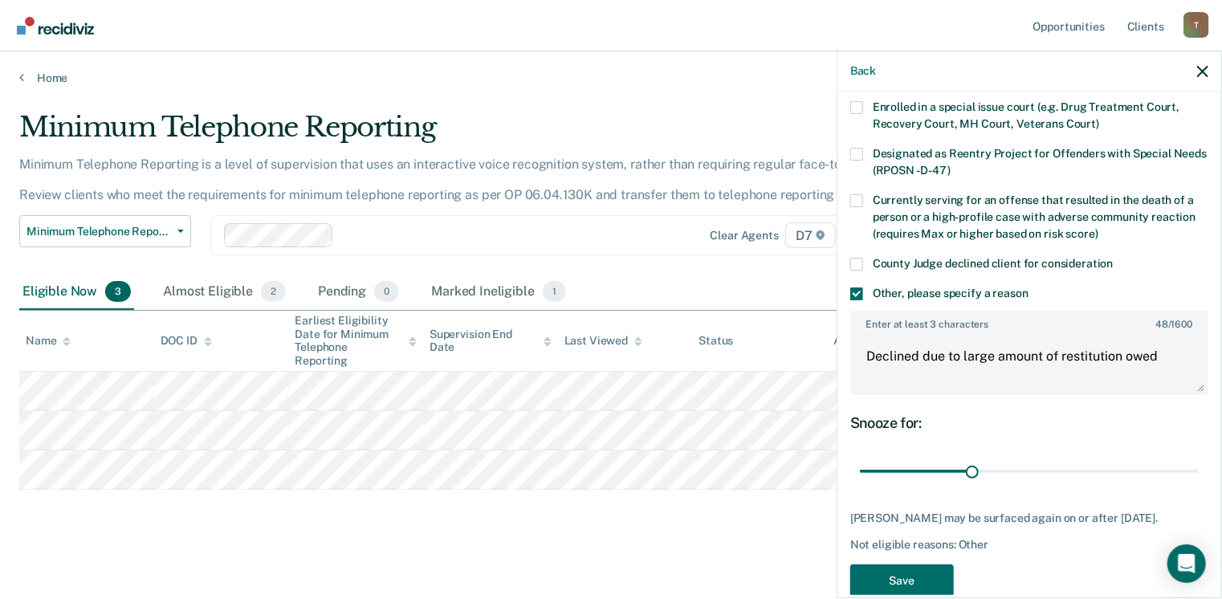
scroll to position [200, 0]
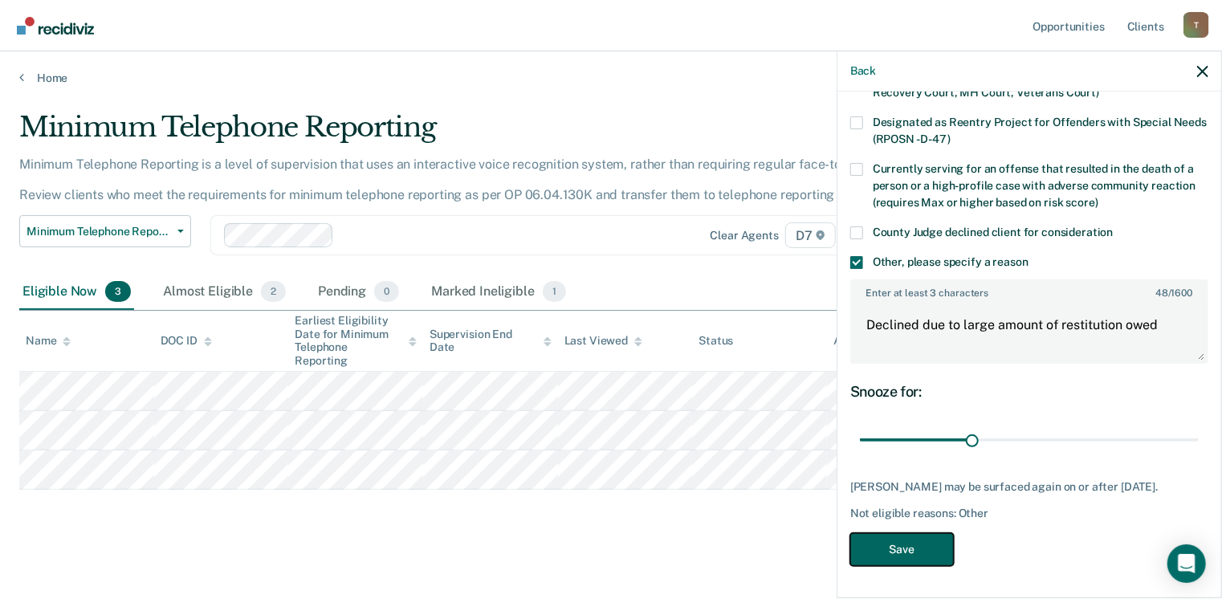
click at [894, 565] on button "Save" at bounding box center [902, 549] width 104 height 33
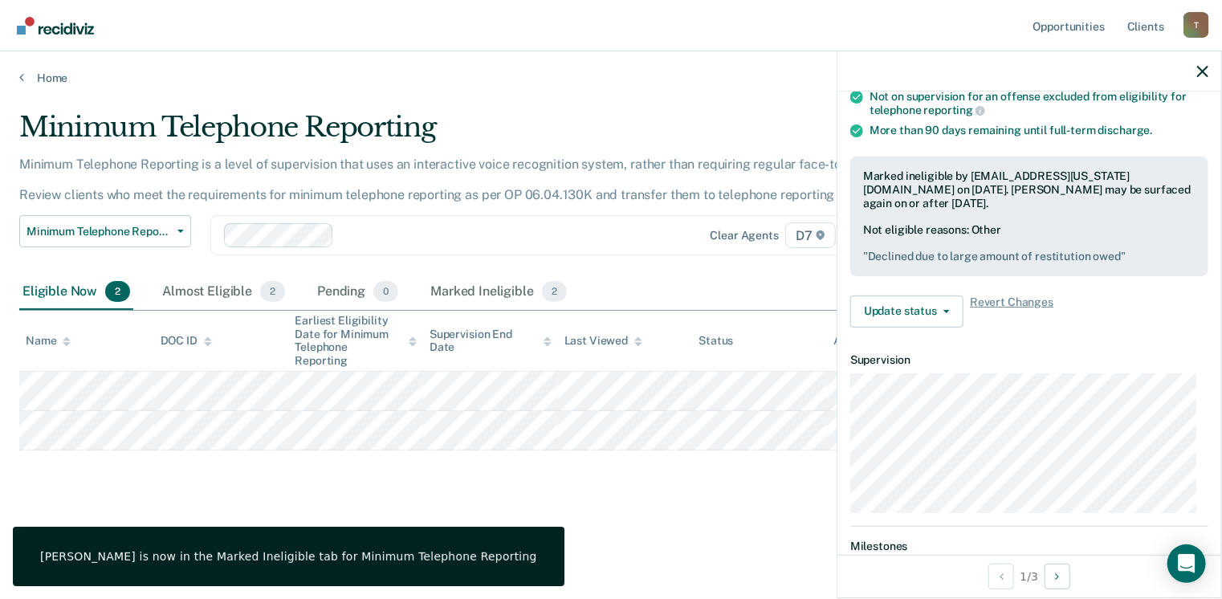
scroll to position [194, 0]
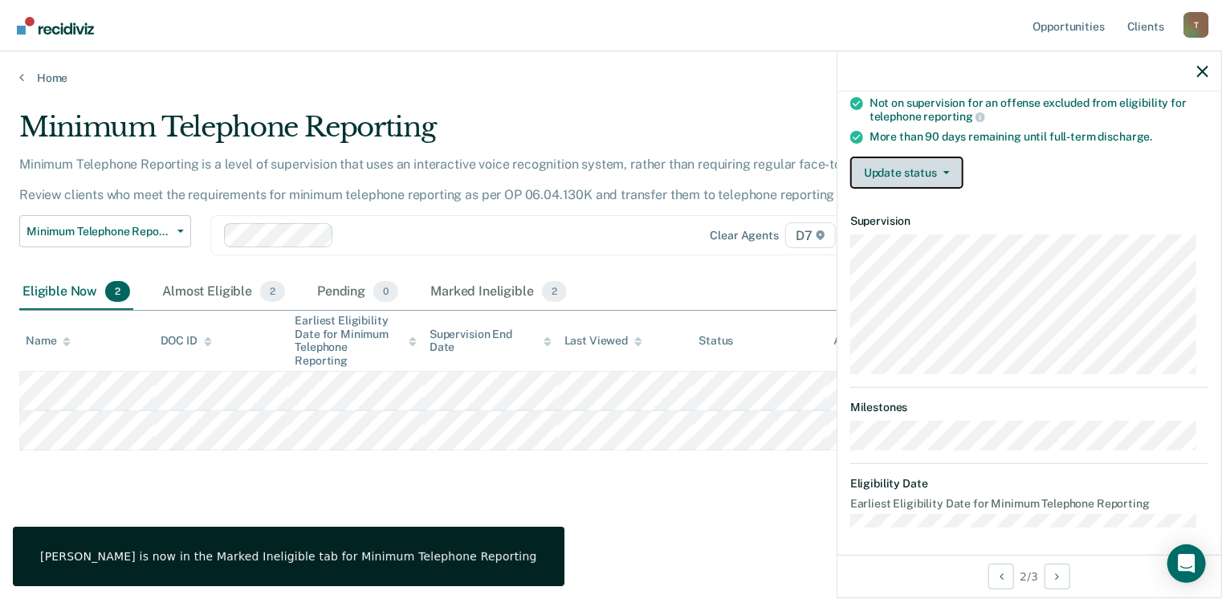
click at [945, 170] on button "Update status" at bounding box center [906, 173] width 113 height 32
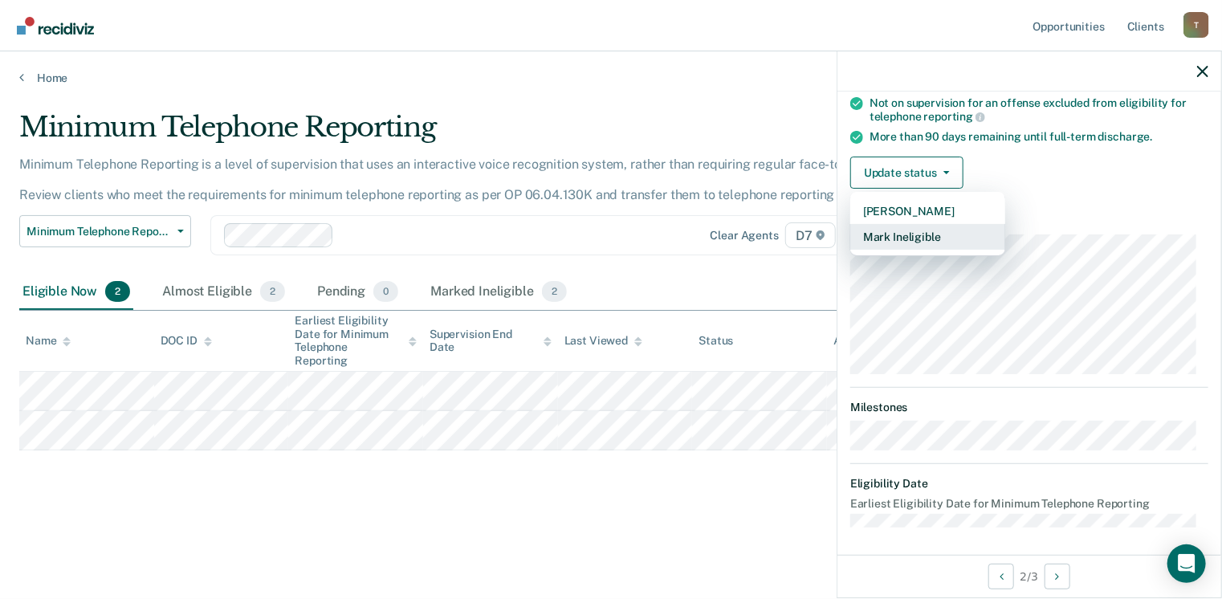
click at [932, 233] on button "Mark Ineligible" at bounding box center [927, 237] width 155 height 26
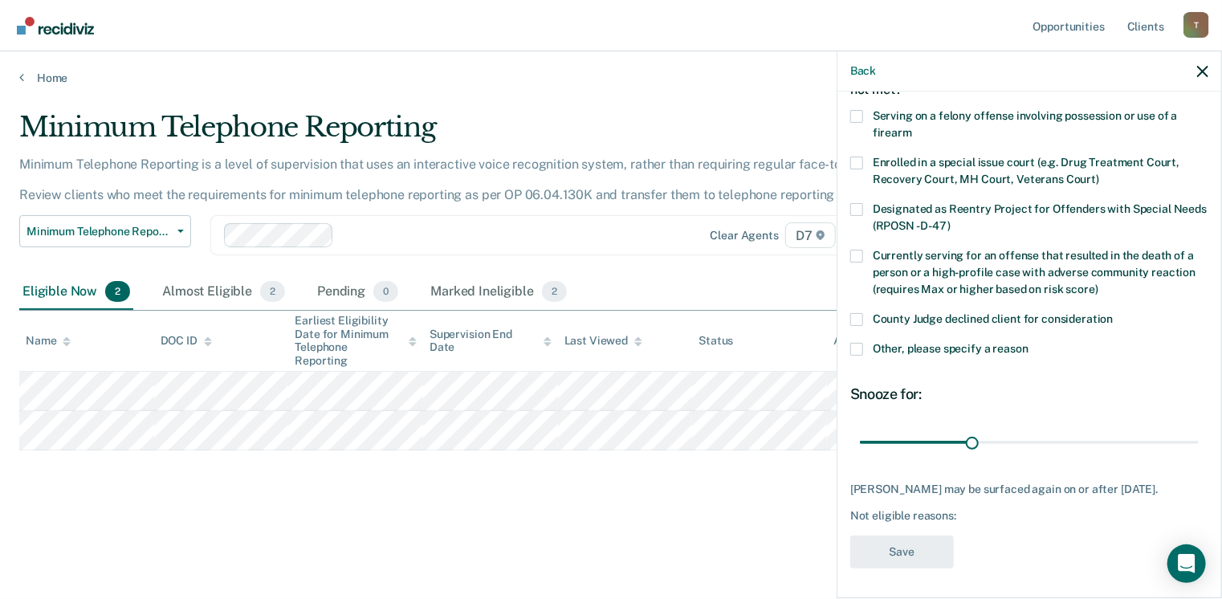
click at [860, 357] on label "Other, please specify a reason" at bounding box center [1029, 351] width 358 height 17
click at [1029, 343] on input "Other, please specify a reason" at bounding box center [1029, 343] width 0 height 0
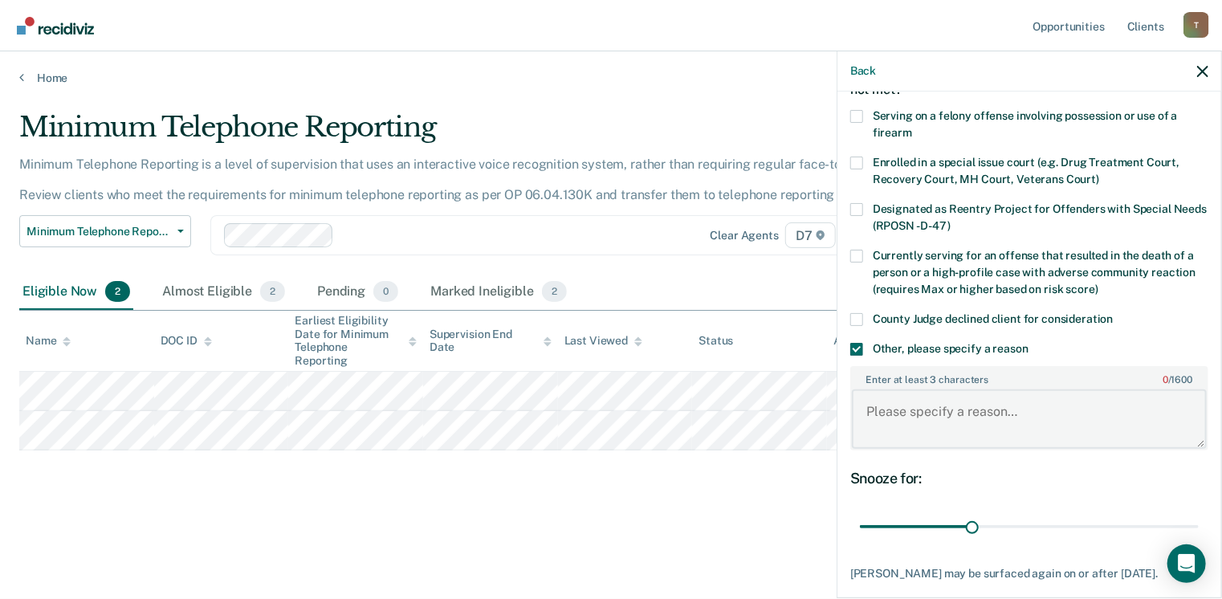
click at [889, 414] on textarea "Enter at least 3 characters 0 / 1600" at bounding box center [1029, 418] width 355 height 59
drag, startPoint x: 1014, startPoint y: 411, endPoint x: 865, endPoint y: 416, distance: 149.4
click at [865, 416] on textarea "Early discharge pending" at bounding box center [1029, 418] width 355 height 59
type textarea "Early discharge pending"
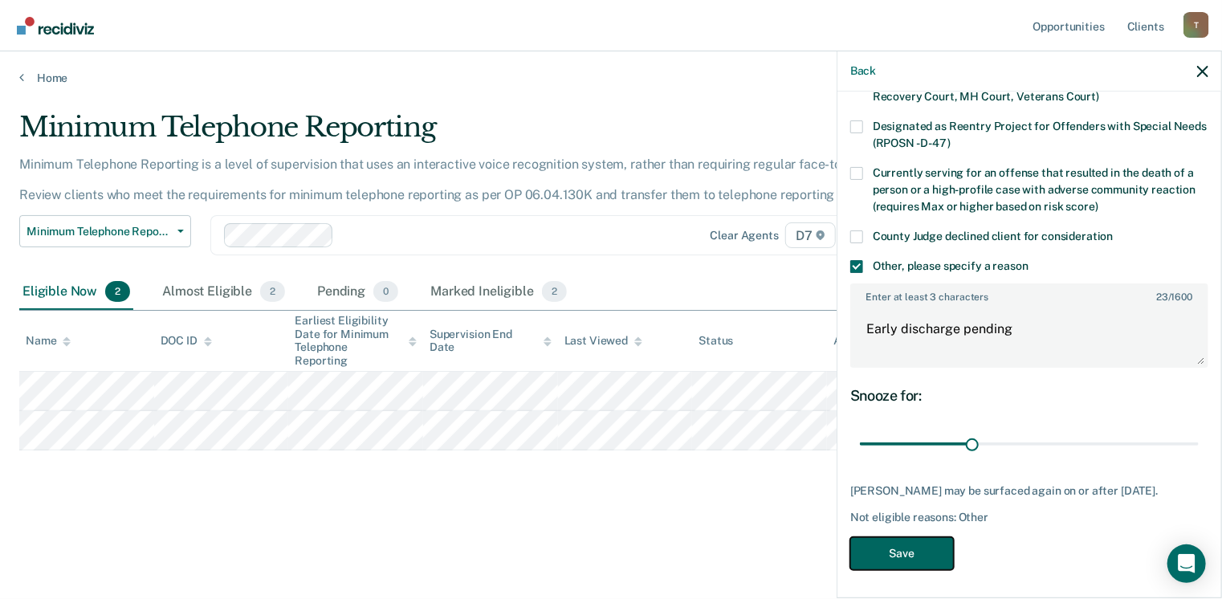
click at [909, 543] on button "Save" at bounding box center [902, 553] width 104 height 33
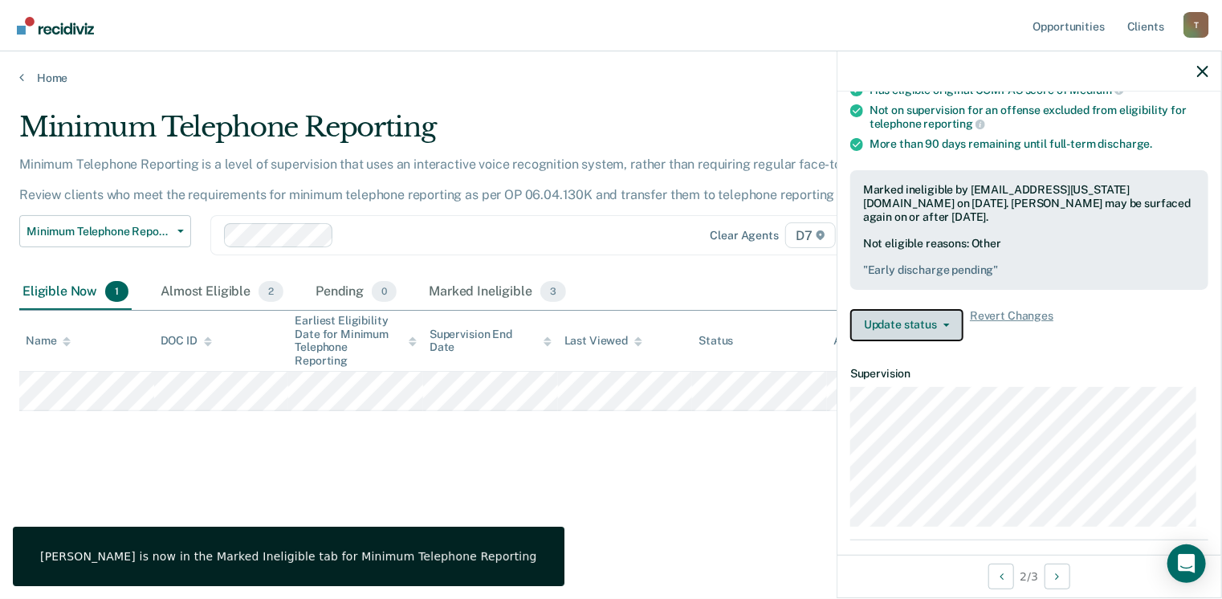
click at [952, 318] on button "Update status" at bounding box center [906, 325] width 113 height 32
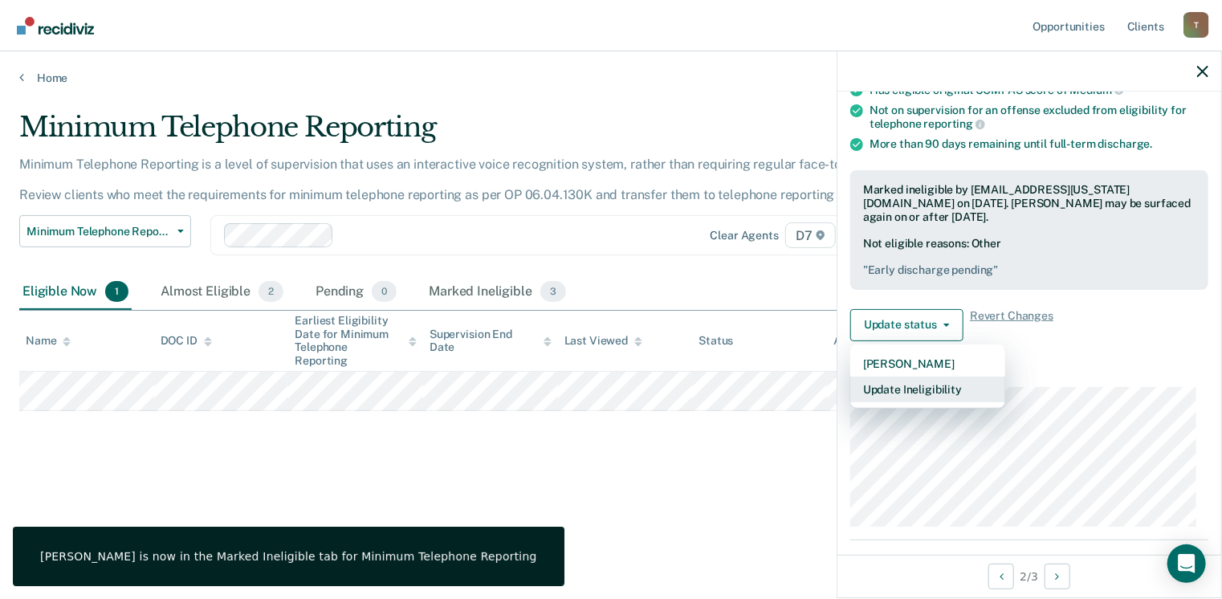
click at [922, 381] on button "Update Ineligibility" at bounding box center [927, 390] width 155 height 26
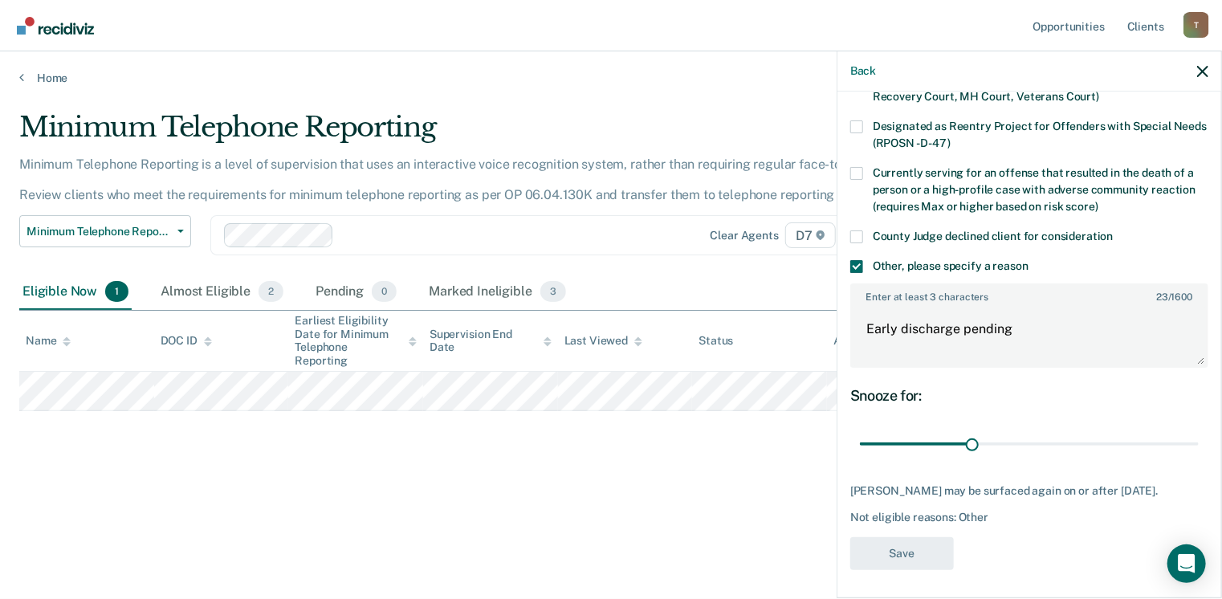
click at [785, 524] on div "Minimum Telephone Reporting Minimum Telephone Reporting is a level of supervisi…" at bounding box center [611, 320] width 1184 height 419
click at [1201, 67] on icon "button" at bounding box center [1202, 71] width 11 height 11
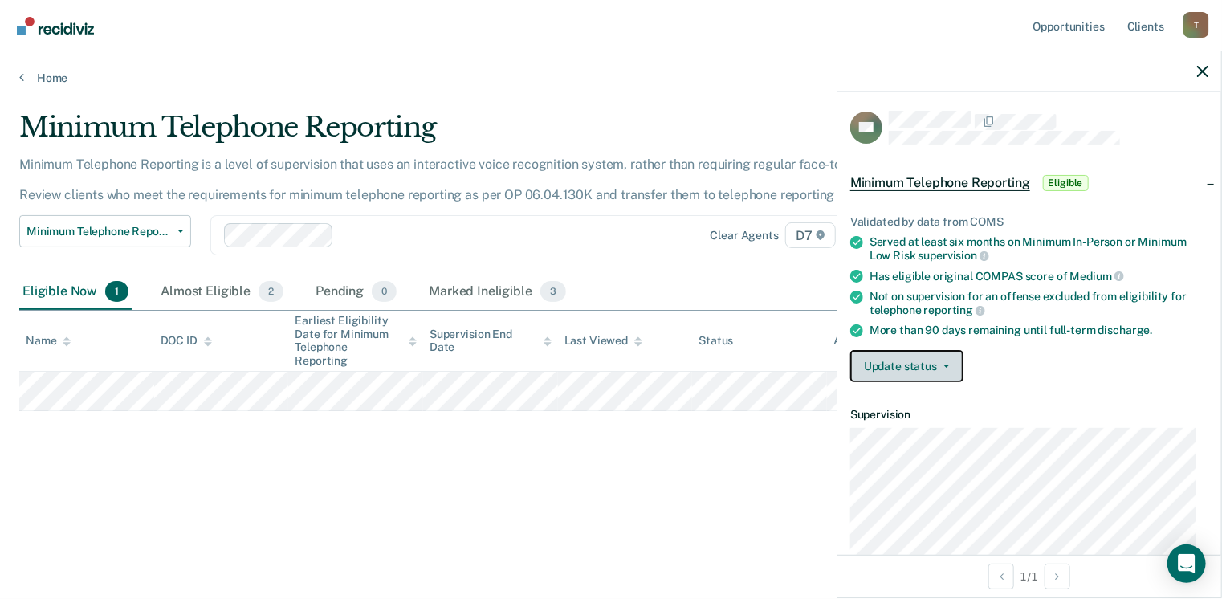
click at [954, 362] on button "Update status" at bounding box center [906, 366] width 113 height 32
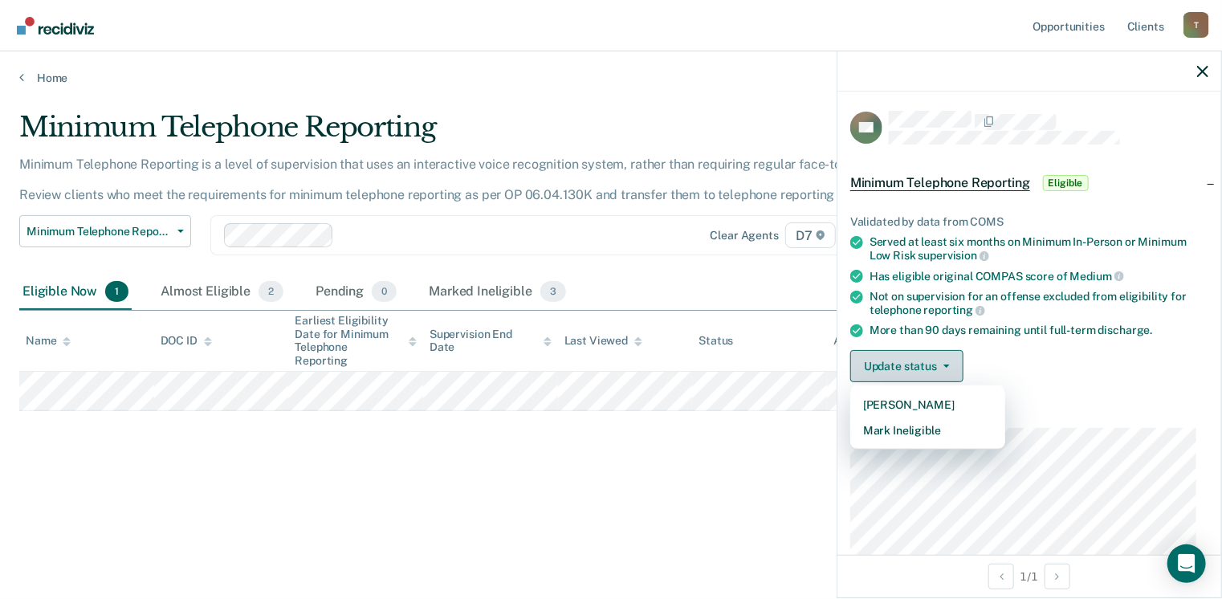
click at [954, 362] on button "Update status" at bounding box center [906, 366] width 113 height 32
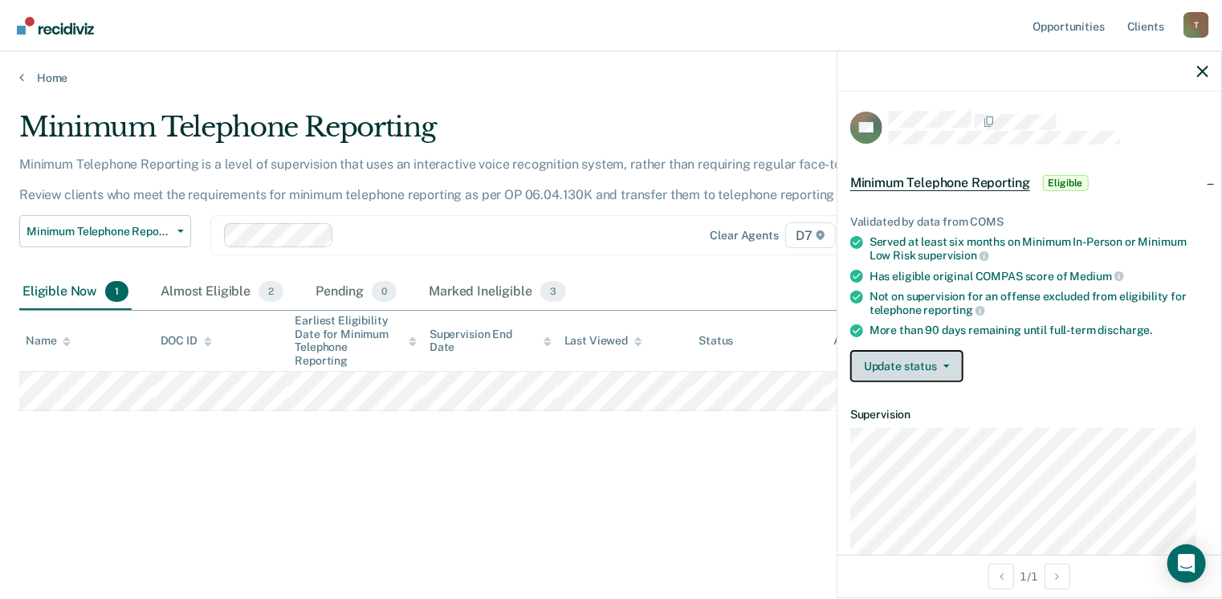
click at [954, 362] on button "Update status" at bounding box center [906, 366] width 113 height 32
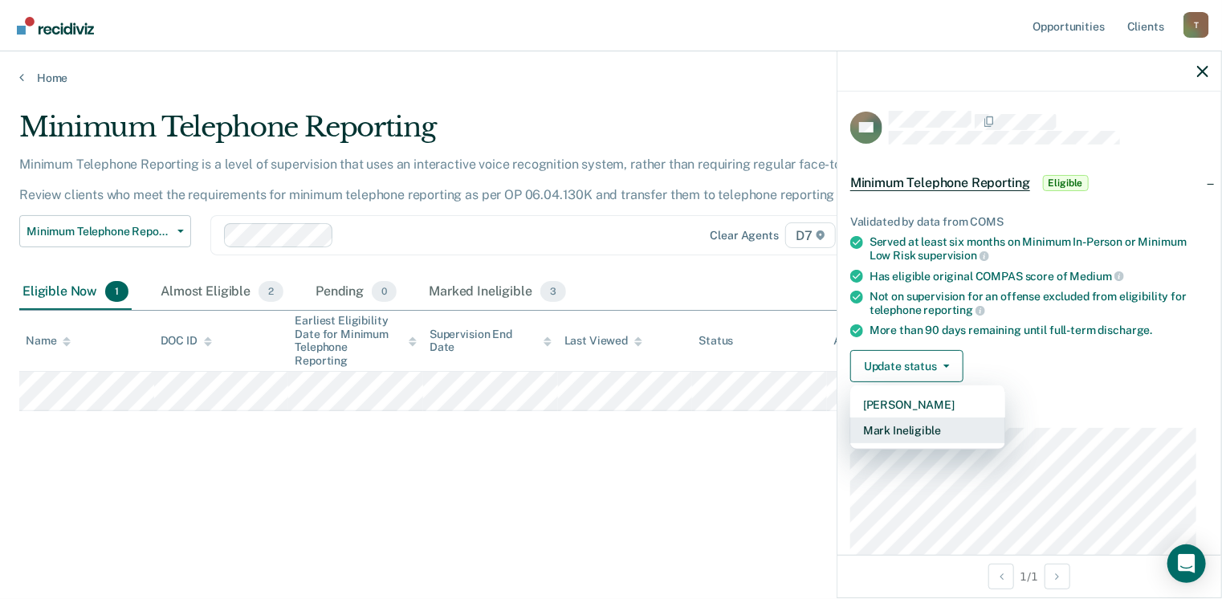
click at [922, 426] on button "Mark Ineligible" at bounding box center [927, 431] width 155 height 26
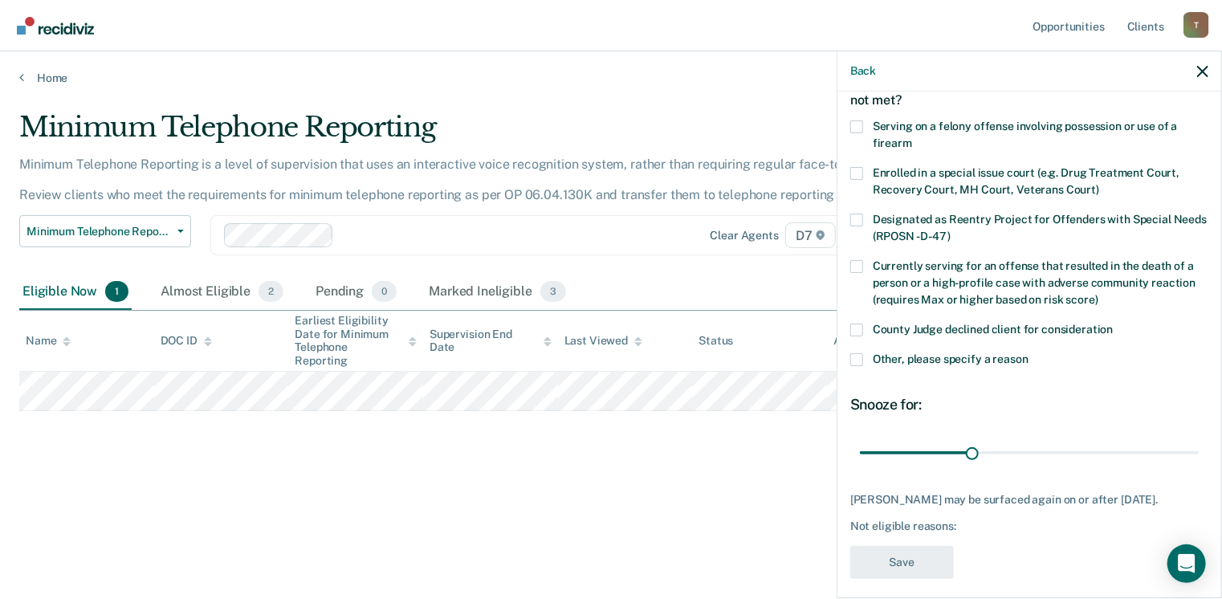
scroll to position [104, 0]
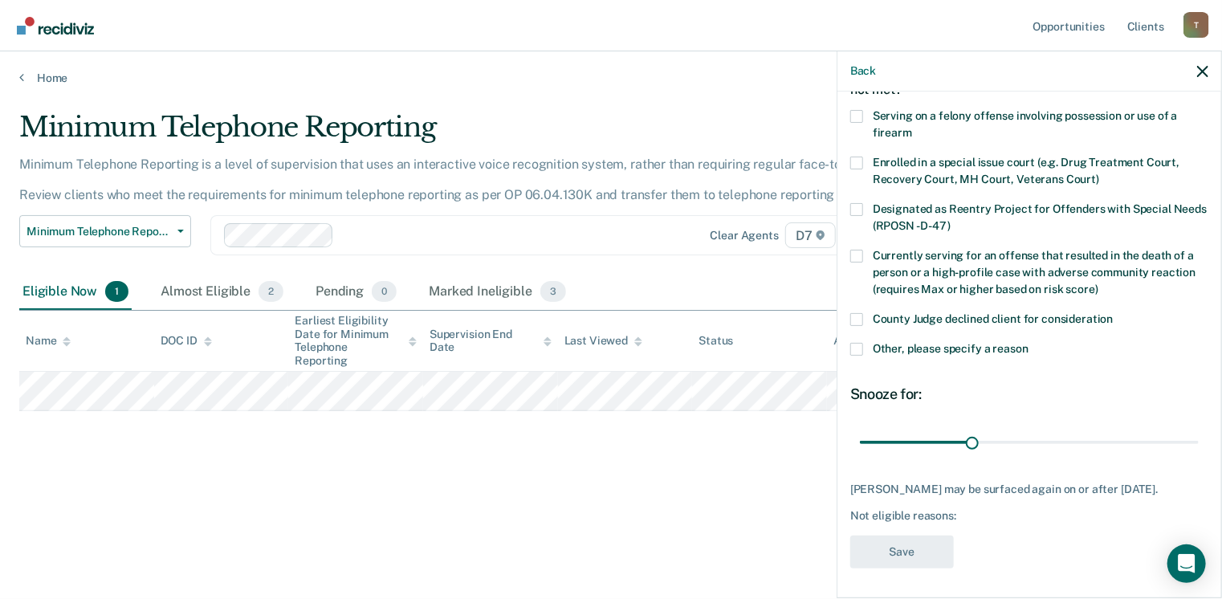
click at [852, 338] on div "County Judge declined client for consideration" at bounding box center [1029, 328] width 358 height 30
click at [857, 351] on span at bounding box center [856, 349] width 13 height 13
click at [1029, 343] on input "Other, please specify a reason" at bounding box center [1029, 343] width 0 height 0
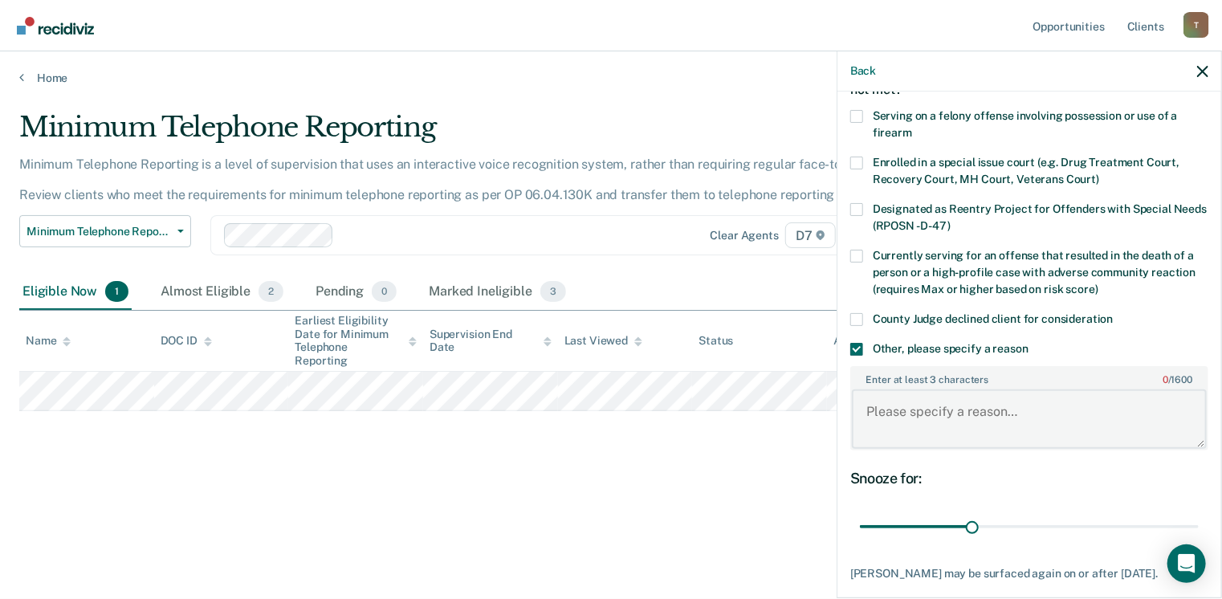
click at [907, 430] on textarea "Enter at least 3 characters 0 / 1600" at bounding box center [1029, 418] width 355 height 59
paste textarea "Early discharge pending"
type textarea "Early discharge pending"
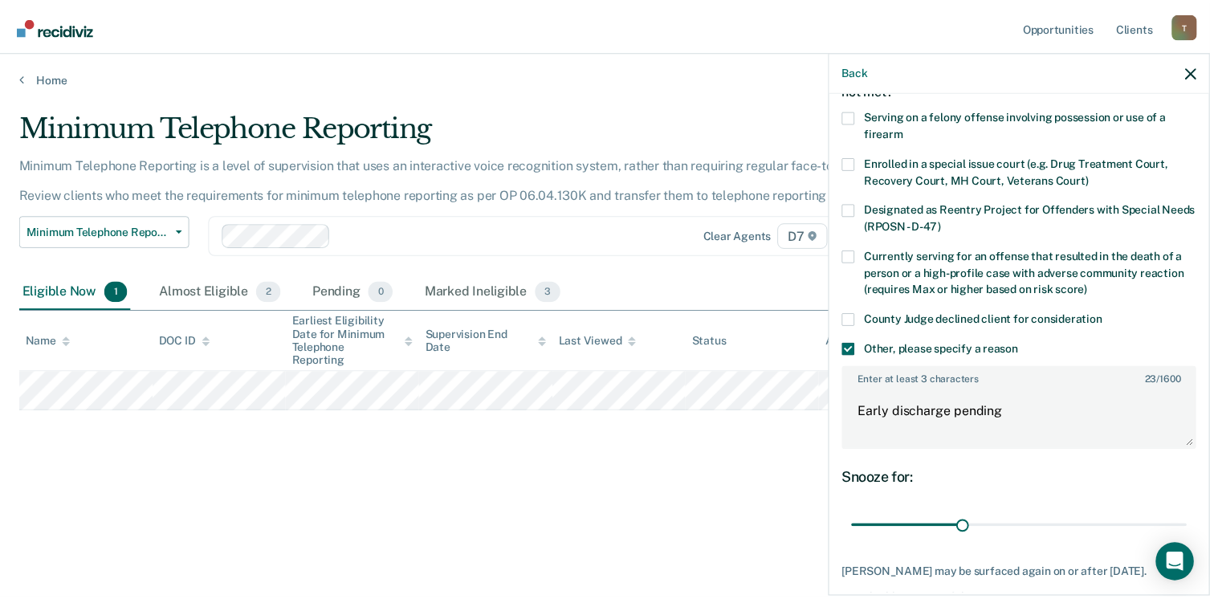
scroll to position [186, 0]
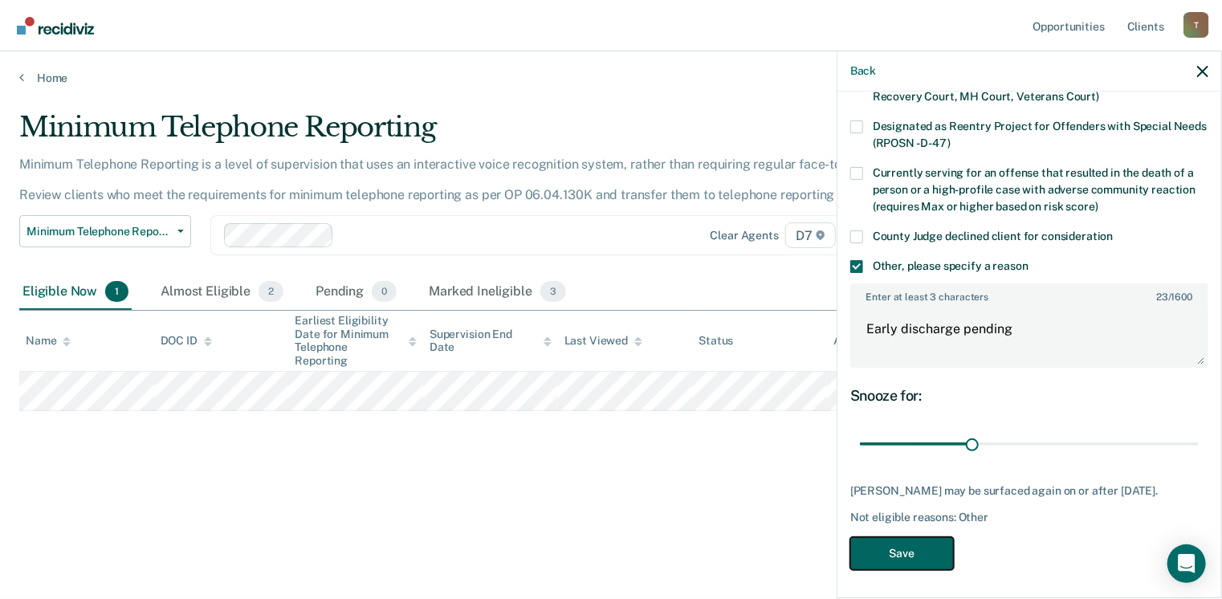
click at [909, 544] on button "Save" at bounding box center [902, 553] width 104 height 33
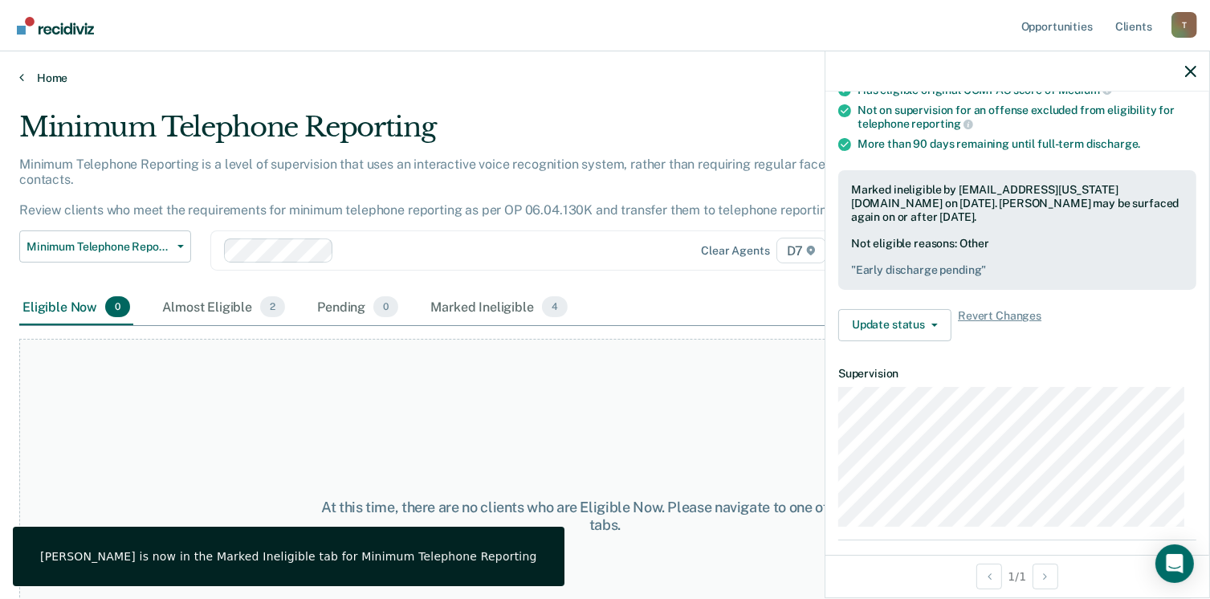
click at [57, 79] on link "Home" at bounding box center [605, 78] width 1172 height 14
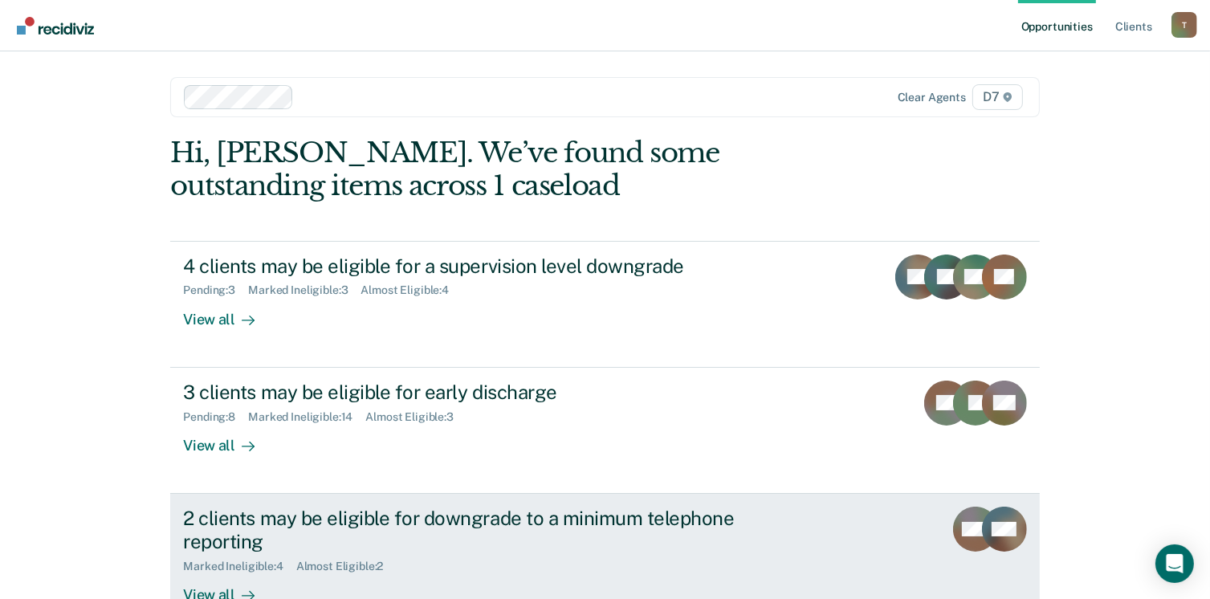
click at [247, 521] on div "2 clients may be eligible for downgrade to a minimum telephone reporting" at bounding box center [465, 530] width 564 height 47
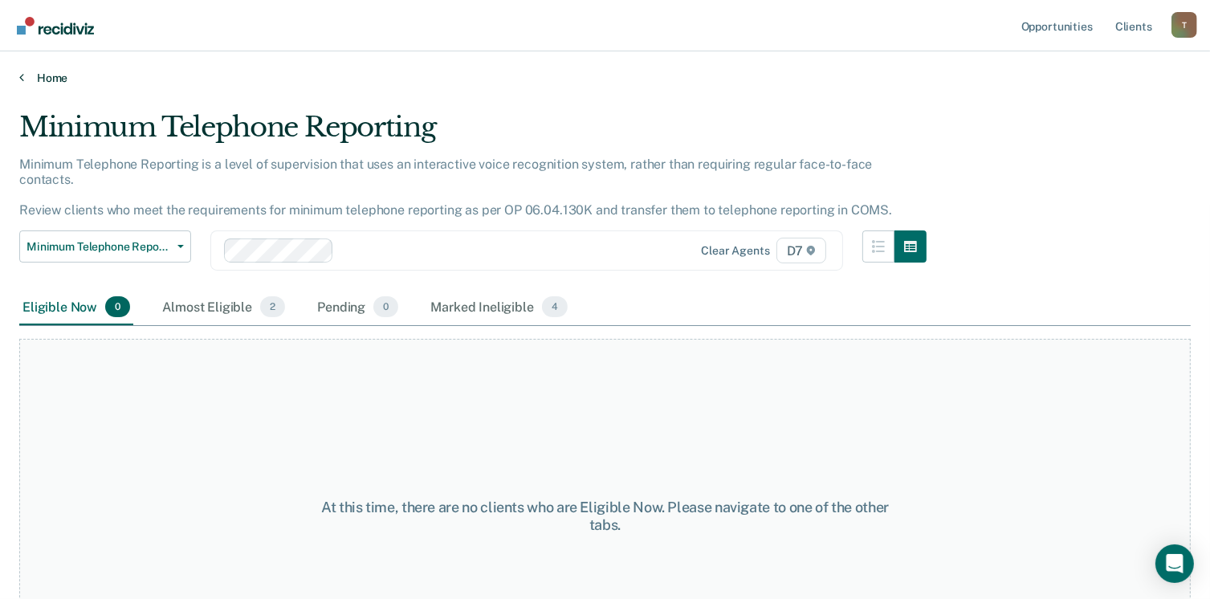
click at [46, 77] on link "Home" at bounding box center [605, 78] width 1172 height 14
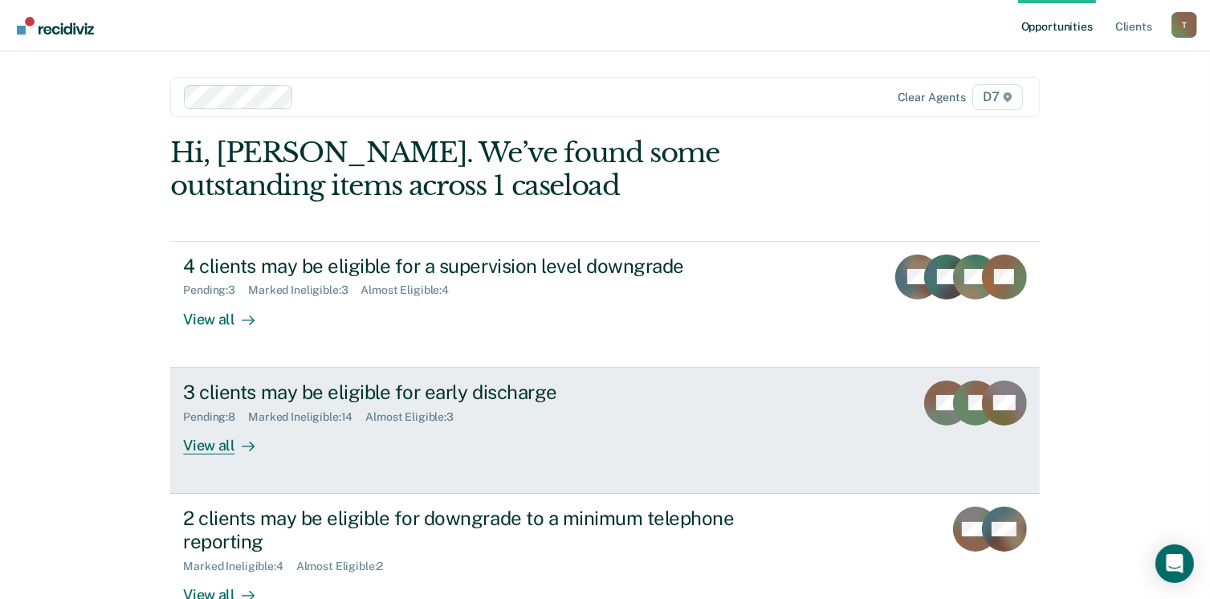
click at [216, 399] on div "3 clients may be eligible for early discharge" at bounding box center [465, 392] width 564 height 23
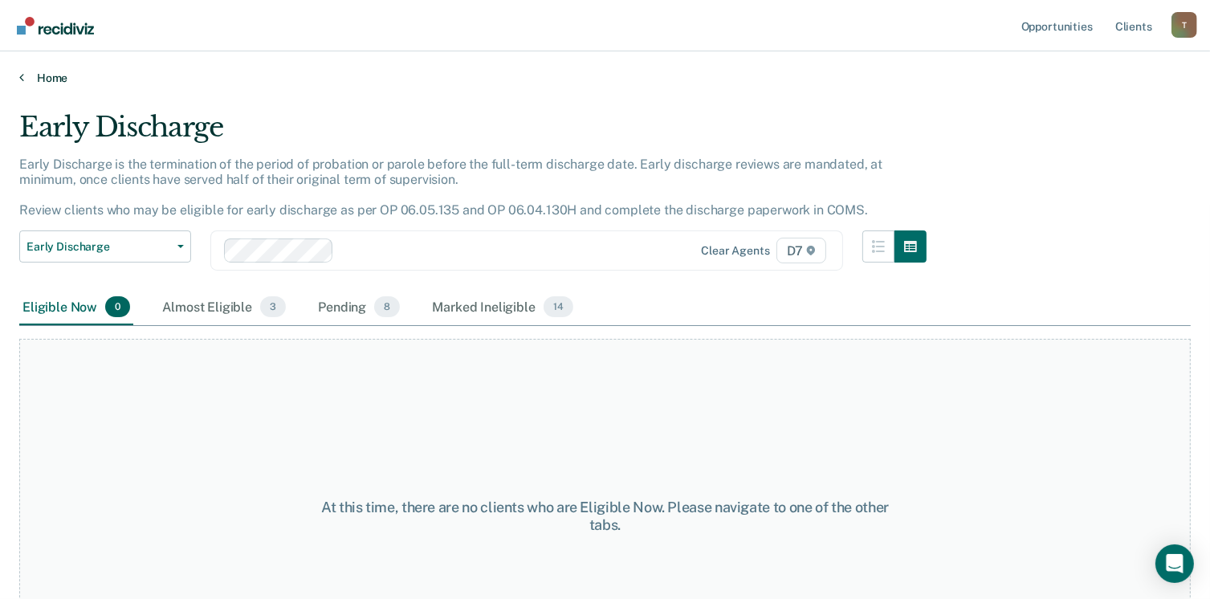
click at [59, 78] on link "Home" at bounding box center [605, 78] width 1172 height 14
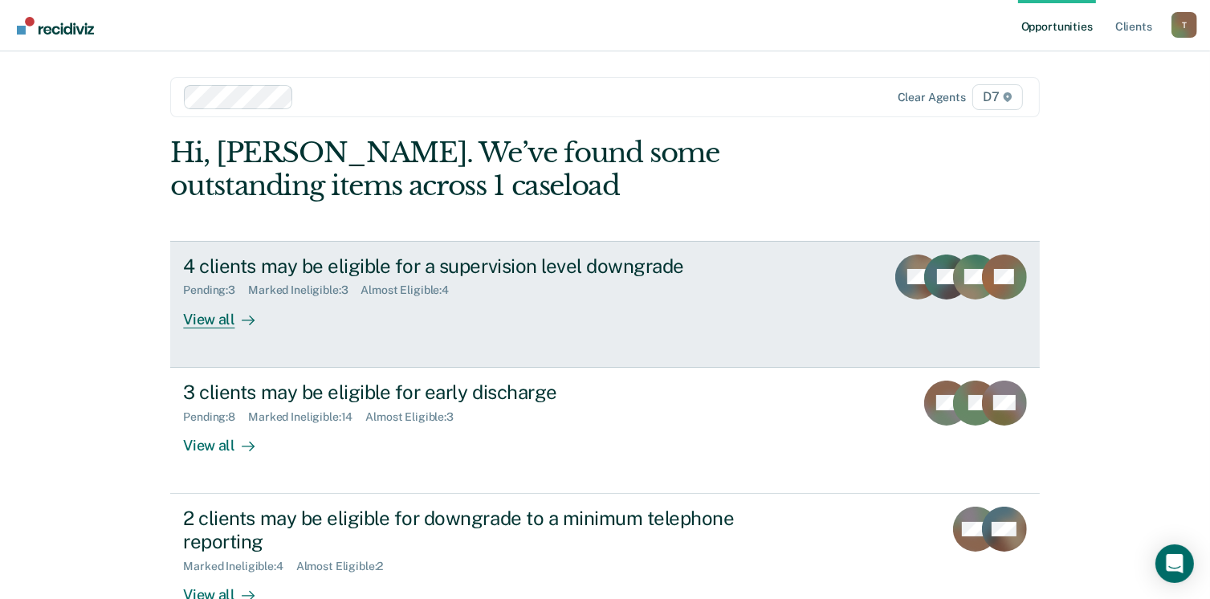
click at [244, 283] on div "Pending : 3" at bounding box center [215, 290] width 65 height 14
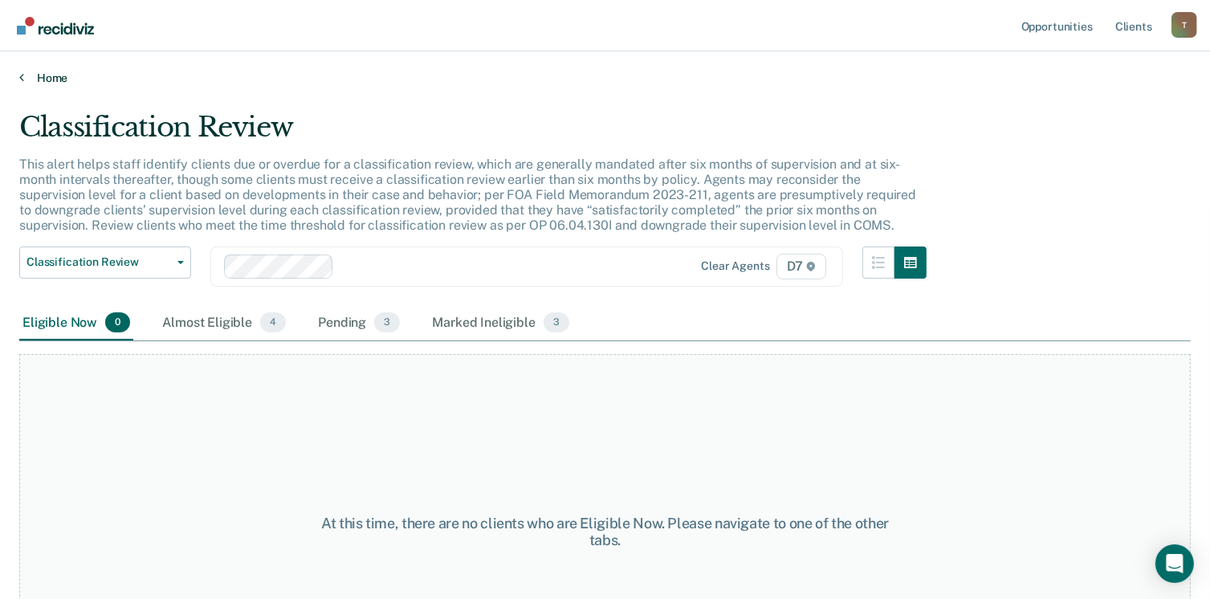
click at [67, 82] on link "Home" at bounding box center [605, 78] width 1172 height 14
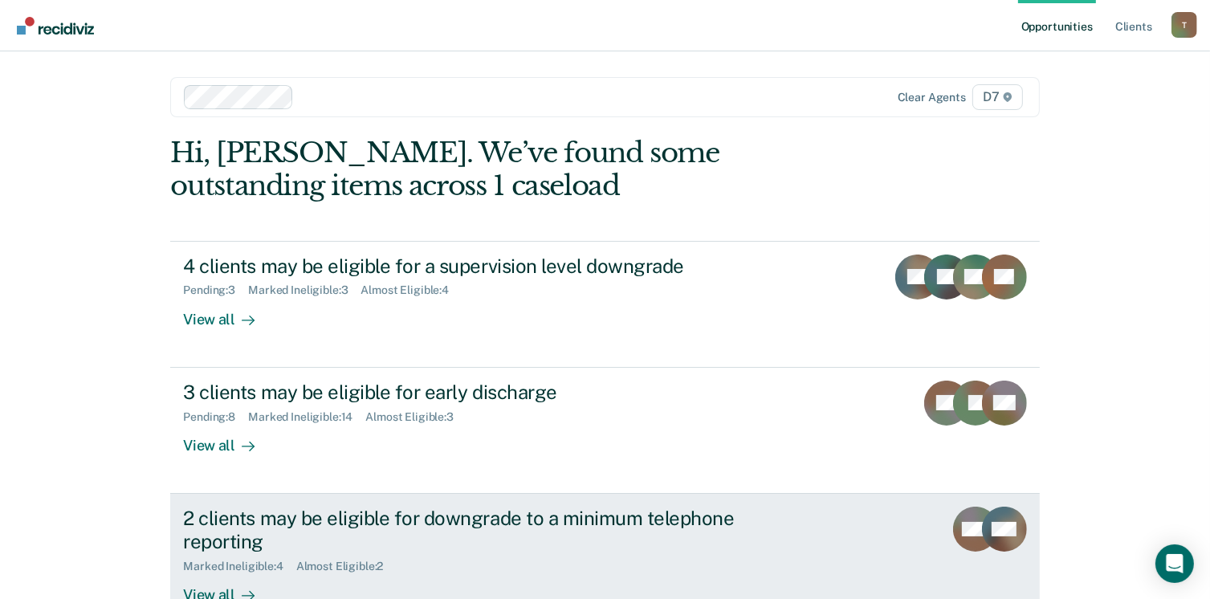
click at [261, 550] on div "2 clients may be eligible for downgrade to a minimum telephone reporting" at bounding box center [465, 530] width 564 height 47
